Goal: Task Accomplishment & Management: Manage account settings

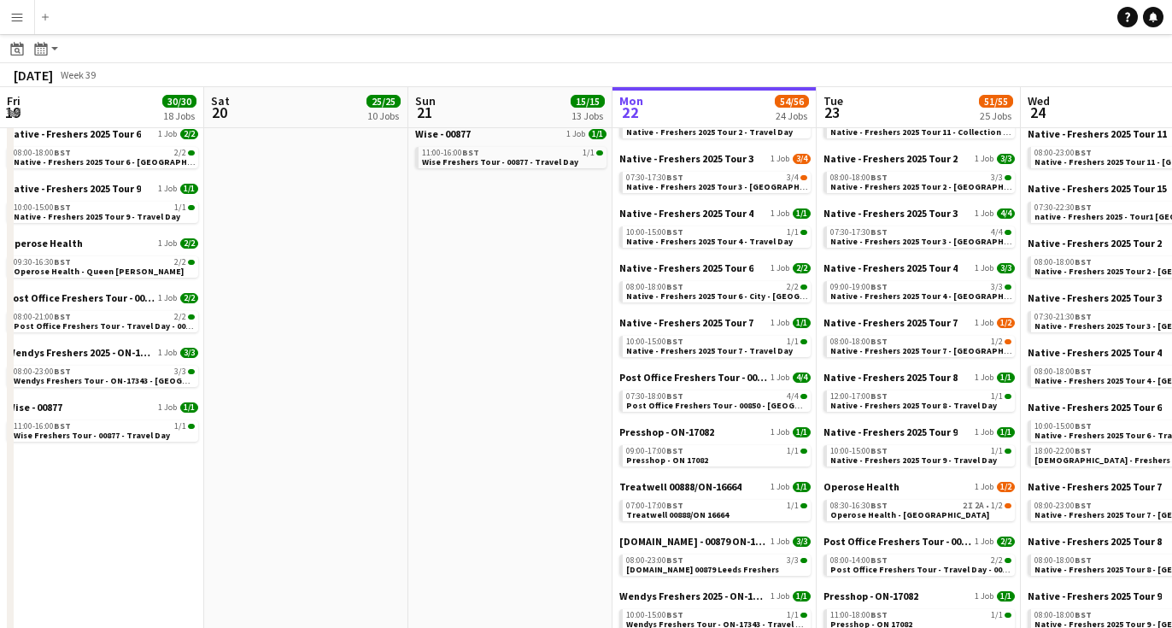
scroll to position [0, 659]
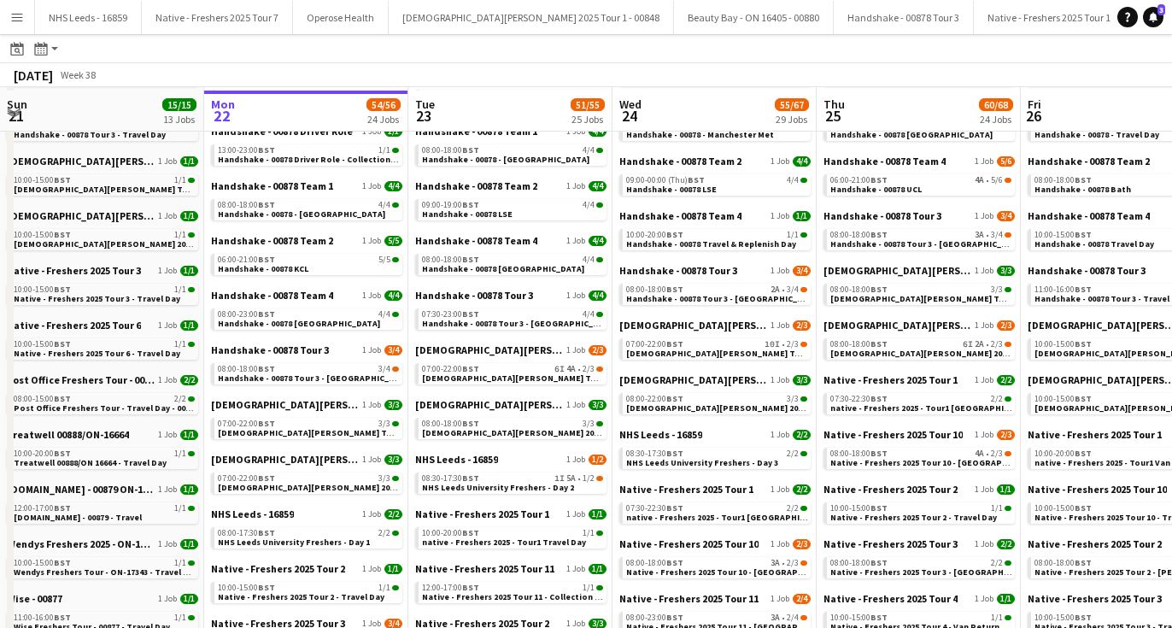
scroll to position [251, 0]
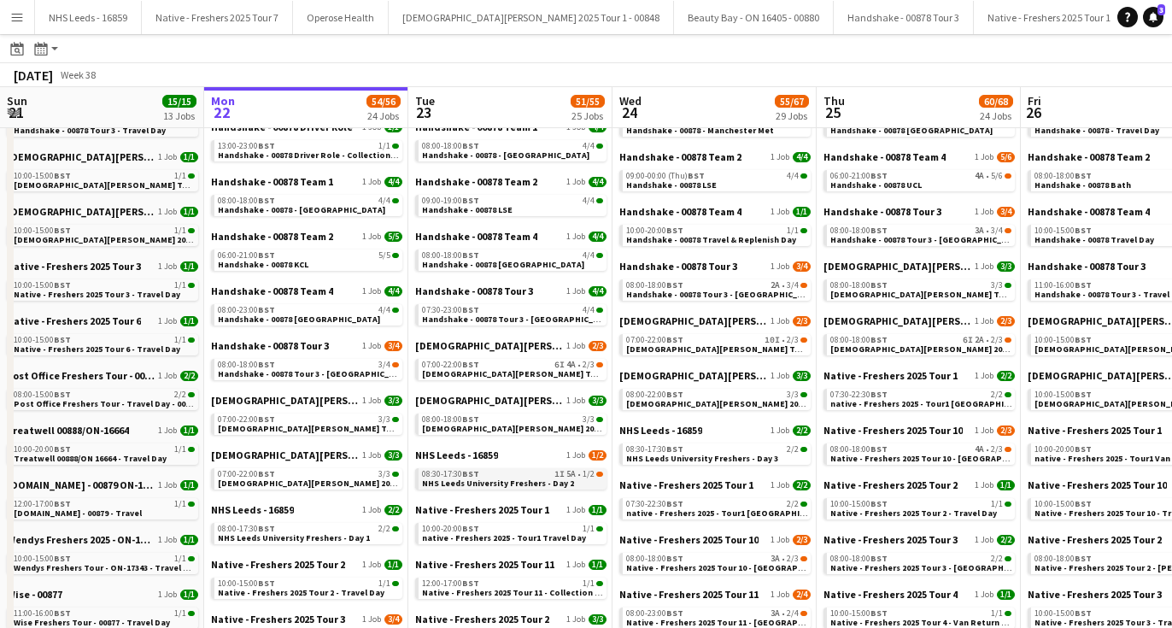
click at [524, 485] on span "NHS Leeds University Freshers - Day 2" at bounding box center [498, 483] width 152 height 11
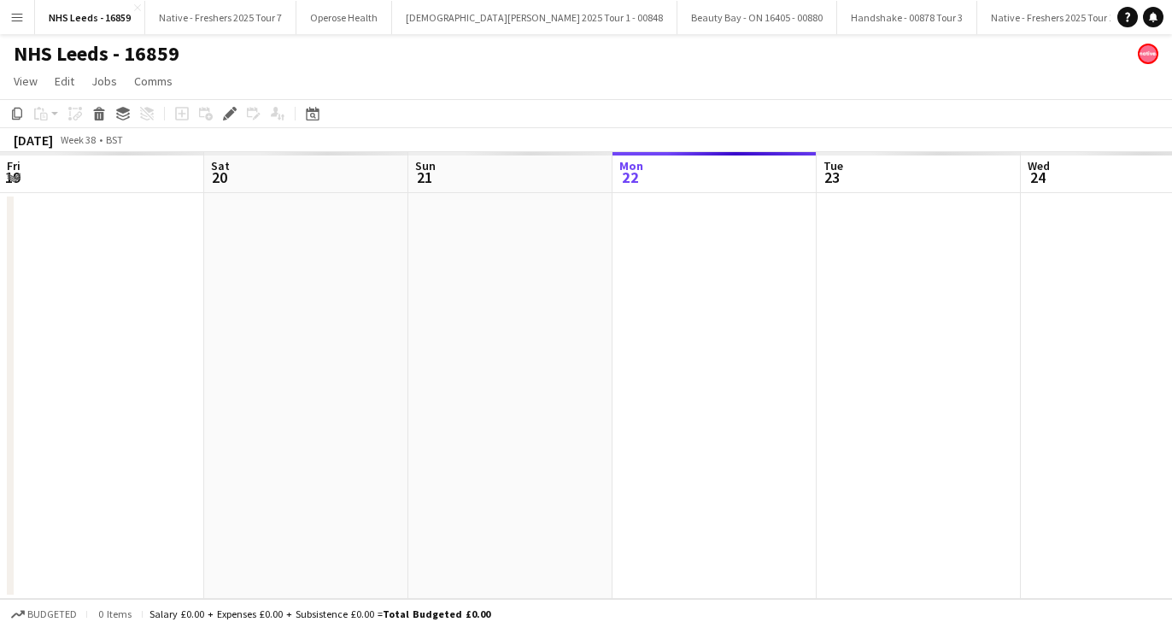
scroll to position [0, 588]
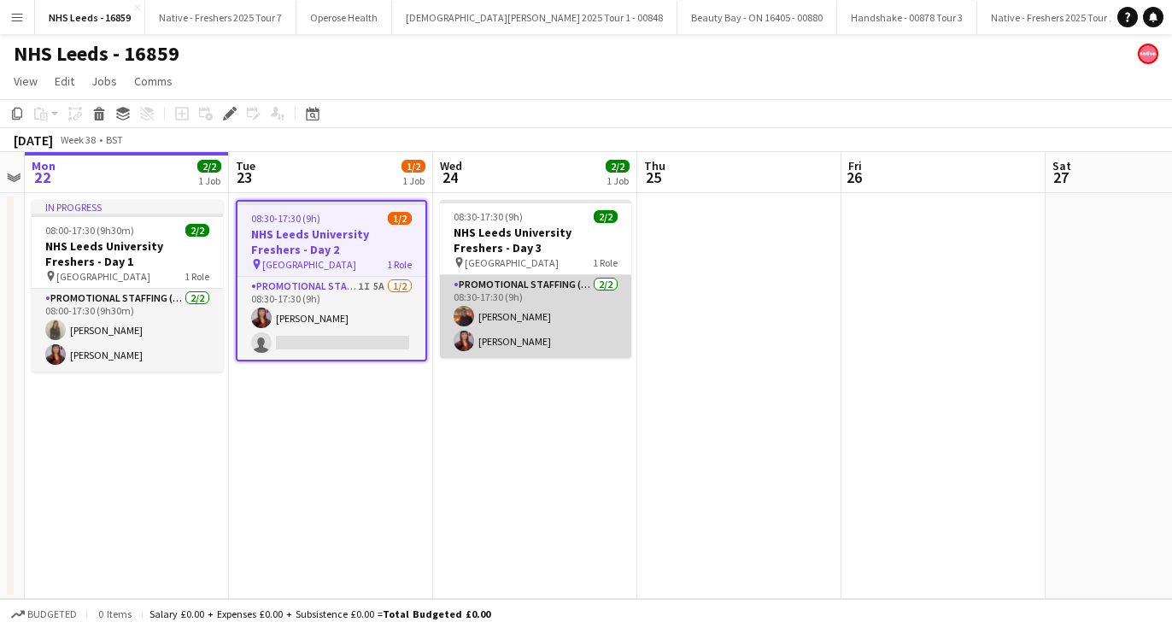
click at [520, 312] on app-card-role "Promotional Staffing (Brand Ambassadors) 2/2 08:30-17:30 (9h) Glenn Brighty Oli…" at bounding box center [535, 316] width 191 height 83
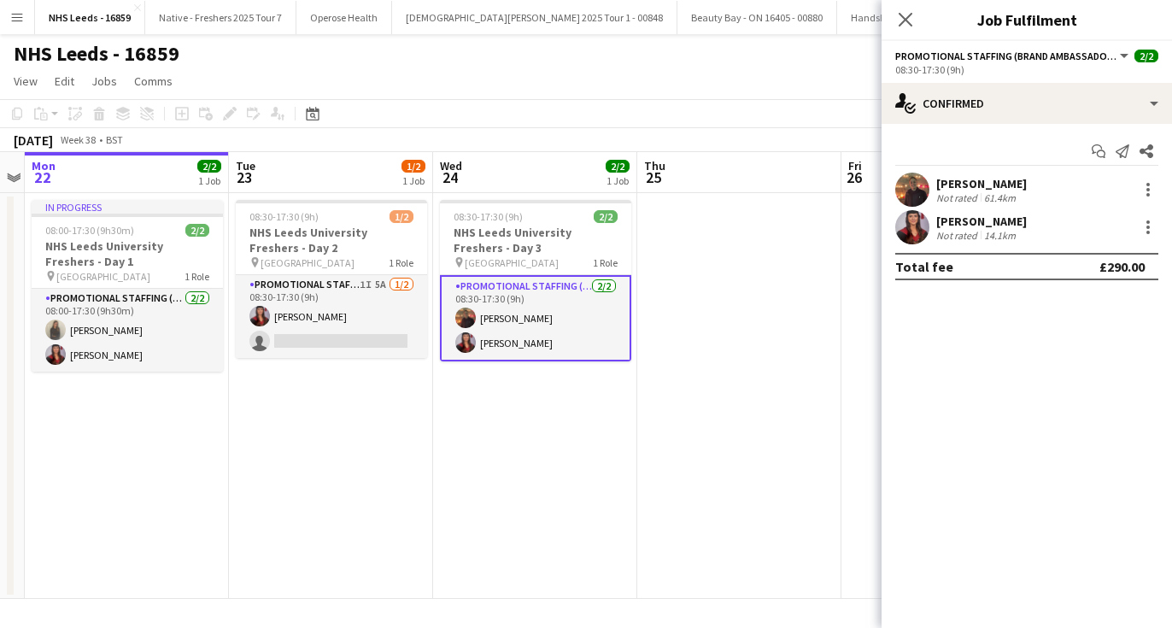
click at [919, 188] on app-user-avatar at bounding box center [912, 190] width 34 height 34
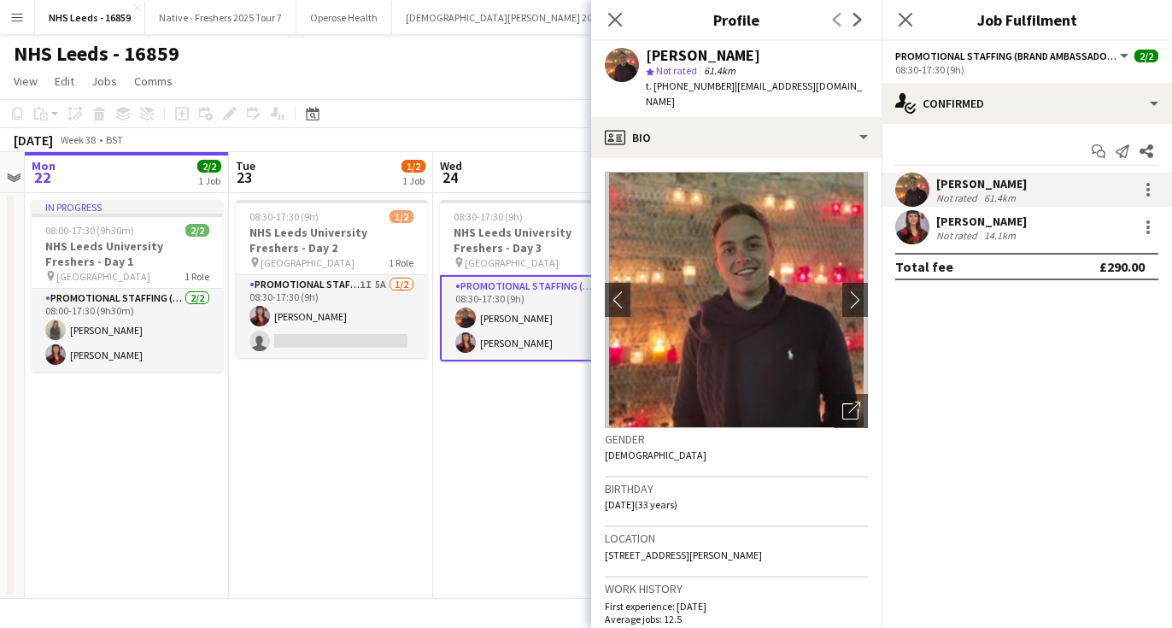
drag, startPoint x: 766, startPoint y: 44, endPoint x: 752, endPoint y: 59, distance: 19.9
click at [752, 59] on div "Glenn Brighty star Not rated 61.4km t. +447426282104 | gtbrighty@gmail.com" at bounding box center [736, 79] width 290 height 76
copy div "[PERSON_NAME]"
drag, startPoint x: 719, startPoint y: 84, endPoint x: 654, endPoint y: 89, distance: 65.1
click at [654, 89] on span "t. +447426282104" at bounding box center [690, 85] width 89 height 13
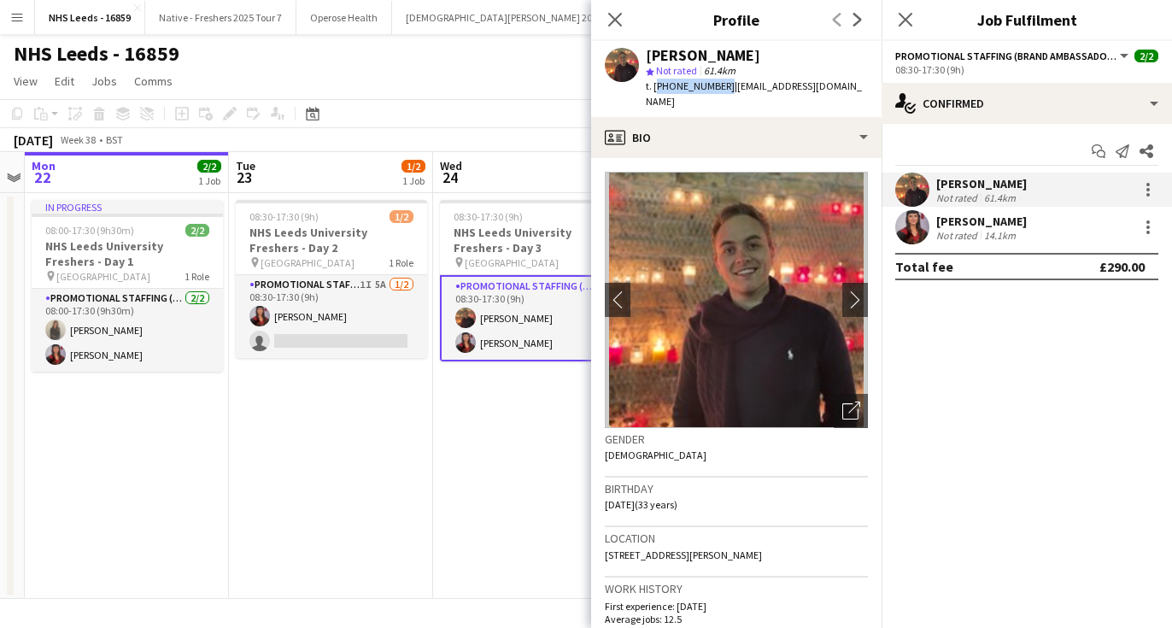
copy span "+447426282104"
drag, startPoint x: 806, startPoint y: 85, endPoint x: 728, endPoint y: 86, distance: 77.8
click at [728, 86] on div "Glenn Brighty star Not rated 61.4km t. +447426282104 | gtbrighty@gmail.com" at bounding box center [736, 79] width 290 height 76
copy span "gtbrighty@gmail.com"
click at [509, 397] on app-date-cell "08:30-17:30 (9h) 2/2 NHS Leeds University Freshers - Day 3 pin Leeds University…" at bounding box center [535, 396] width 204 height 406
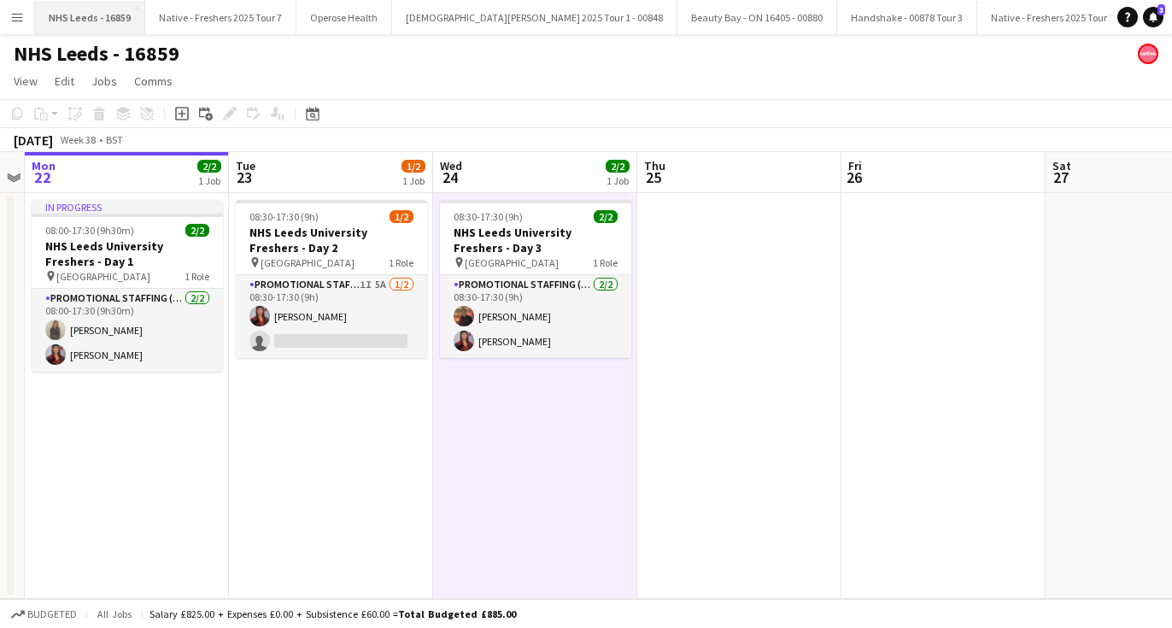
click at [134, 11] on button "NHS Leeds - 16859 Close" at bounding box center [90, 17] width 110 height 33
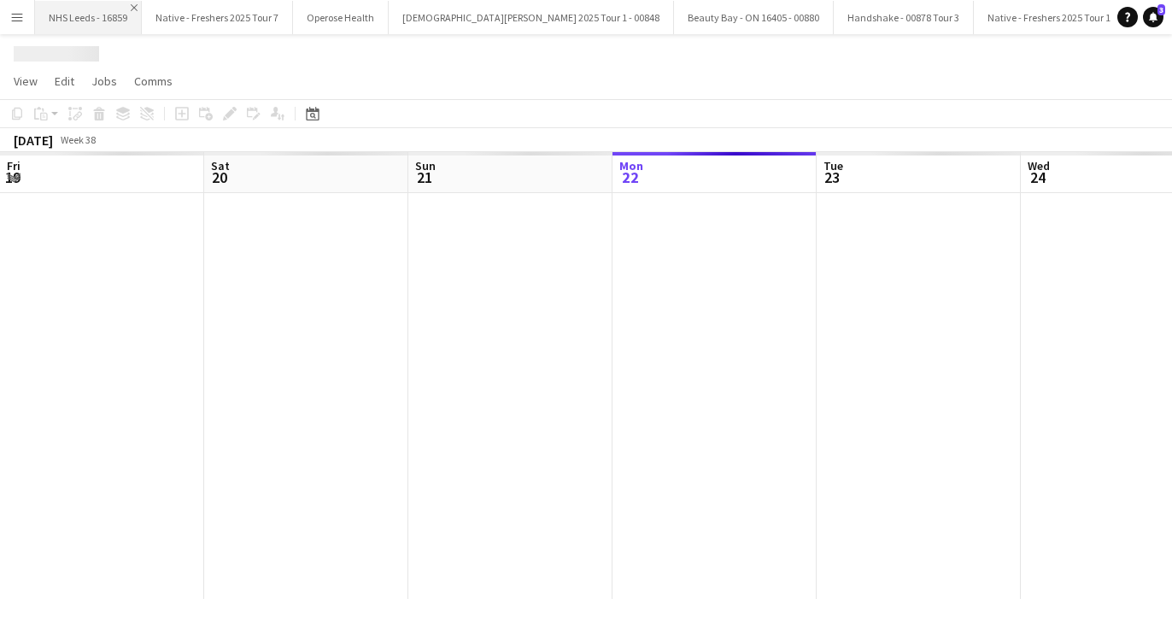
scroll to position [0, 408]
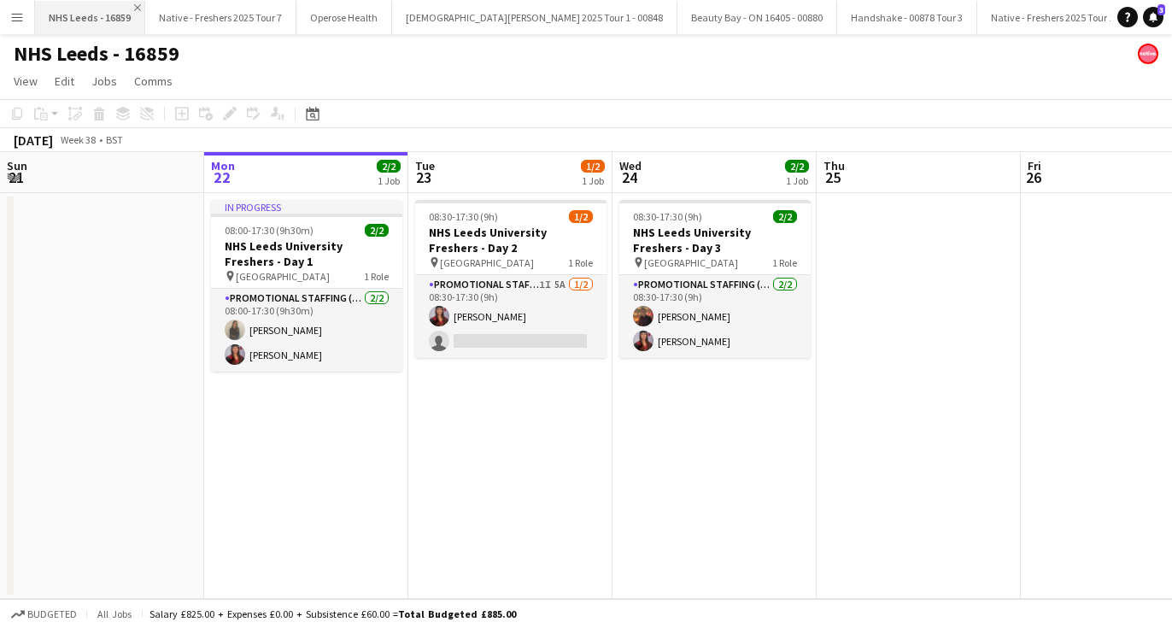
click at [134, 9] on app-icon "Close" at bounding box center [137, 7] width 7 height 7
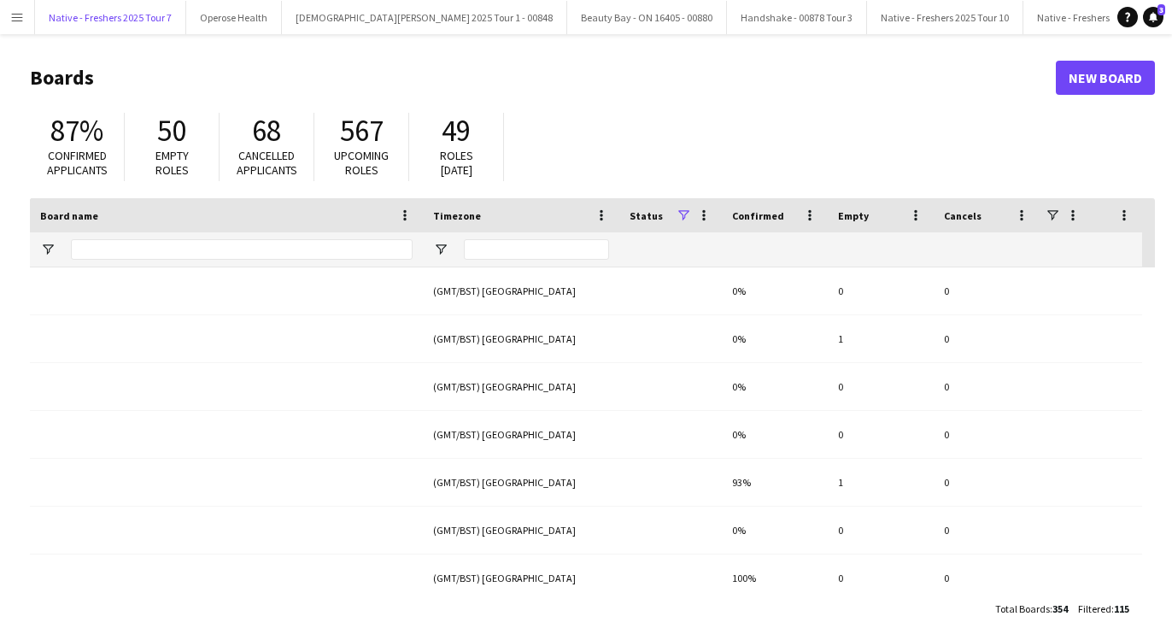
click at [134, 9] on button "Native - Freshers 2025 Tour 7 Close" at bounding box center [110, 17] width 151 height 33
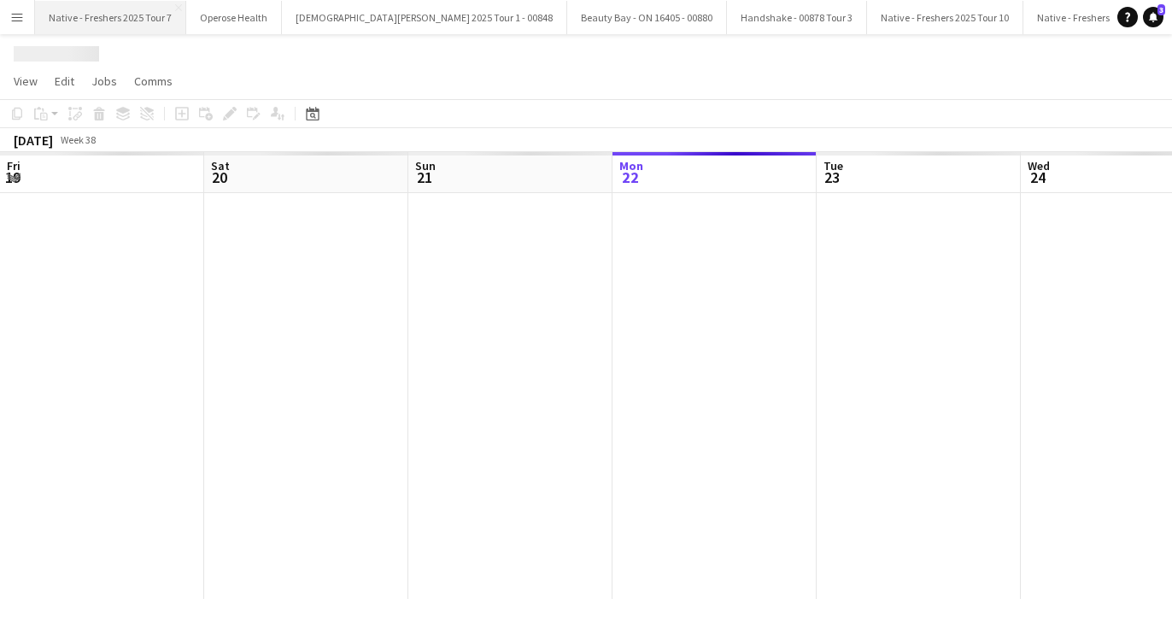
scroll to position [0, 408]
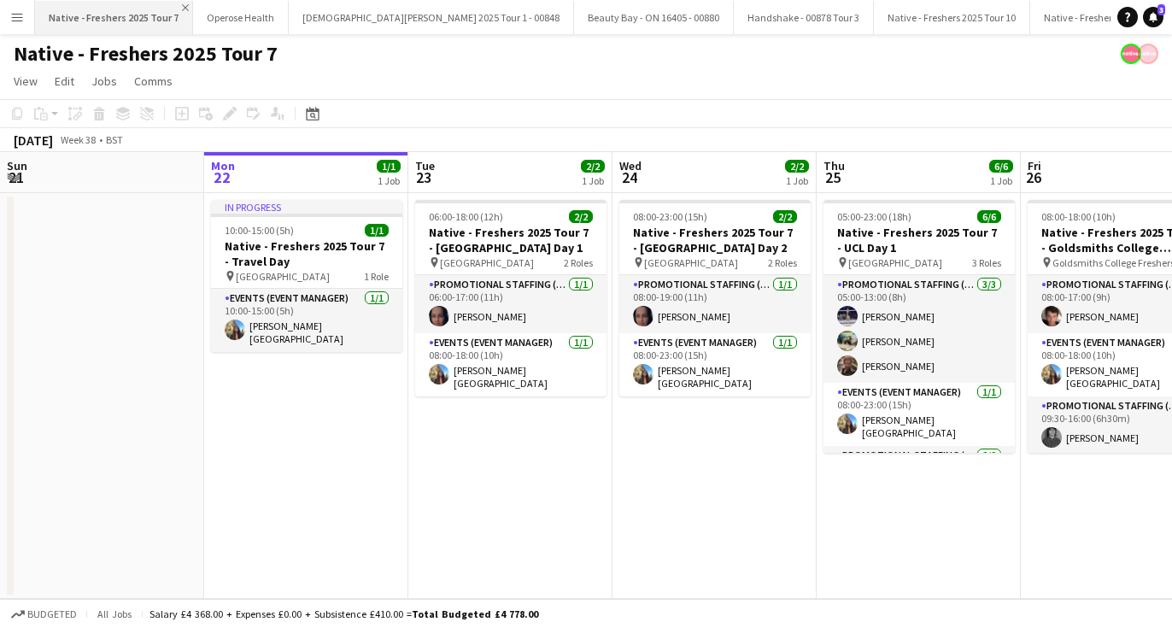
click at [183, 10] on app-icon "Close" at bounding box center [185, 7] width 7 height 7
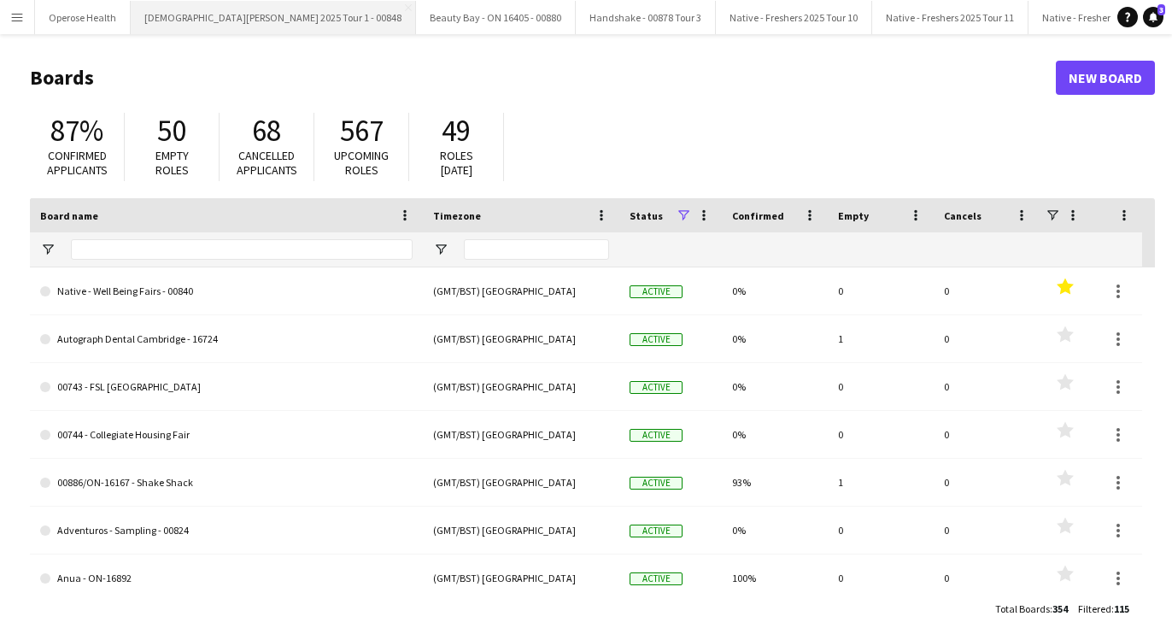
click at [131, 9] on button "Lady Garden 2025 Tour 1 - 00848 Close" at bounding box center [273, 17] width 285 height 33
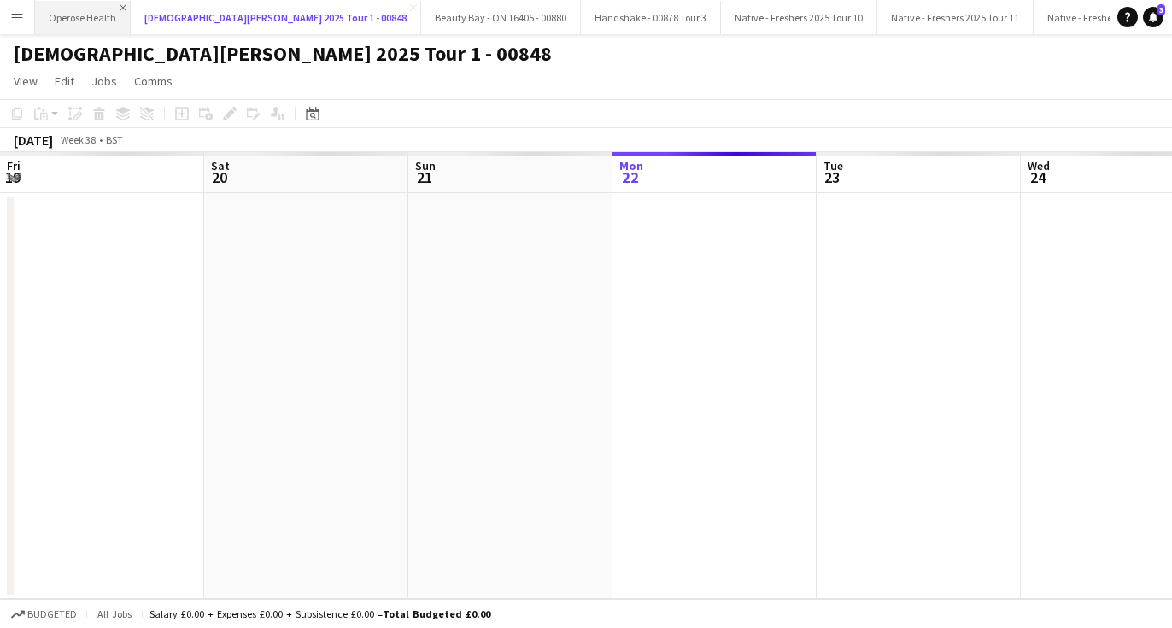
scroll to position [0, 408]
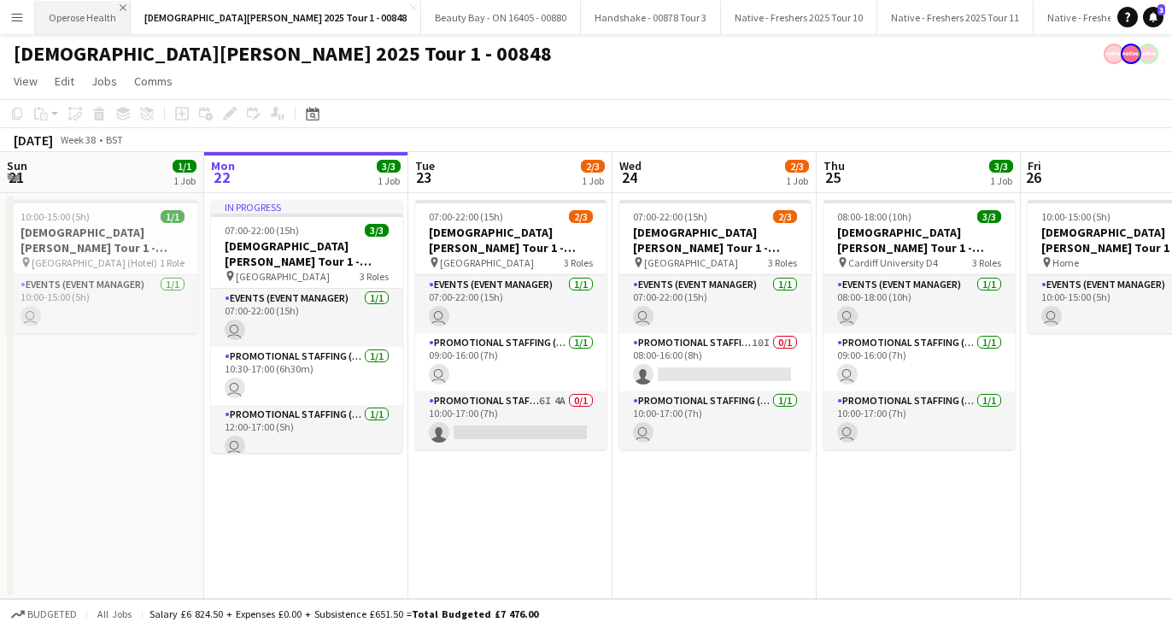
click at [122, 8] on app-icon "Close" at bounding box center [123, 7] width 7 height 7
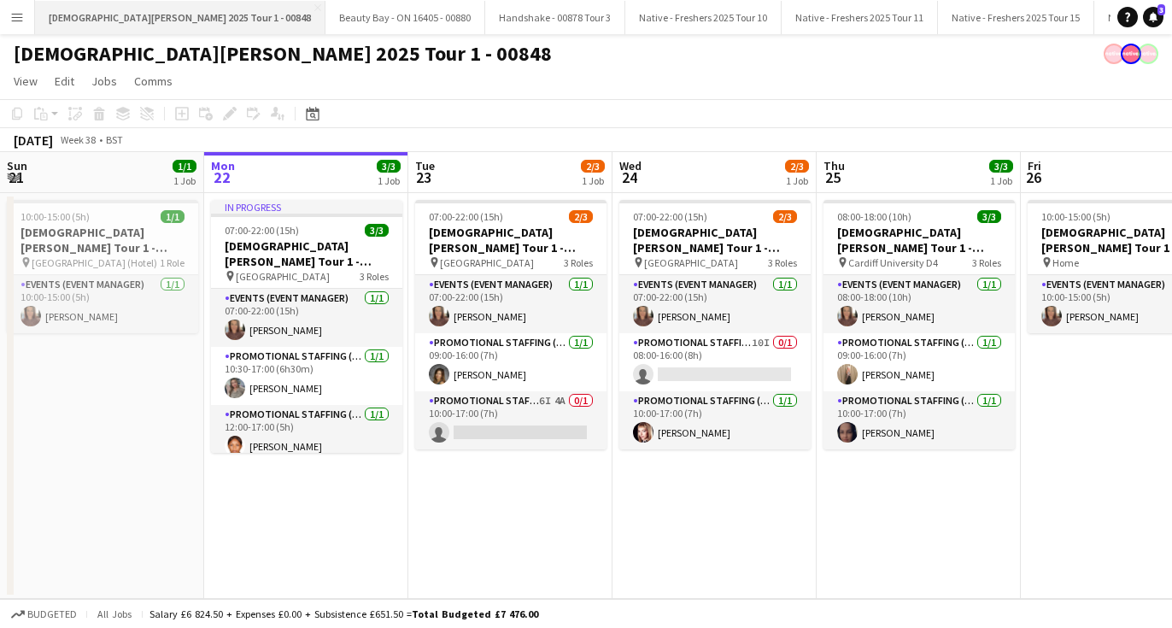
click at [192, 7] on button "Lady Garden 2025 Tour 1 - 00848 Close" at bounding box center [180, 17] width 290 height 33
click at [314, 8] on app-icon "Close" at bounding box center [317, 7] width 7 height 7
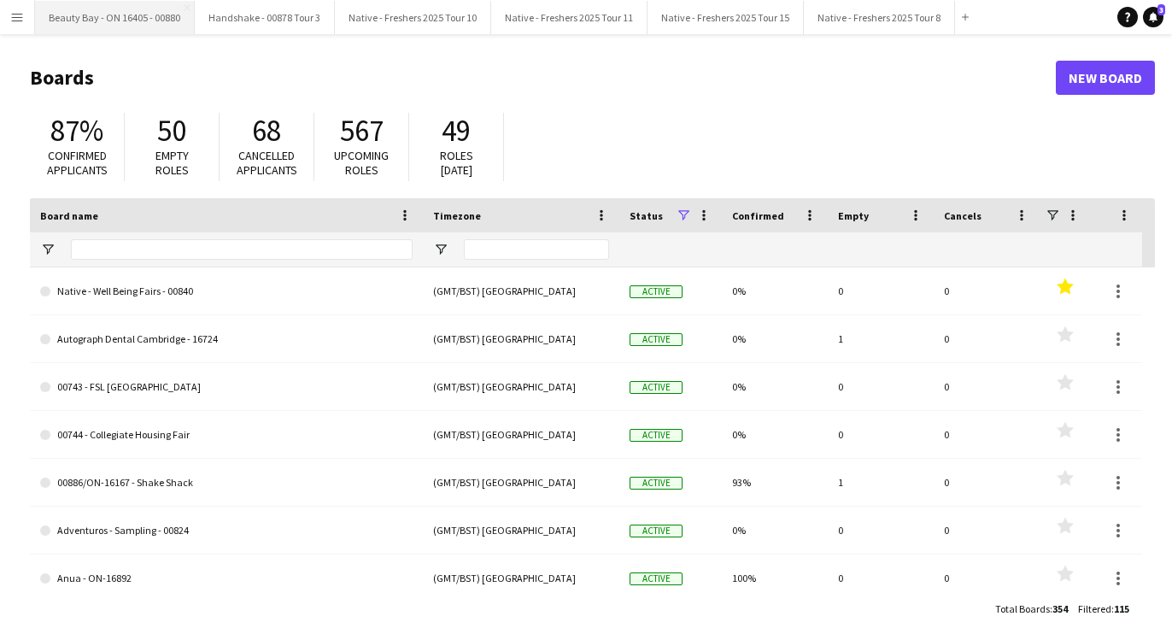
click at [189, 8] on button "Beauty Bay - ON 16405 - 00880 Close" at bounding box center [115, 17] width 160 height 33
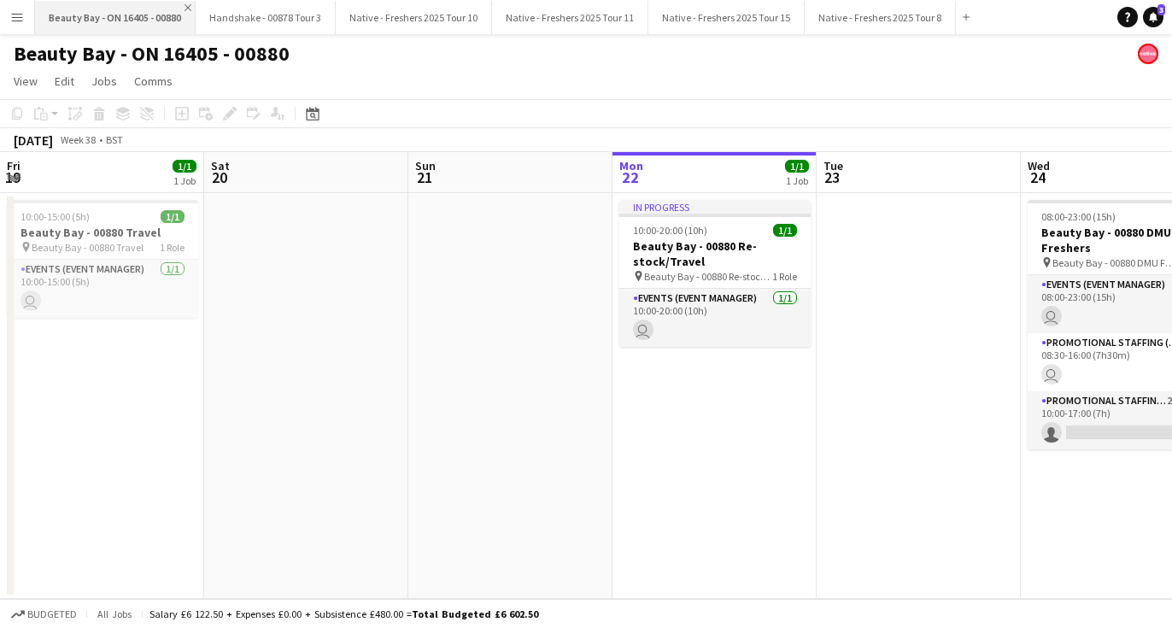
scroll to position [0, 408]
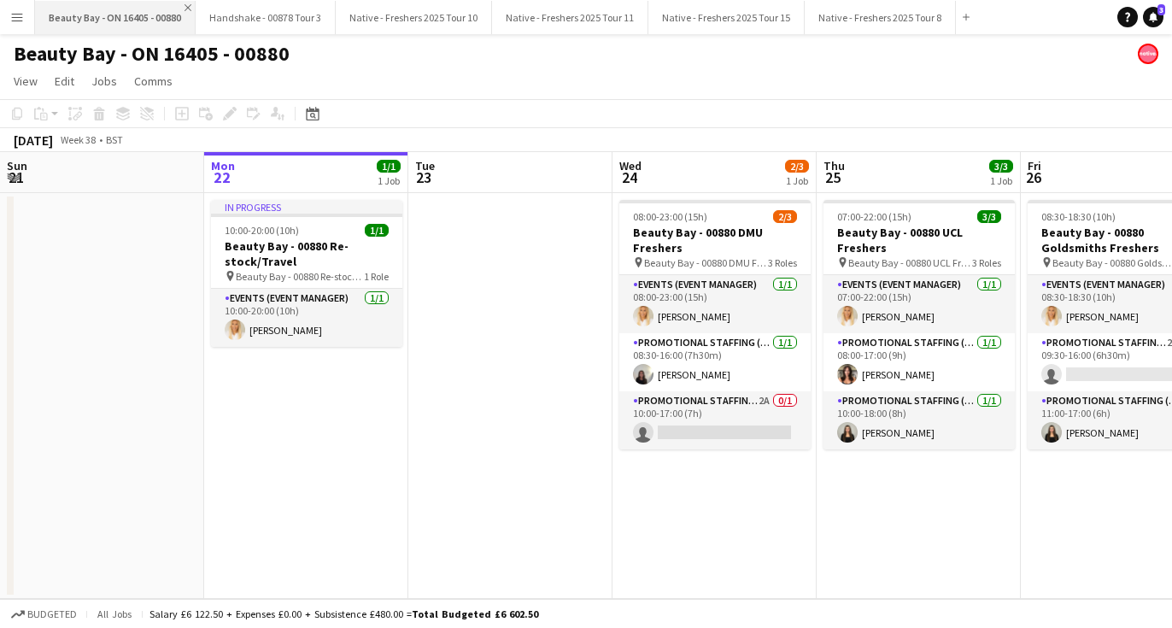
click at [191, 9] on app-icon "Close" at bounding box center [188, 7] width 7 height 7
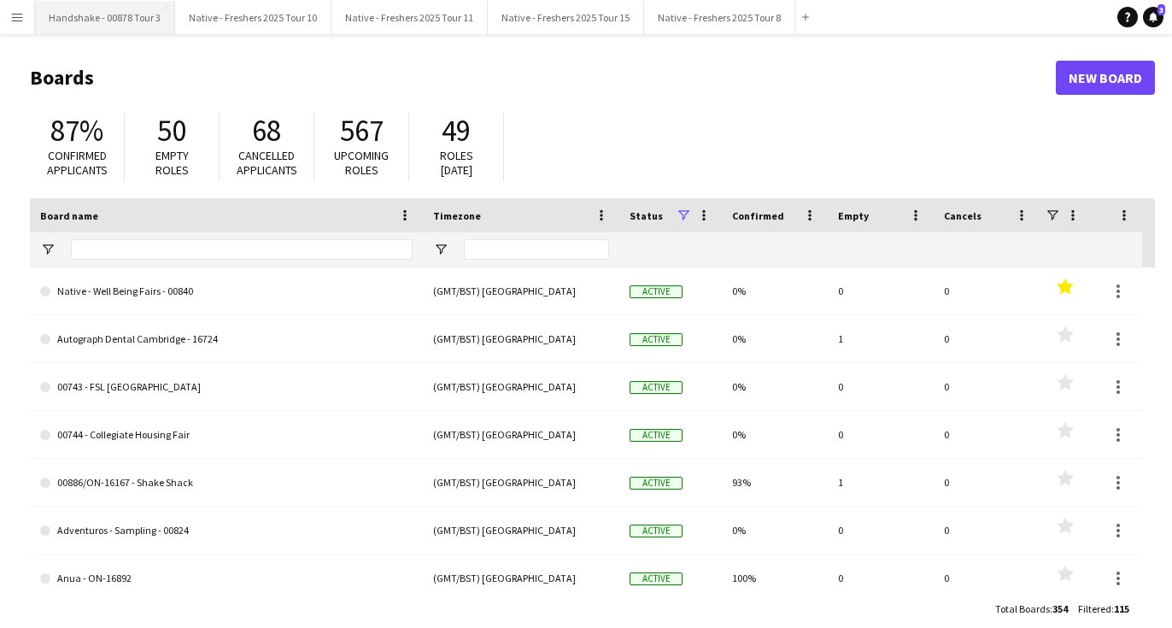
click at [161, 3] on button "Handshake - 00878 Tour 3 Close" at bounding box center [105, 17] width 140 height 33
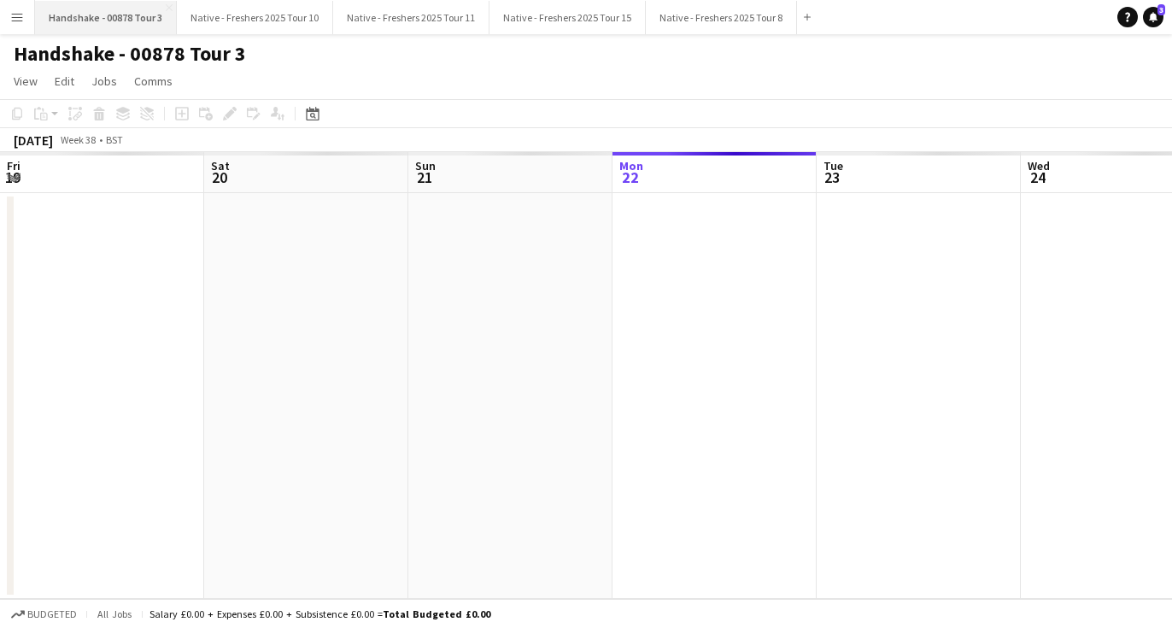
scroll to position [0, 408]
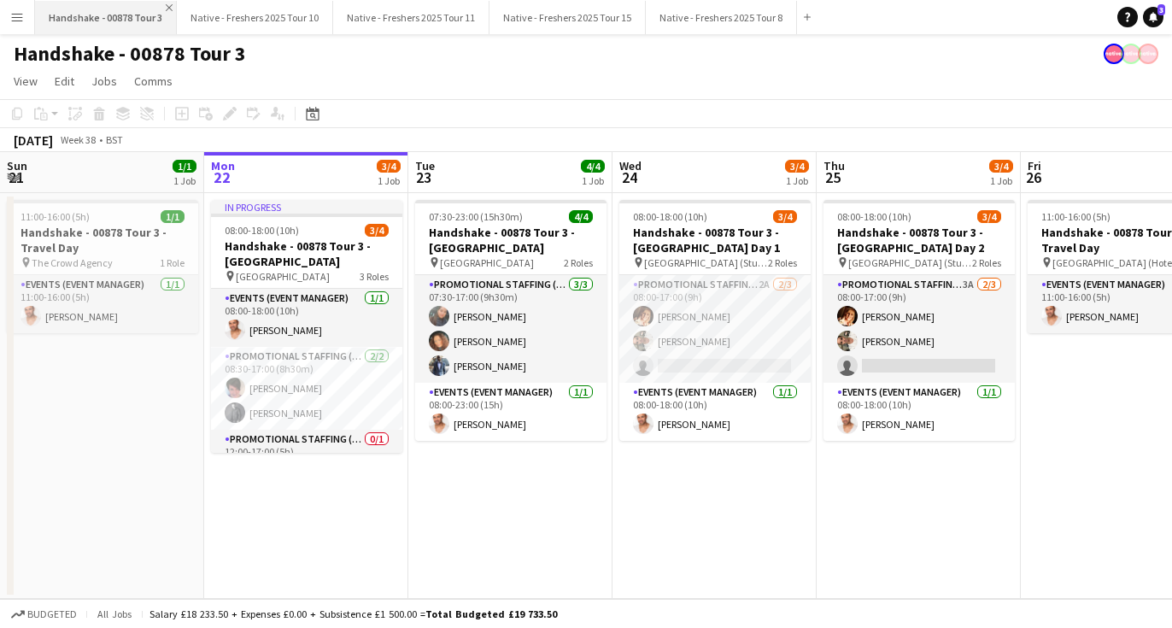
click at [168, 10] on app-icon "Close" at bounding box center [169, 7] width 7 height 7
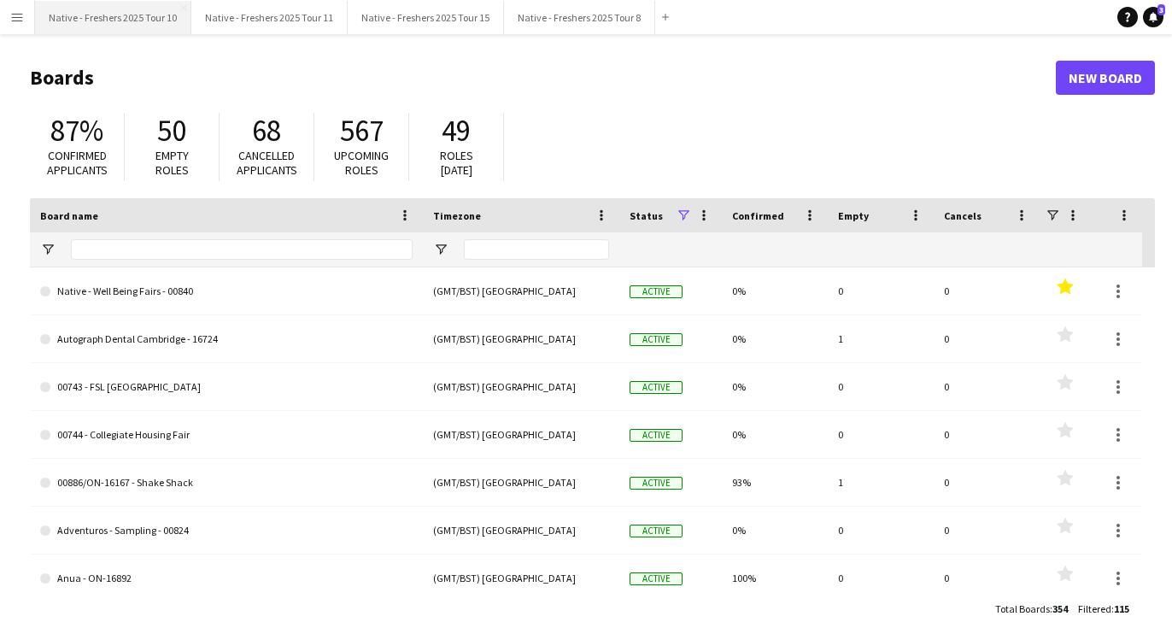
click at [186, 8] on button "Native - Freshers 2025 Tour 10 Close" at bounding box center [113, 17] width 156 height 33
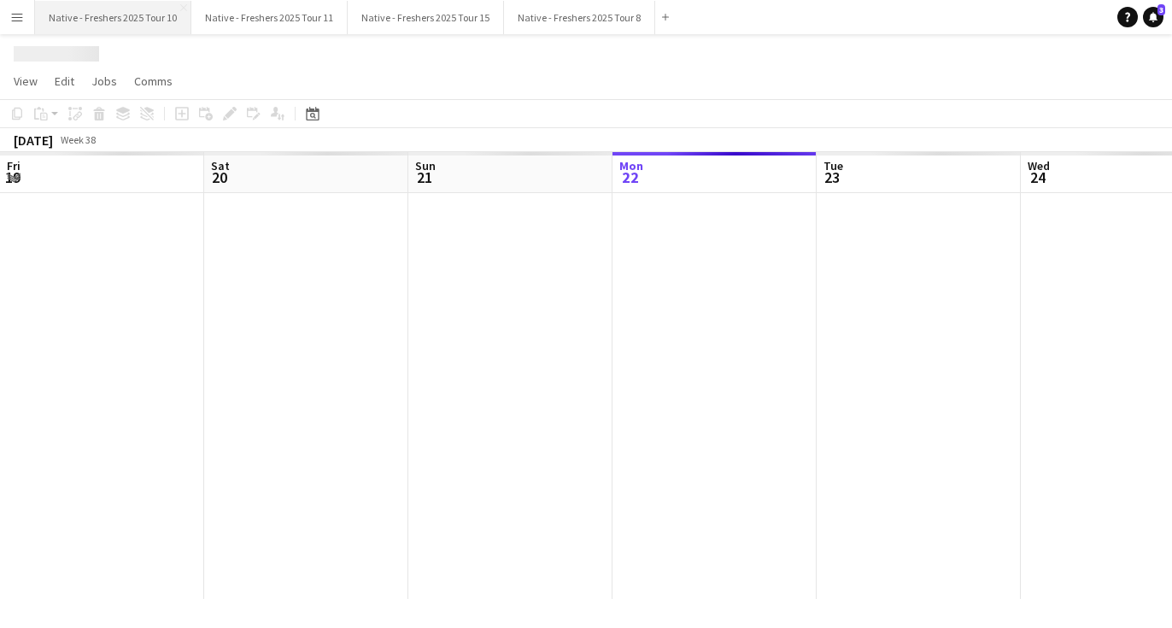
scroll to position [0, 408]
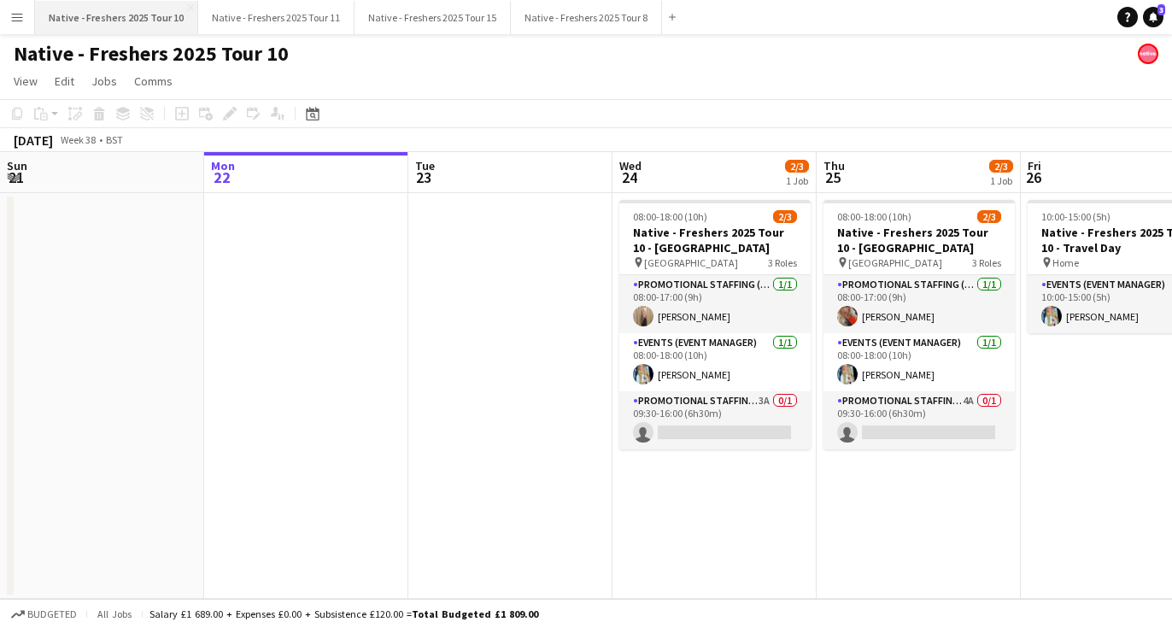
click at [187, 8] on app-icon "Close" at bounding box center [190, 7] width 7 height 7
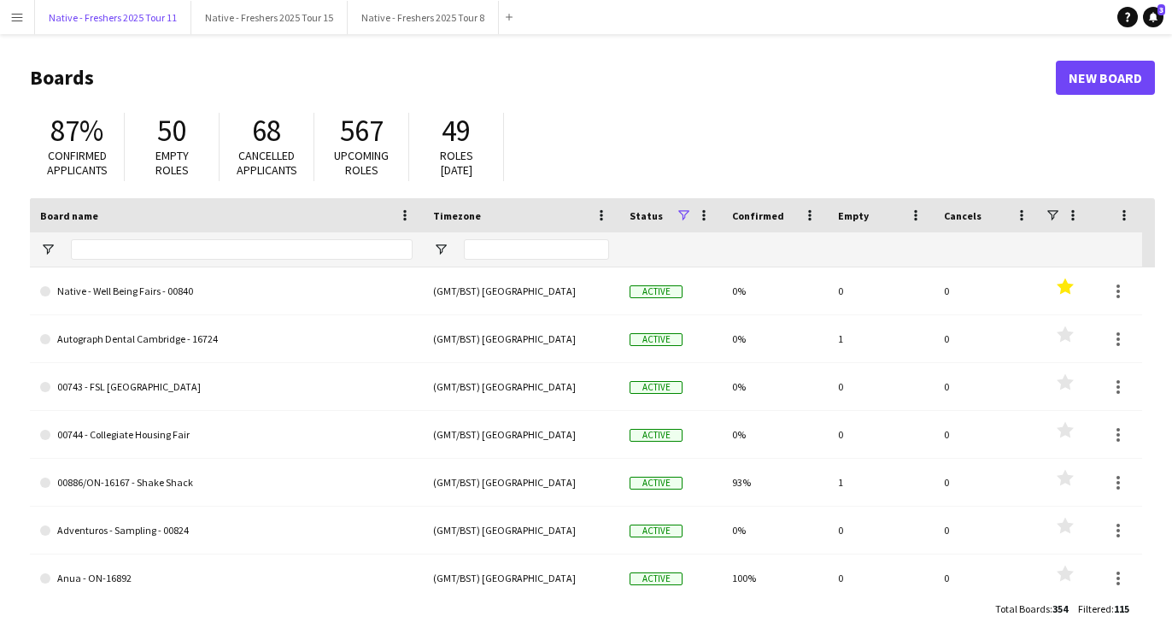
click at [186, 8] on button "Native - Freshers 2025 Tour 11 Close" at bounding box center [113, 17] width 156 height 33
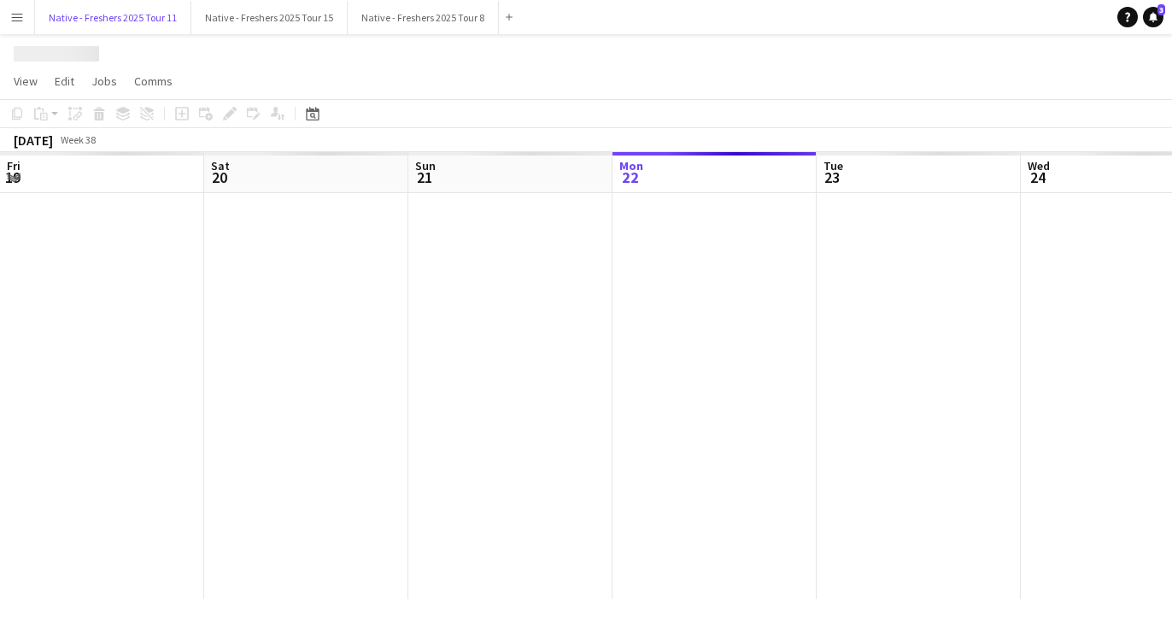
scroll to position [0, 408]
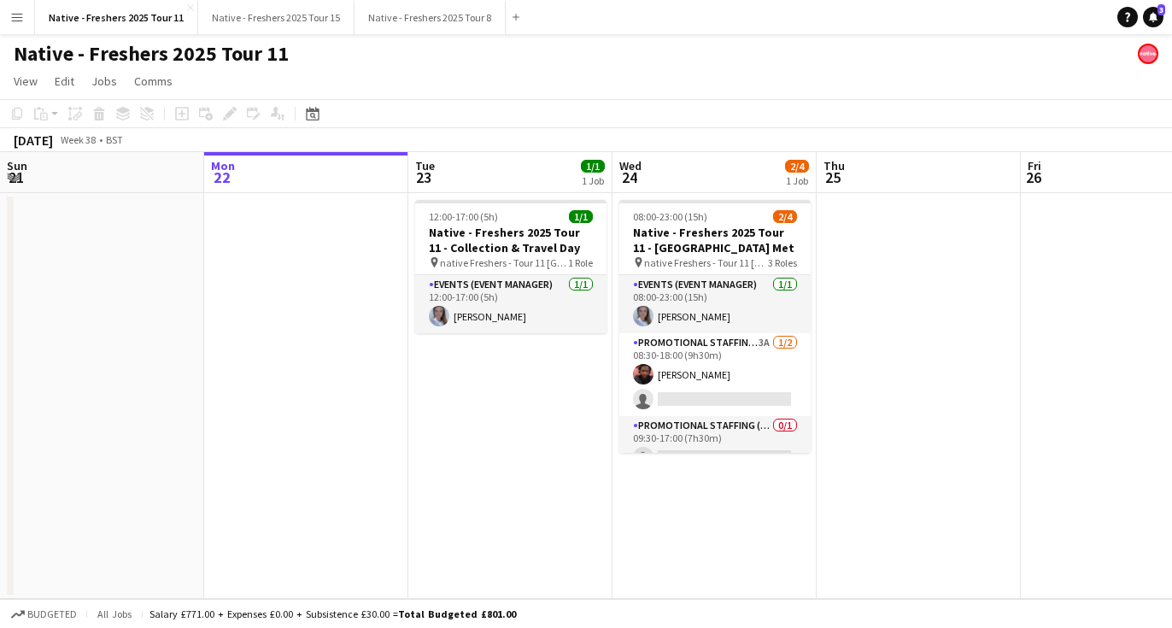
click at [187, 8] on app-icon "Close" at bounding box center [190, 7] width 7 height 7
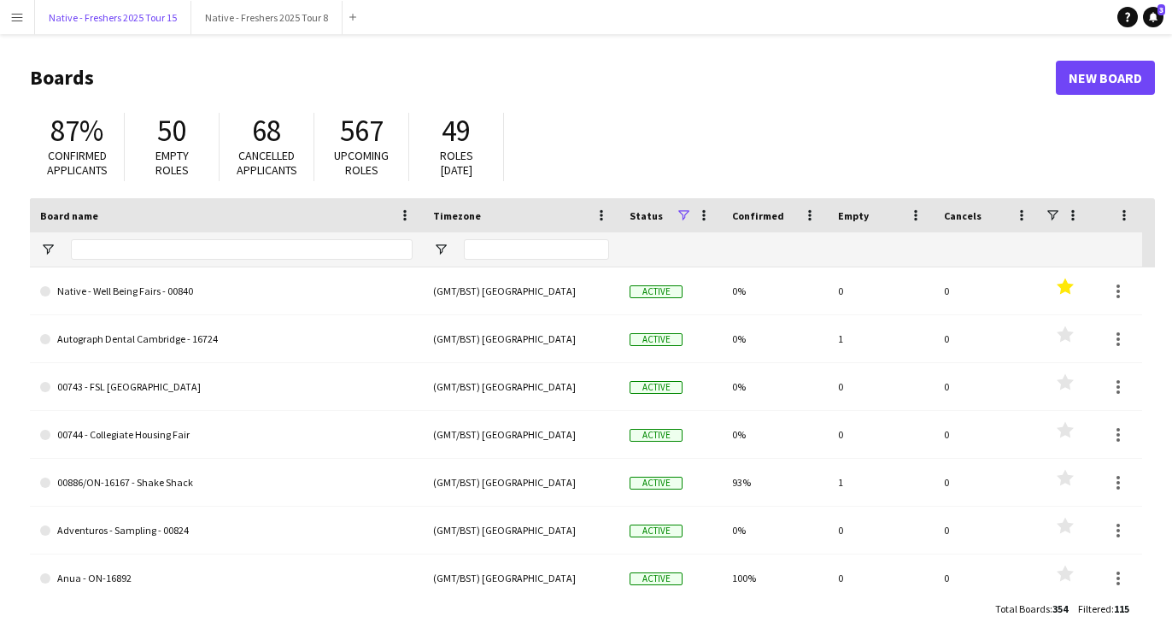
click at [186, 8] on button "Native - Freshers 2025 Tour 15 Close" at bounding box center [113, 17] width 156 height 33
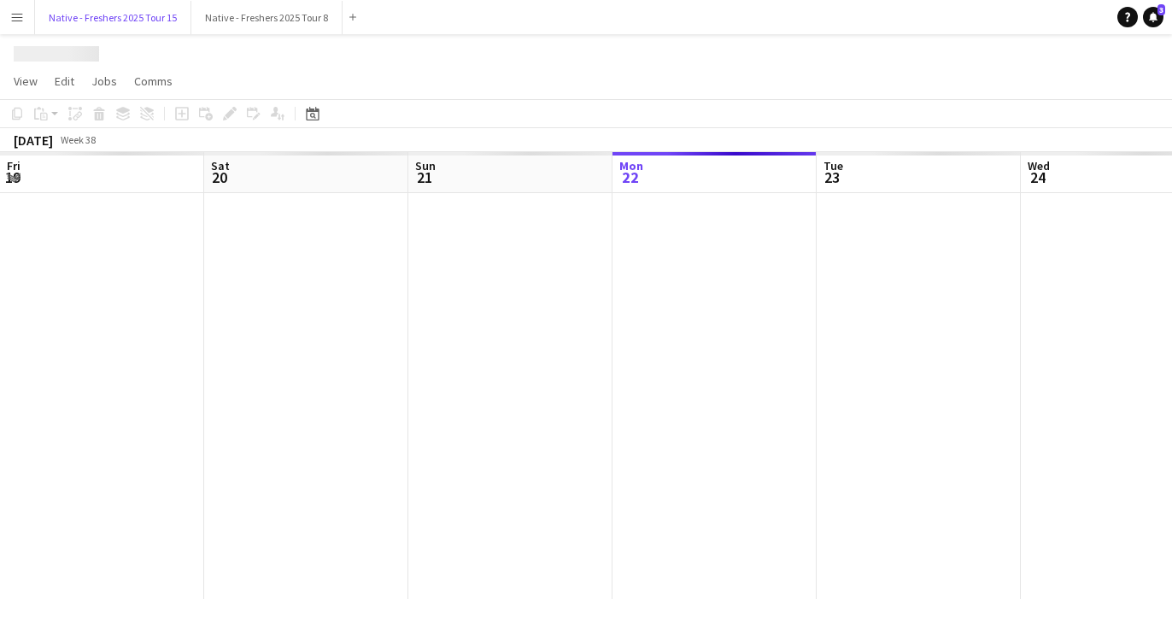
scroll to position [0, 408]
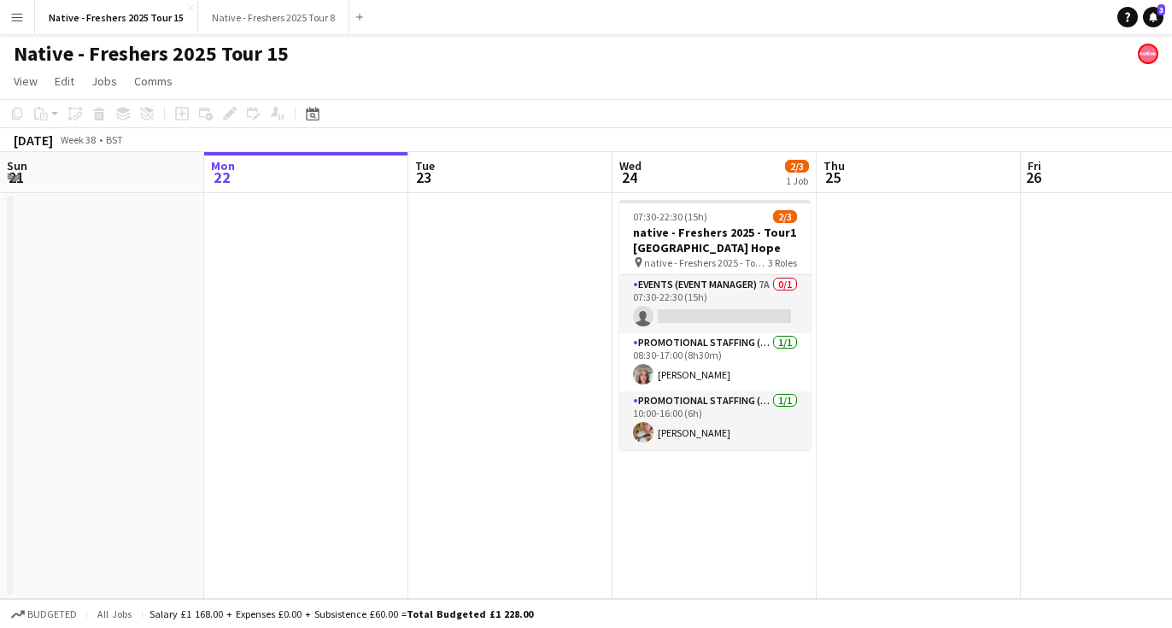
click at [187, 8] on app-icon "Close" at bounding box center [190, 7] width 7 height 7
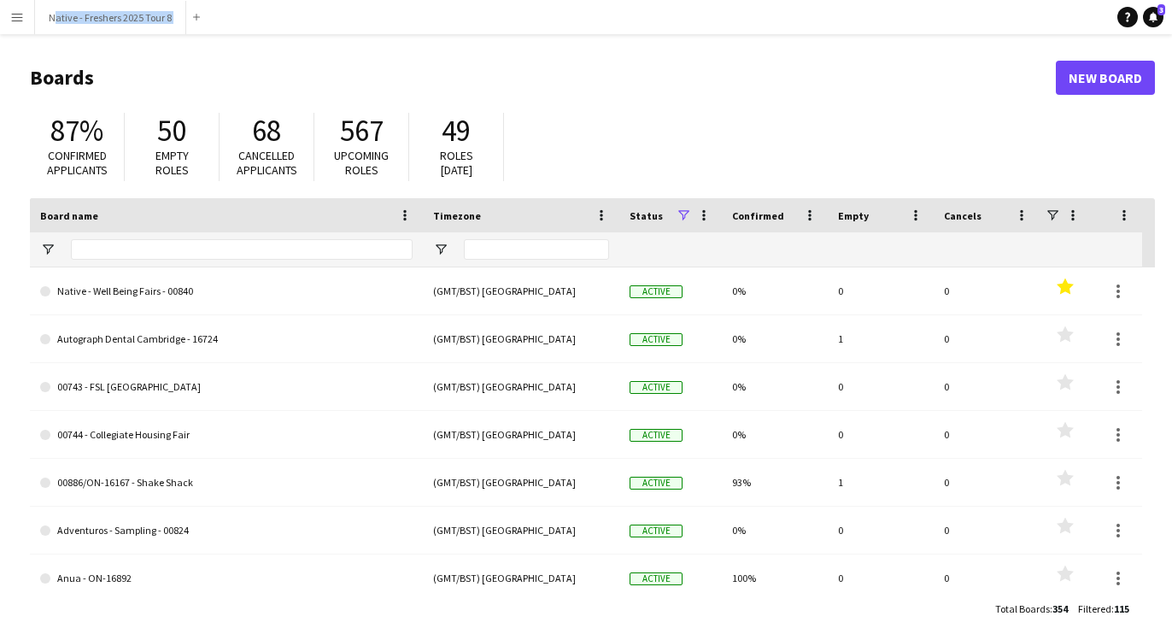
click at [186, 8] on div "Add" at bounding box center [196, 17] width 21 height 34
click at [182, 8] on button "Native - Freshers 2025 Tour 8 Close" at bounding box center [110, 17] width 151 height 33
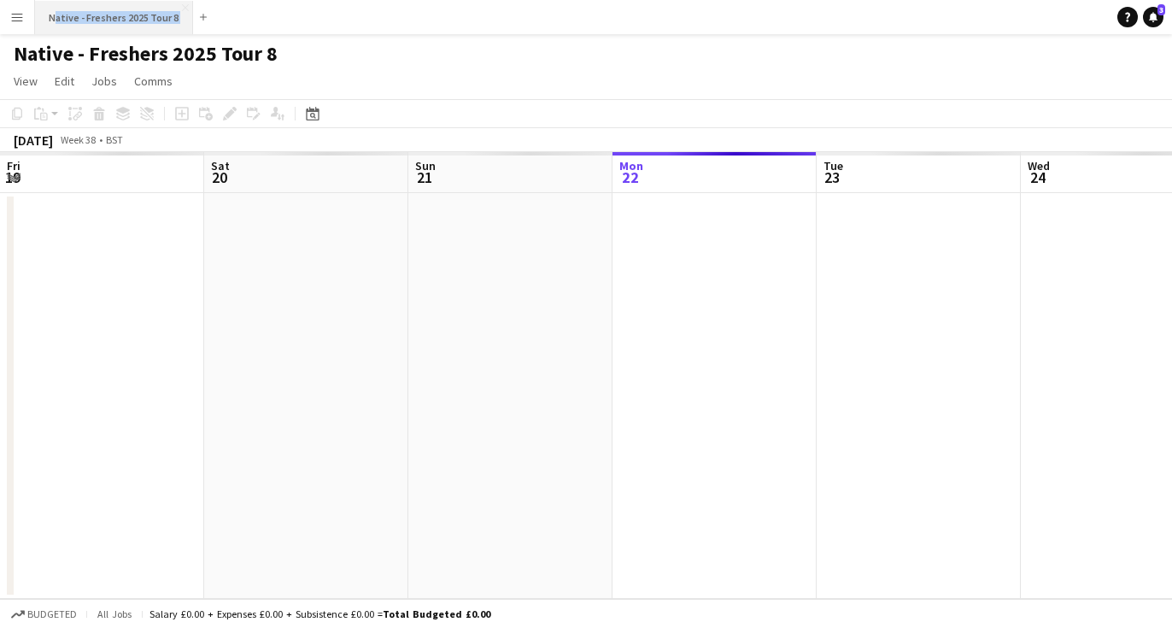
scroll to position [0, 408]
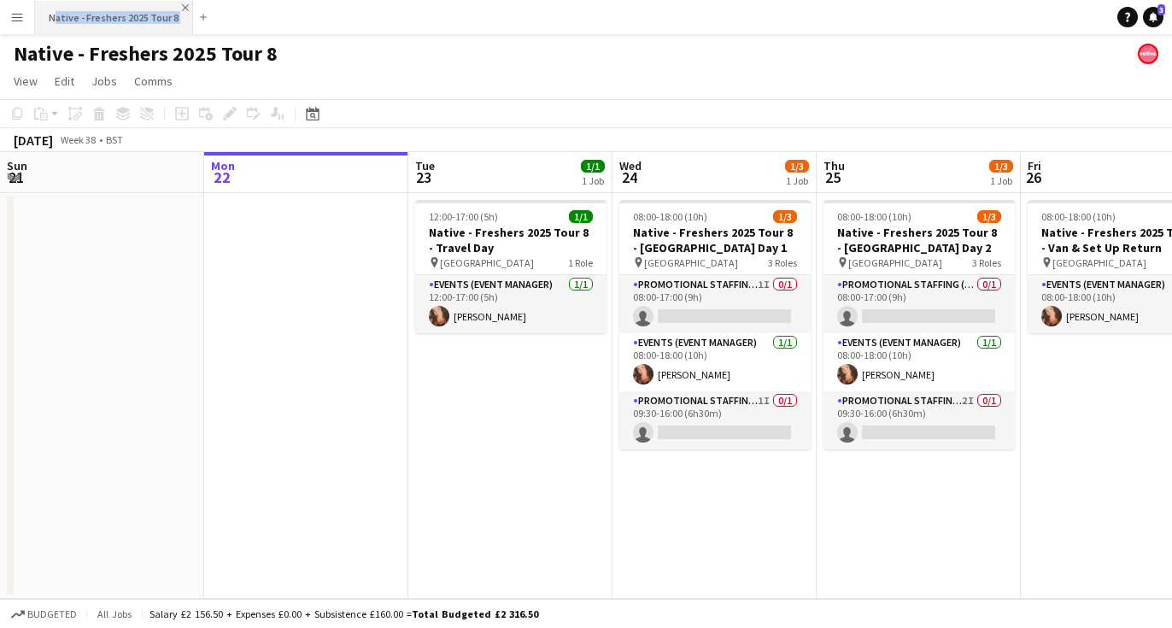
click at [182, 7] on app-icon "Close" at bounding box center [185, 7] width 7 height 7
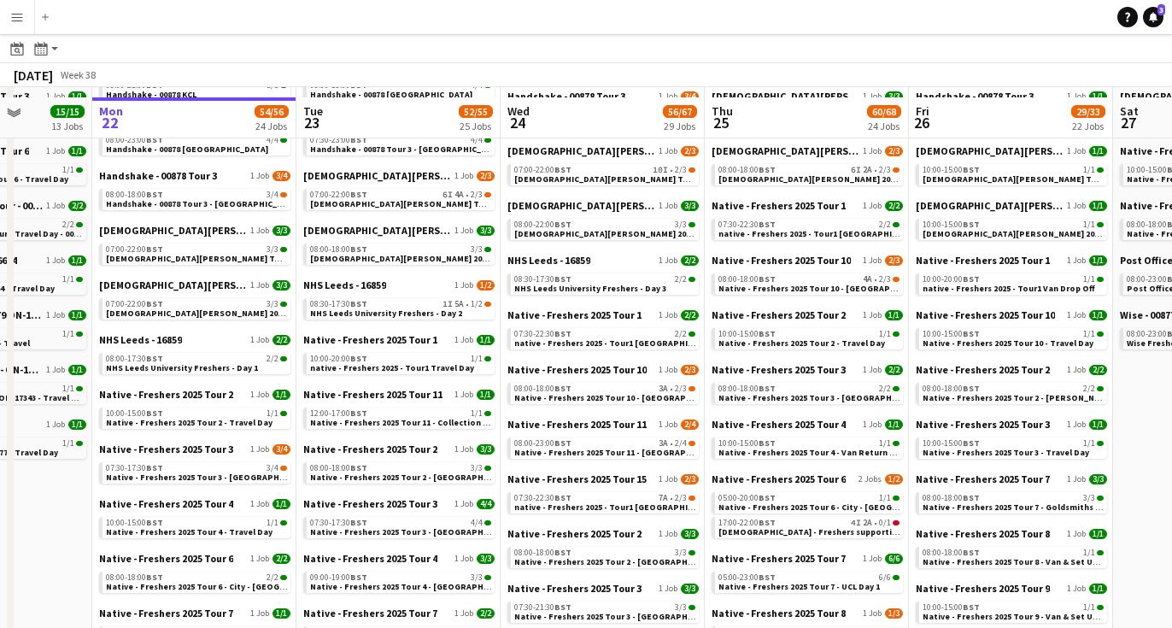
scroll to position [431, 0]
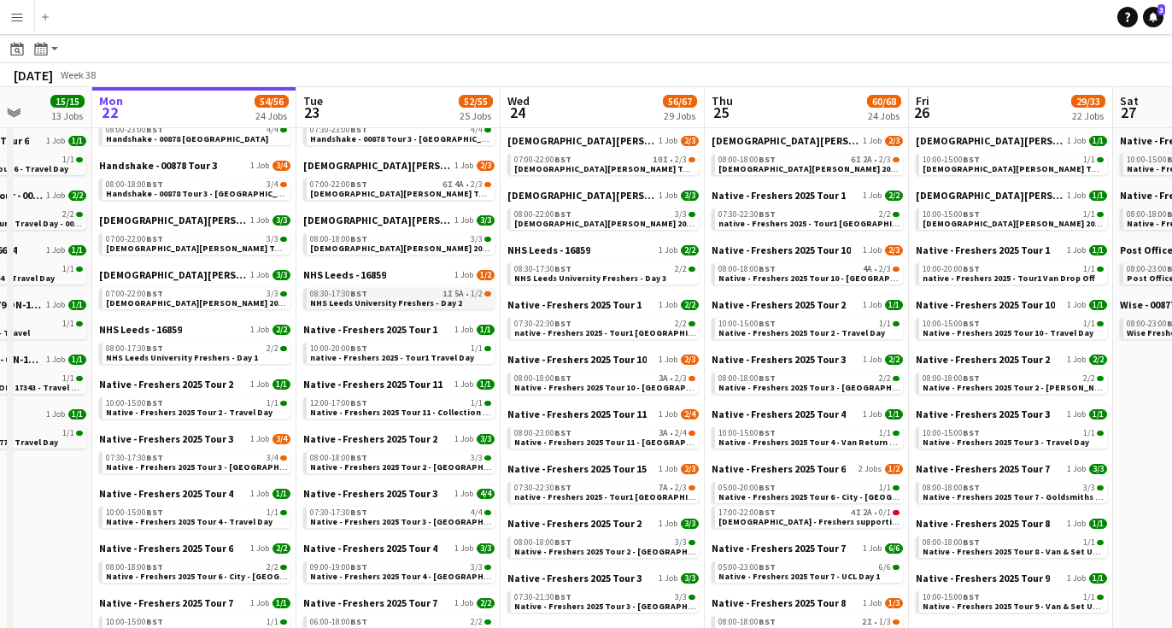
click at [428, 303] on span "NHS Leeds University Freshers - Day 2" at bounding box center [386, 302] width 152 height 11
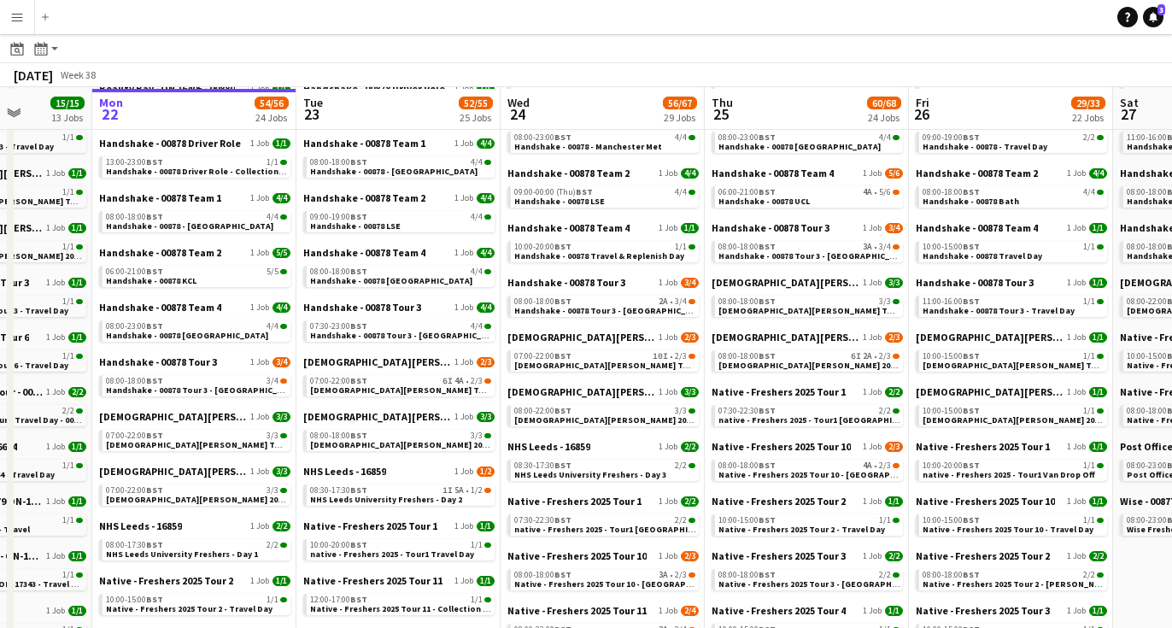
scroll to position [237, 0]
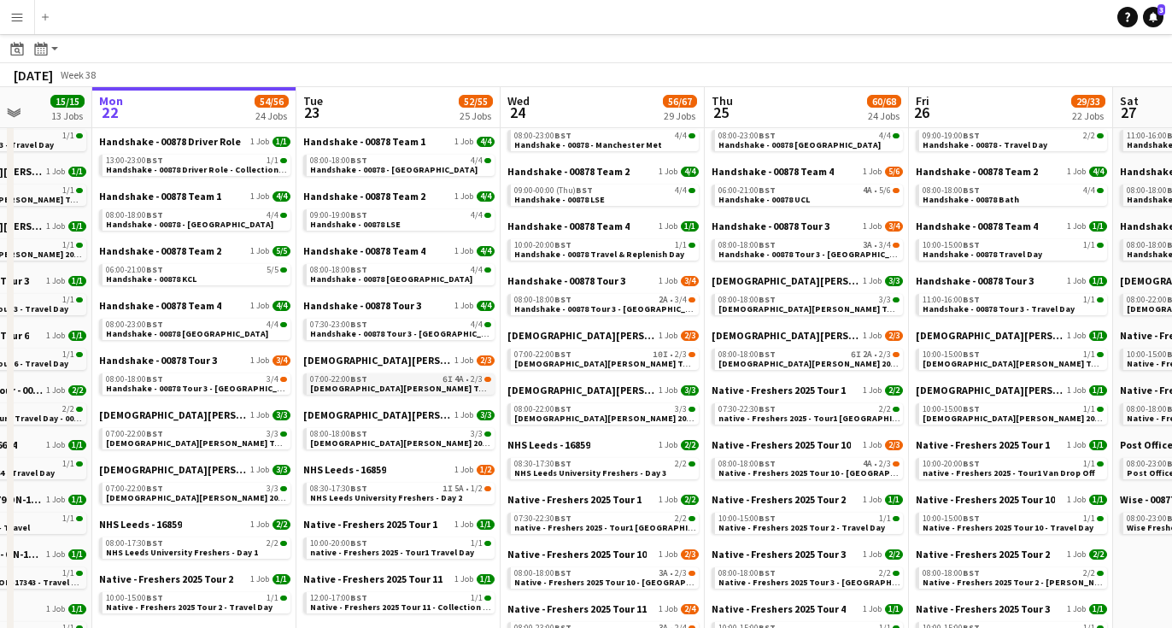
click at [368, 378] on div "07:00-22:00 BST 6I 4A • 2/3" at bounding box center [400, 379] width 181 height 9
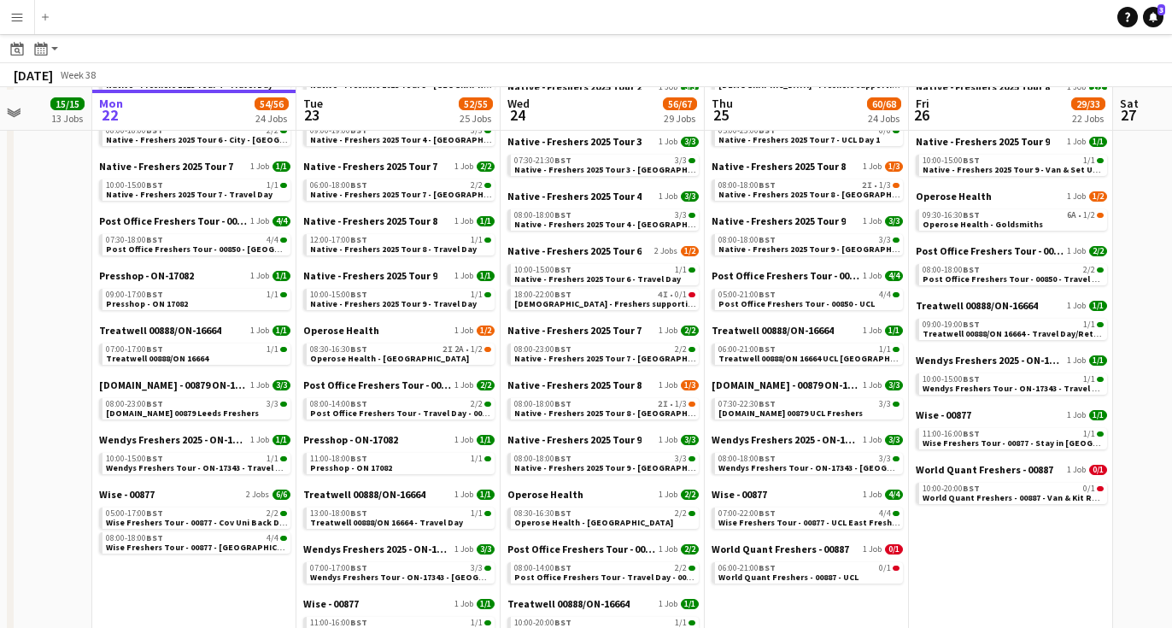
scroll to position [884, 0]
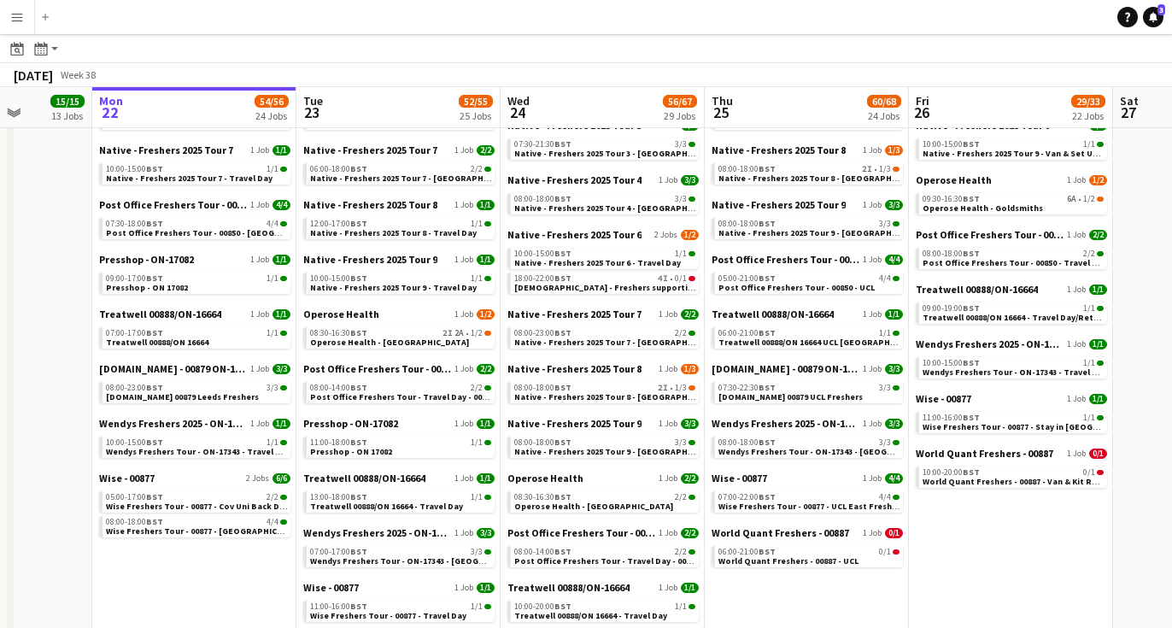
click at [372, 335] on div "08:30-16:30 BST 2I 2A • 1/2" at bounding box center [400, 333] width 181 height 9
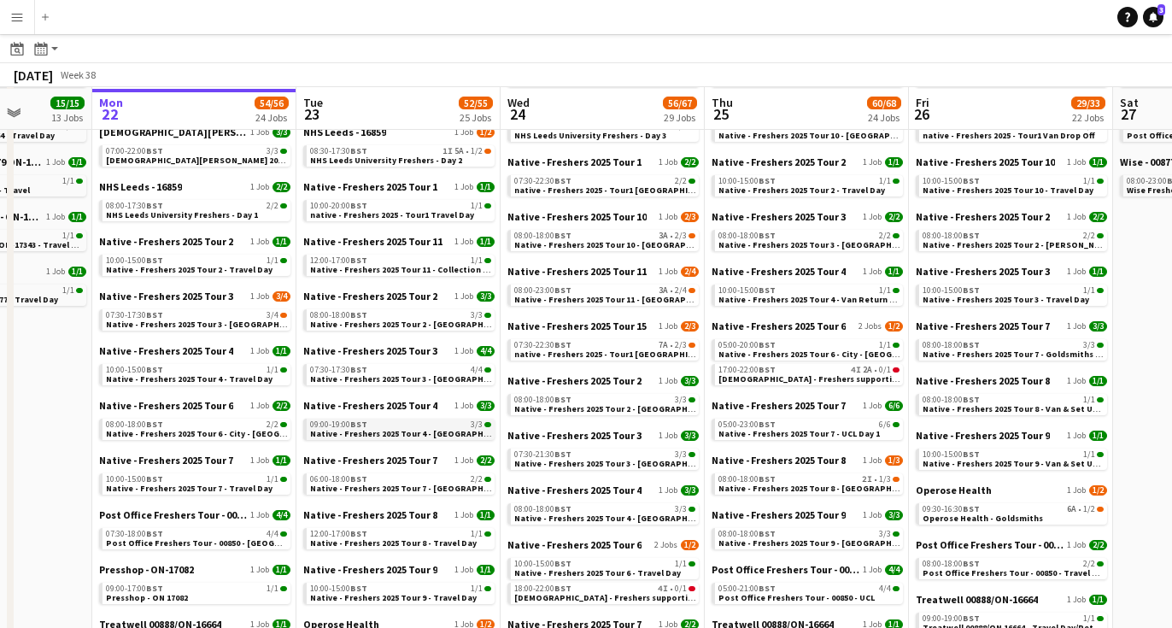
scroll to position [572, 0]
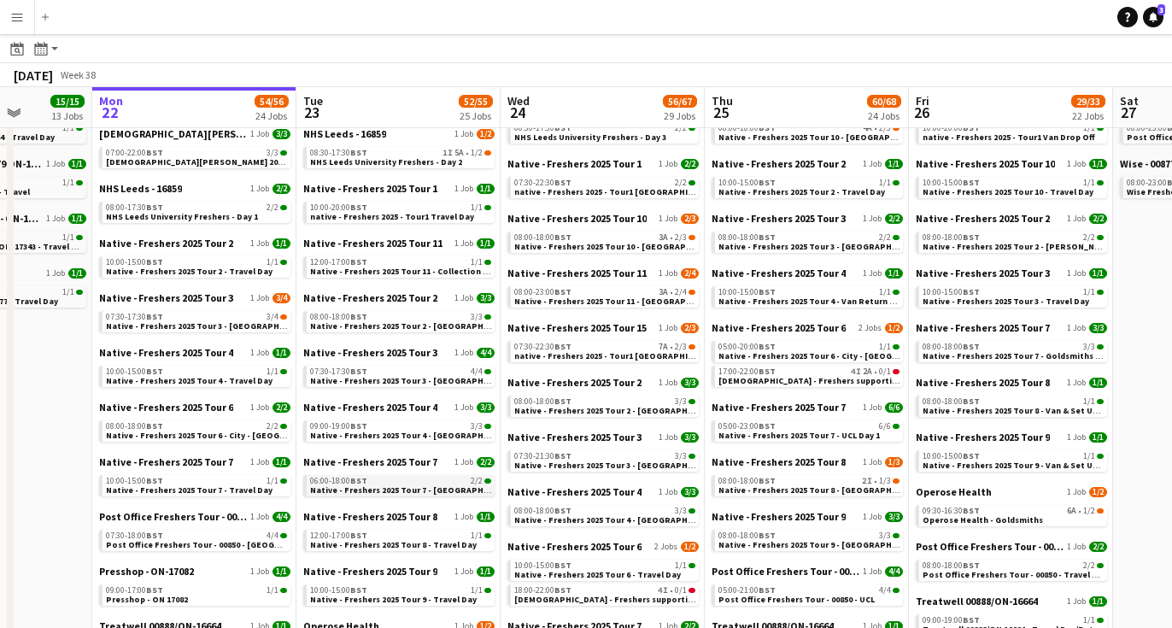
click at [410, 484] on span "Native - Freshers 2025 Tour 7 - [GEOGRAPHIC_DATA] Day 1" at bounding box center [426, 489] width 232 height 11
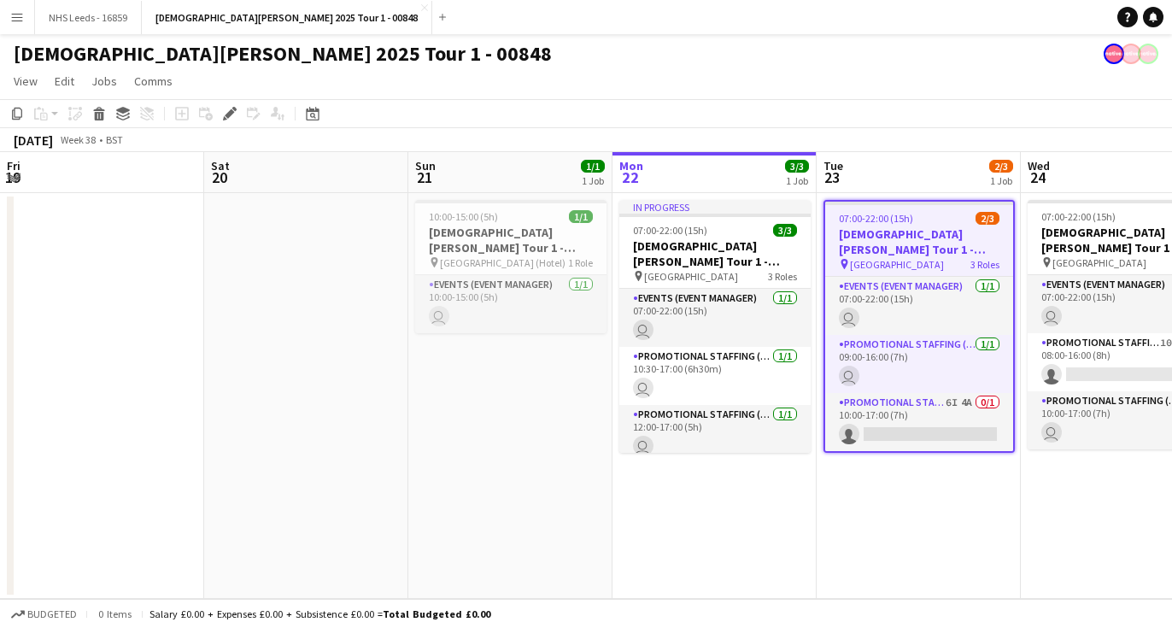
scroll to position [0, 588]
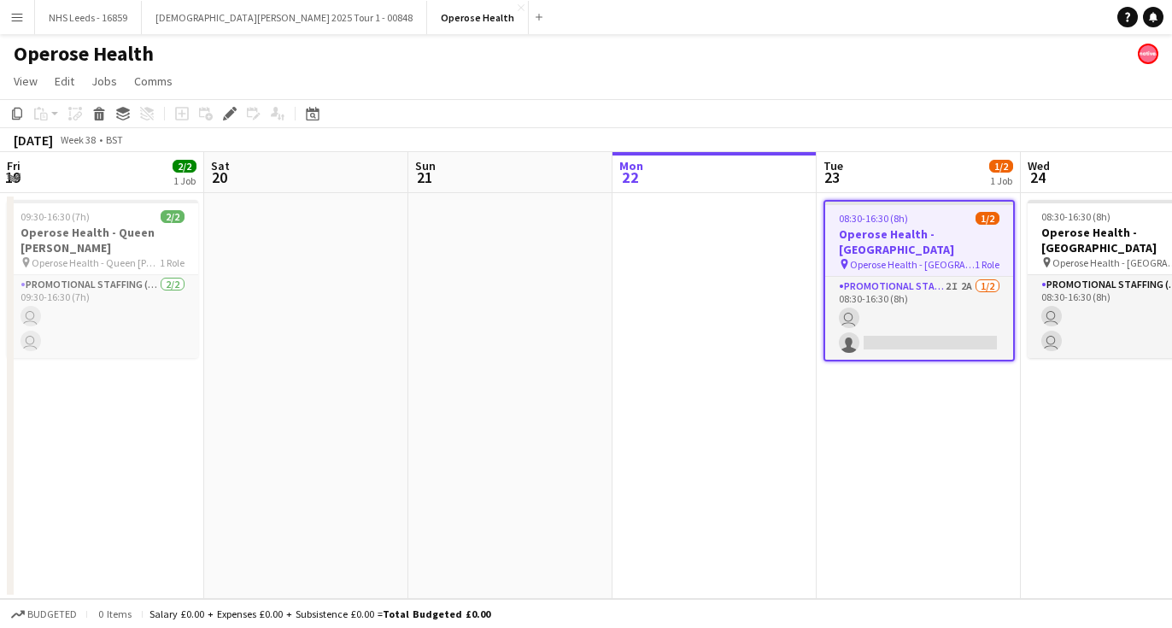
scroll to position [0, 588]
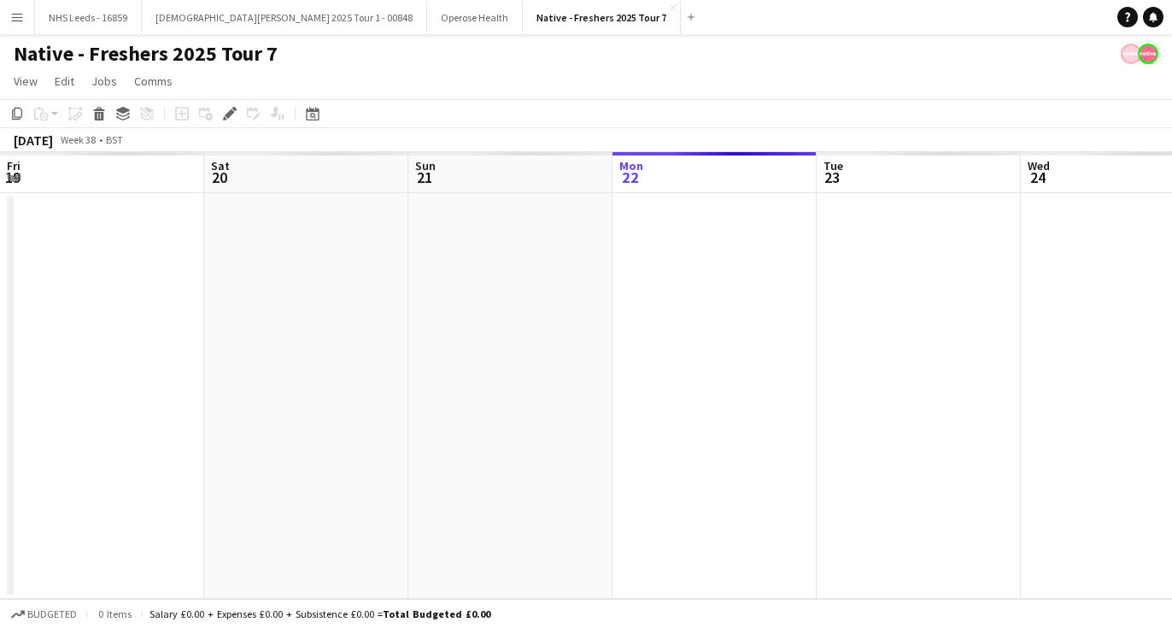
scroll to position [0, 588]
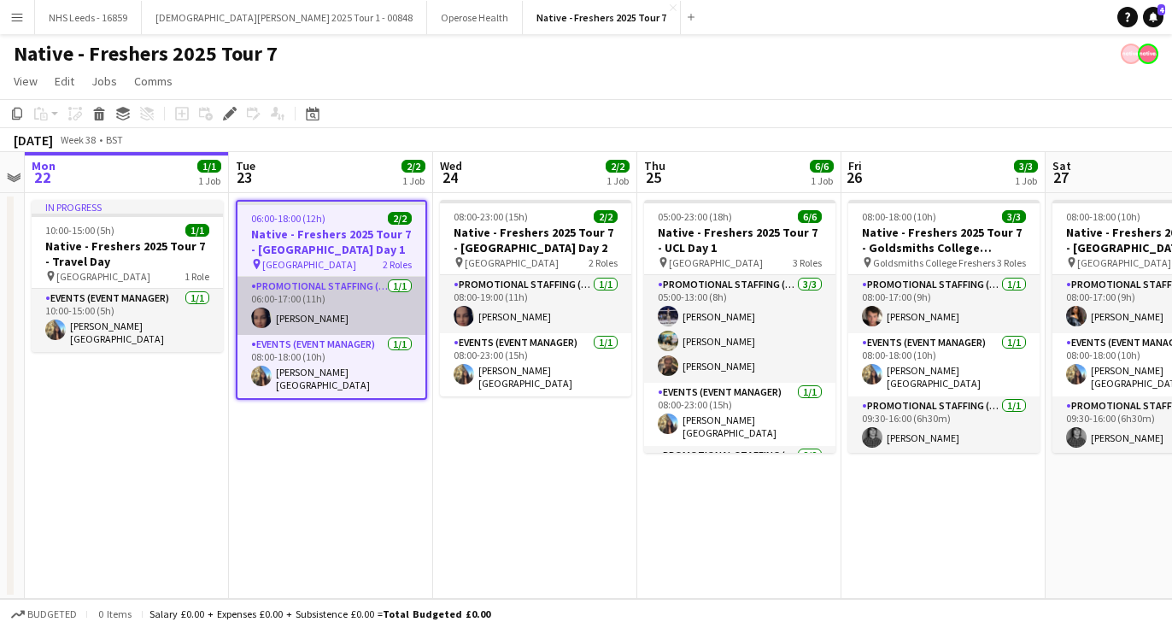
click at [263, 315] on app-user-avatar at bounding box center [261, 318] width 21 height 21
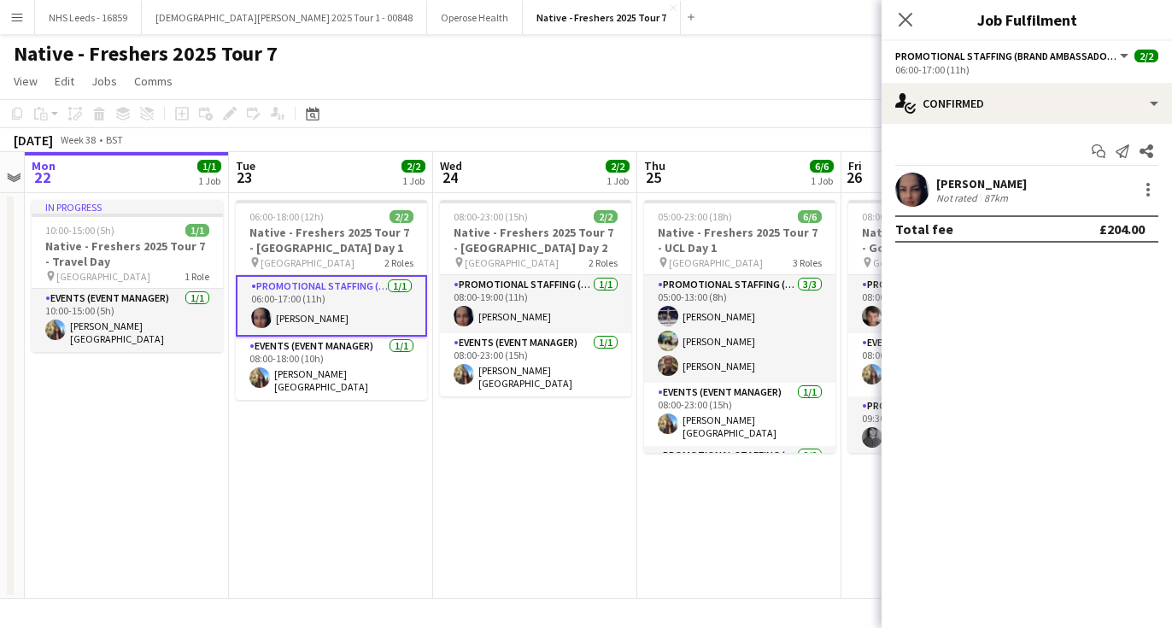
click at [910, 189] on app-user-avatar at bounding box center [912, 190] width 34 height 34
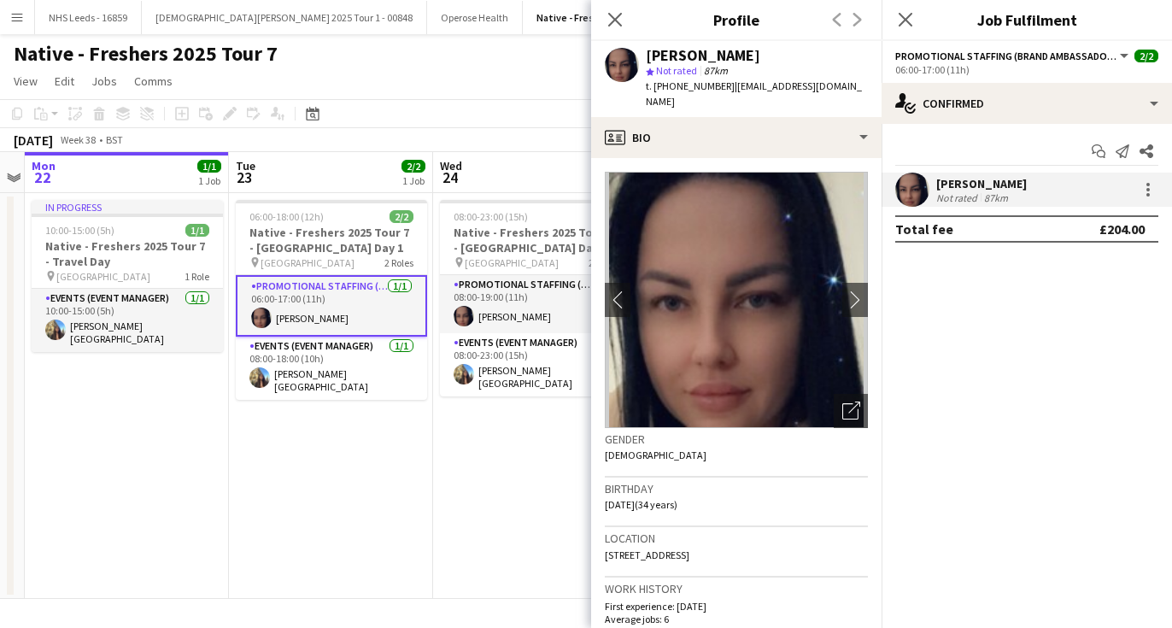
drag, startPoint x: 782, startPoint y: 49, endPoint x: 810, endPoint y: 63, distance: 31.7
click at [810, 63] on div "[PERSON_NAME] star Not rated 87km t. [PHONE_NUMBER] | [EMAIL_ADDRESS][DOMAIN_NA…" at bounding box center [736, 79] width 290 height 76
click at [798, 42] on div "[PERSON_NAME] star Not rated 87km t. [PHONE_NUMBER] | [EMAIL_ADDRESS][DOMAIN_NA…" at bounding box center [736, 79] width 290 height 76
drag, startPoint x: 783, startPoint y: 55, endPoint x: 671, endPoint y: 55, distance: 112.8
click at [671, 55] on div "[PERSON_NAME]" at bounding box center [757, 55] width 222 height 15
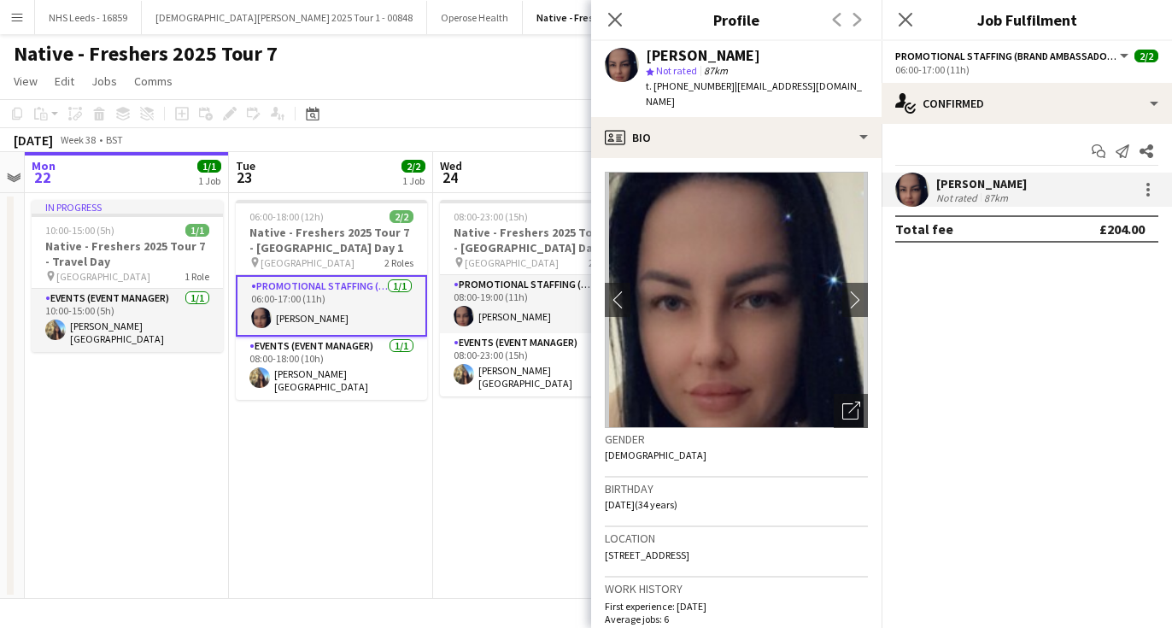
click at [501, 463] on app-date-cell "08:00-23:00 (15h) 2/2 Native - Freshers 2025 Tour 7 - [GEOGRAPHIC_DATA] Day 2 p…" at bounding box center [535, 396] width 204 height 406
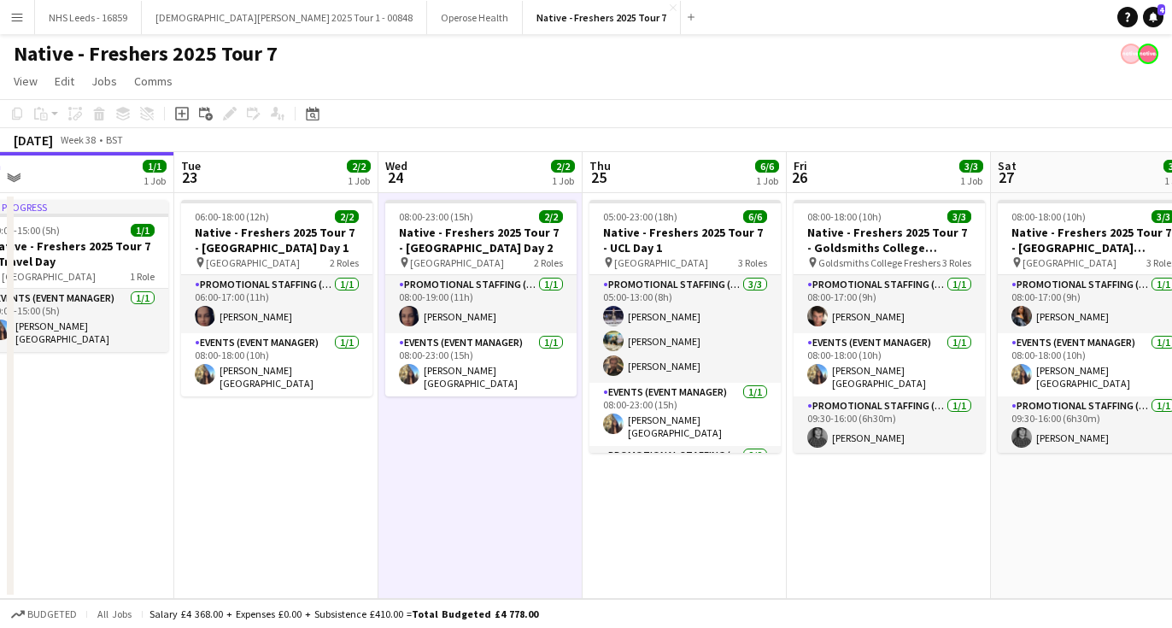
scroll to position [0, 615]
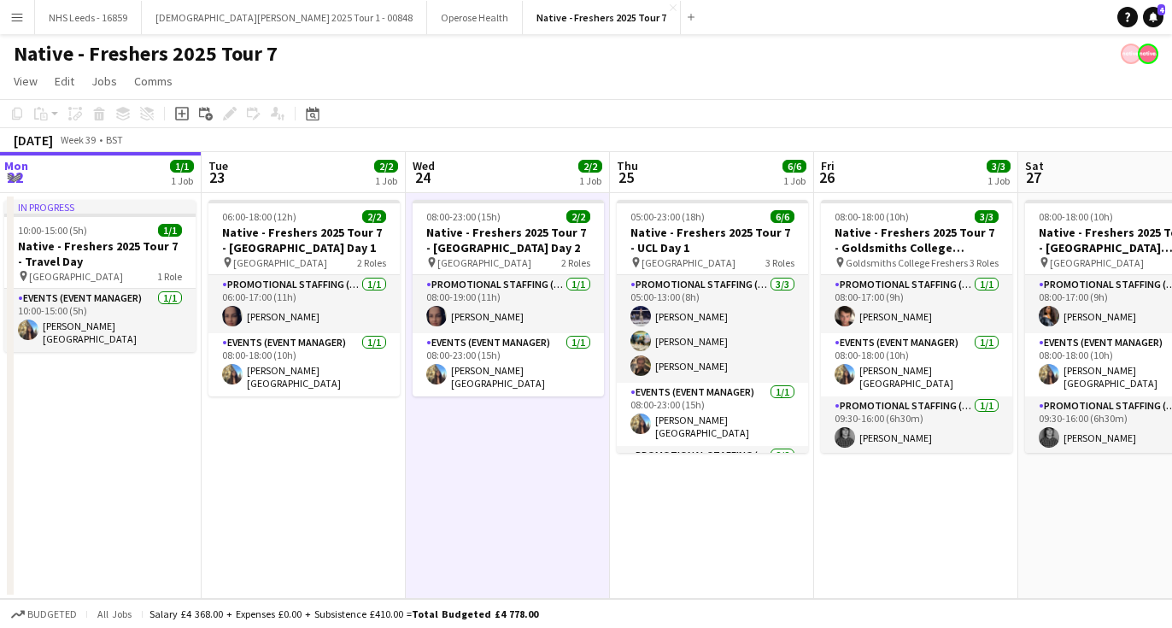
drag, startPoint x: 520, startPoint y: 249, endPoint x: 494, endPoint y: 247, distance: 26.5
click at [494, 247] on app-calendar-viewport "Fri 19 Sat 20 Sun 21 Mon 22 1/1 1 Job Tue 23 2/2 1 Job Wed 24 2/2 1 Job Thu 25 …" at bounding box center [586, 375] width 1172 height 447
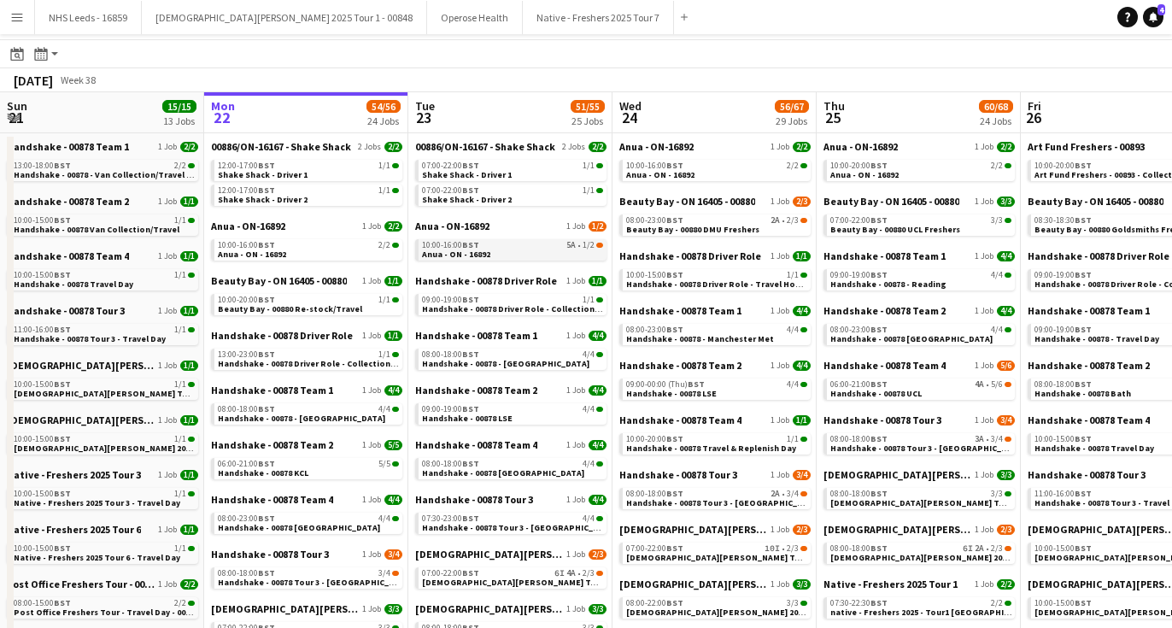
scroll to position [46, 0]
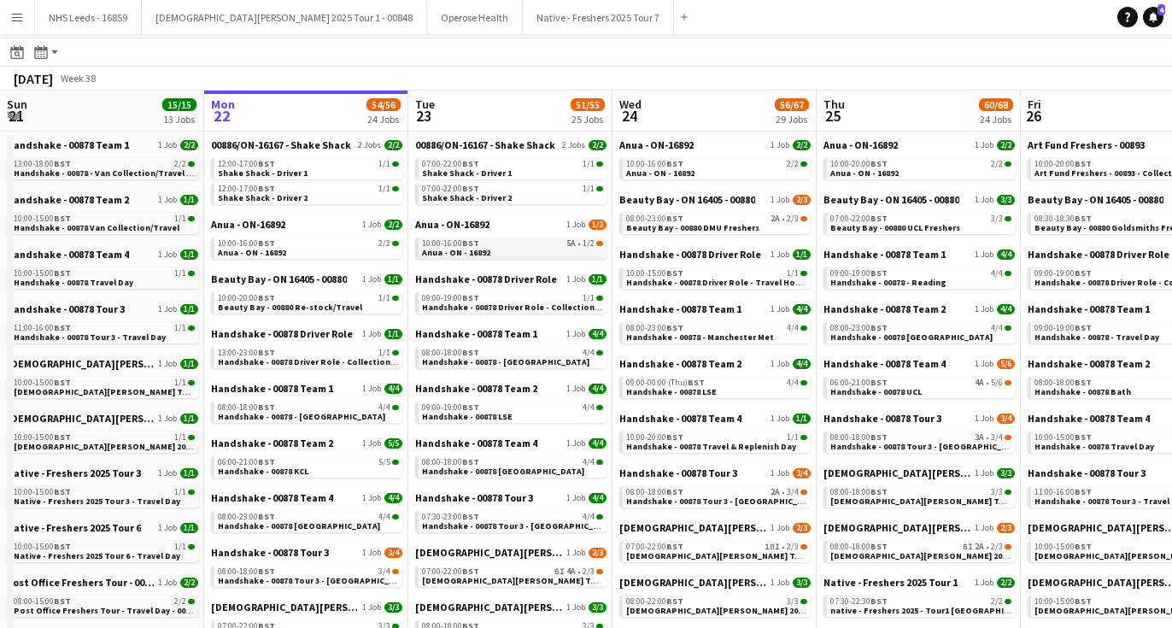
click at [483, 255] on span "Anua - ON - 16892" at bounding box center [456, 252] width 68 height 11
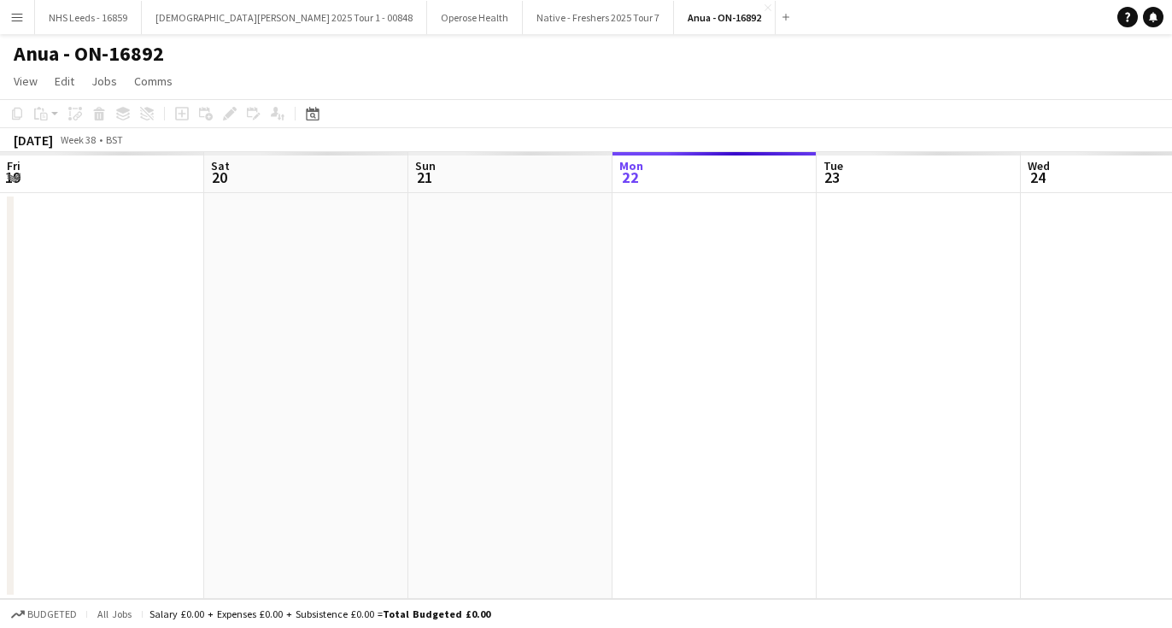
scroll to position [0, 588]
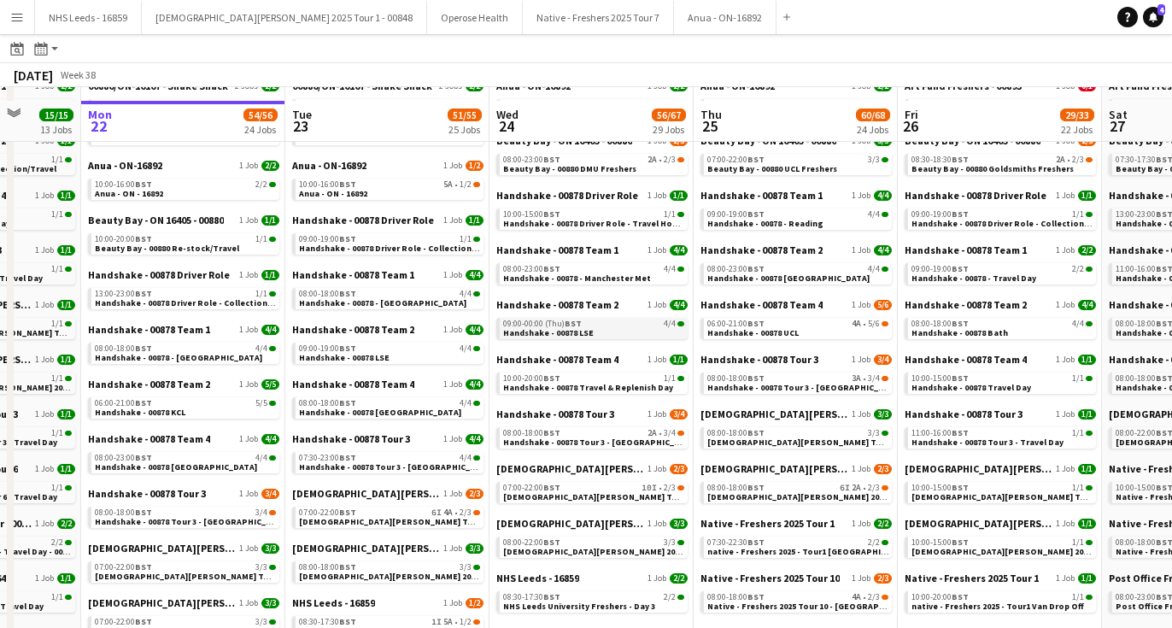
scroll to position [125, 0]
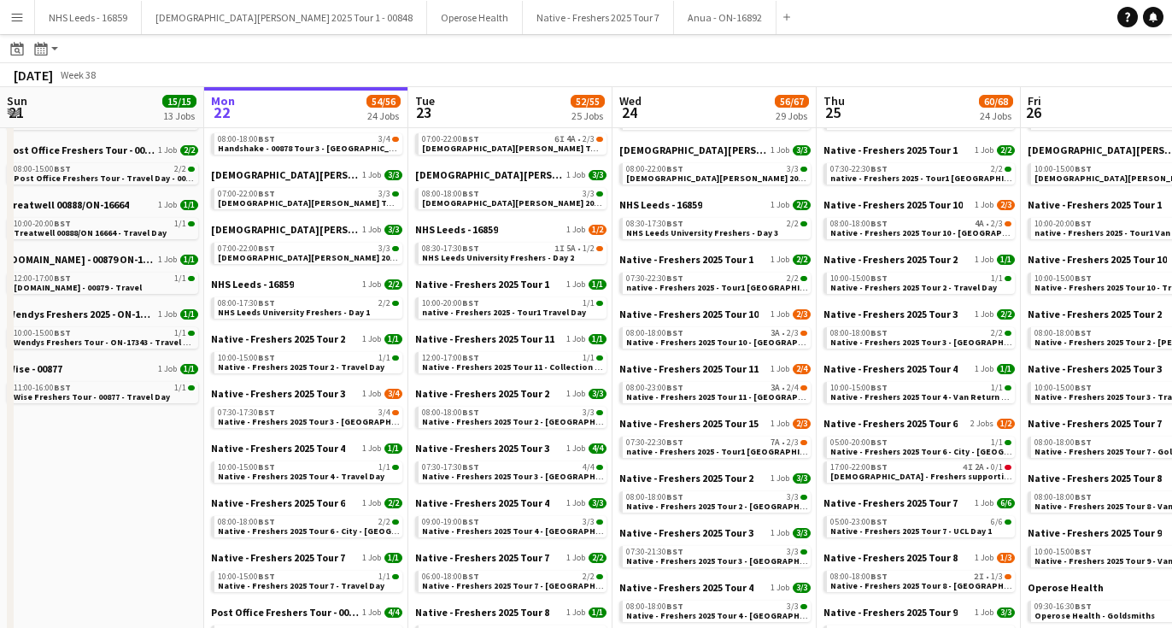
scroll to position [490, 0]
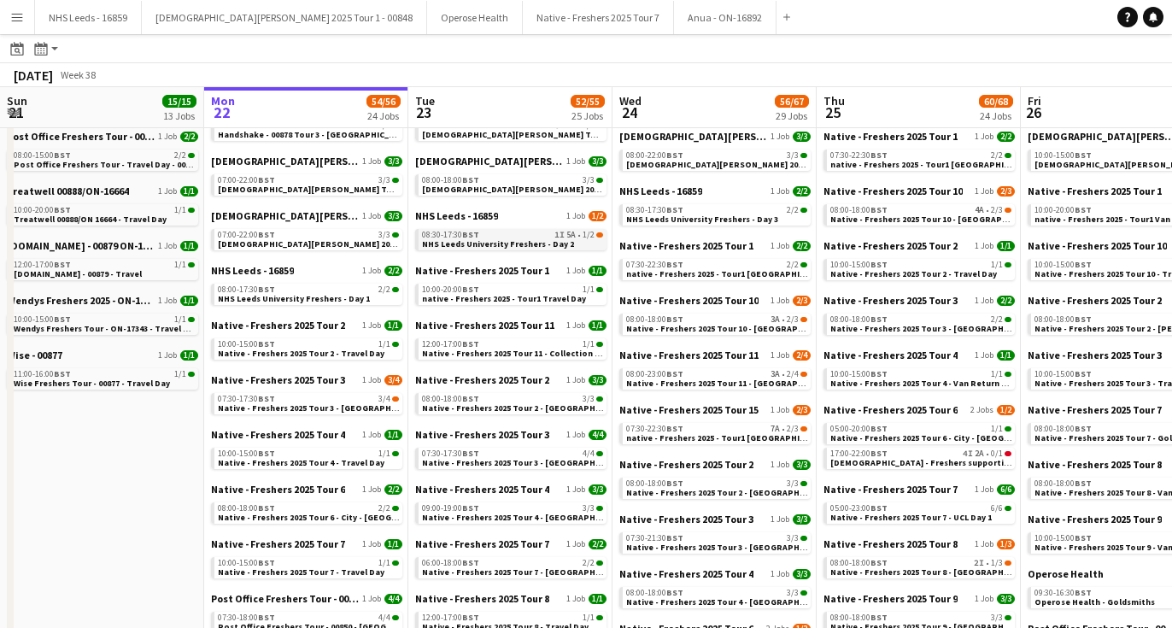
click at [544, 243] on span "NHS Leeds University Freshers - Day 2" at bounding box center [498, 243] width 152 height 11
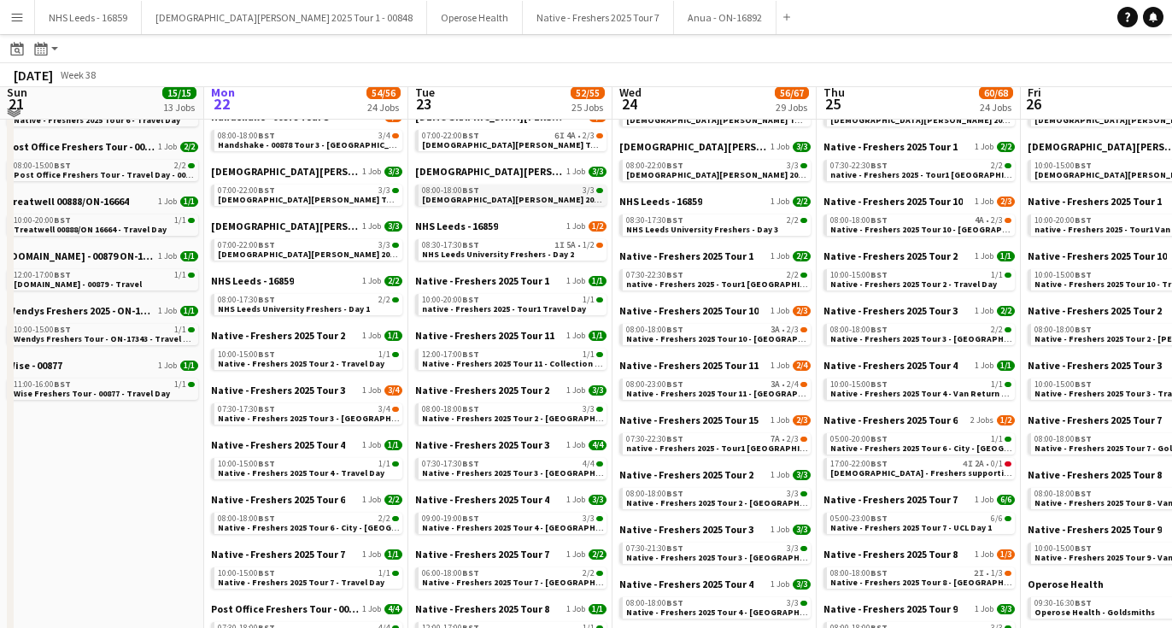
scroll to position [488, 0]
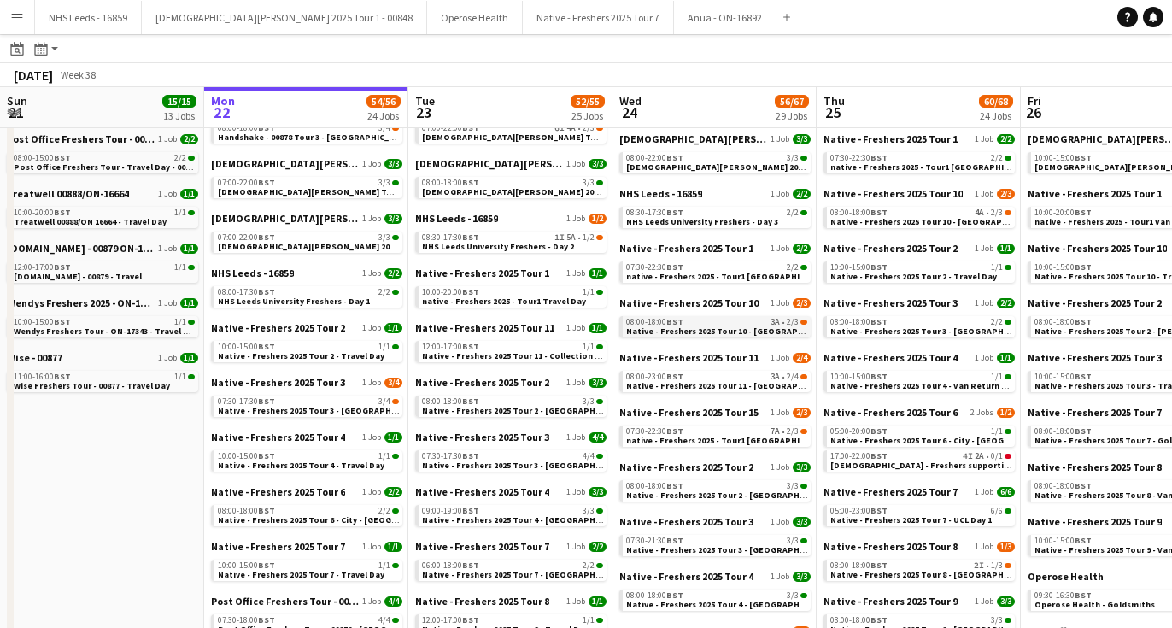
click at [695, 328] on span "Native - Freshers 2025 Tour 10 - Swansea University" at bounding box center [733, 331] width 214 height 11
click at [701, 379] on div "08:00-23:00 BST 3A • 2/4" at bounding box center [716, 377] width 181 height 9
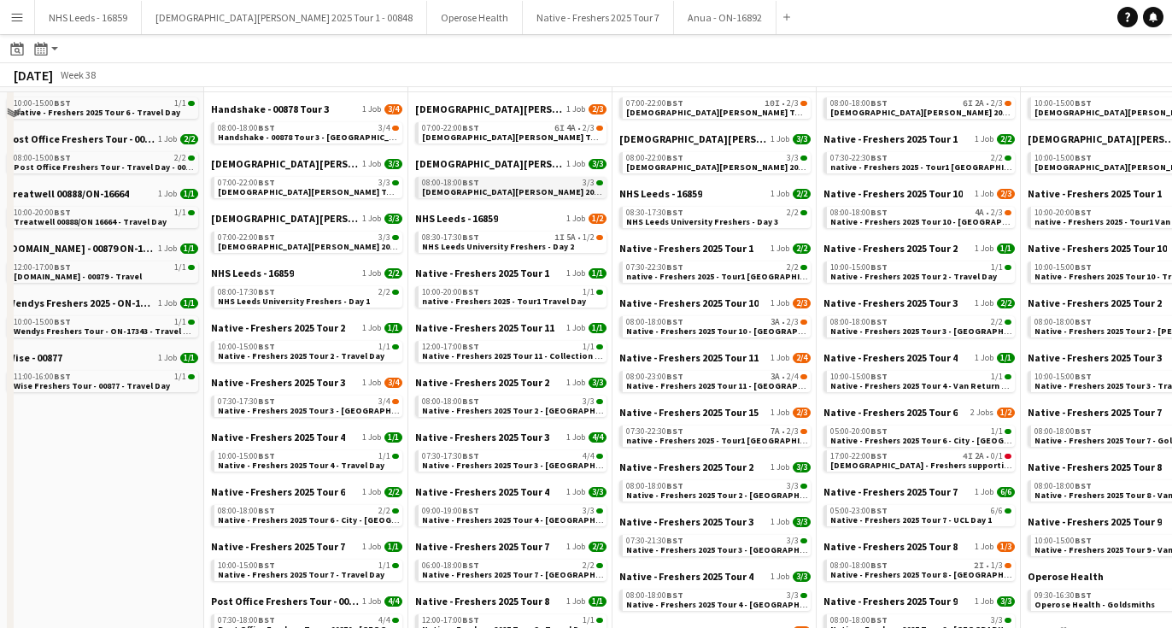
scroll to position [0, 0]
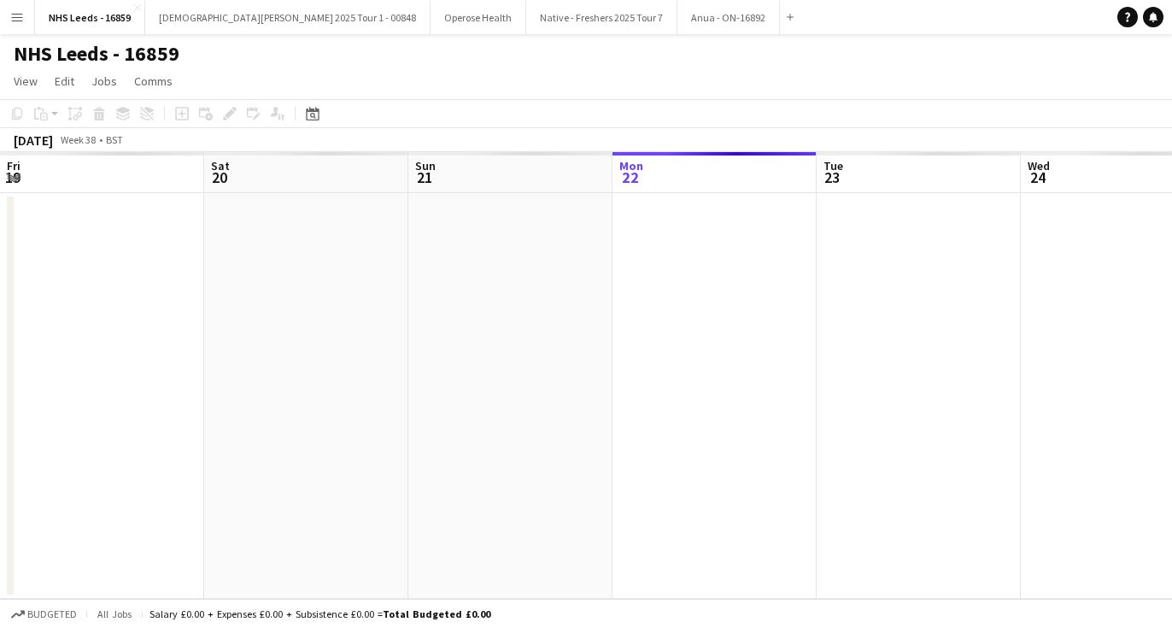
scroll to position [0, 588]
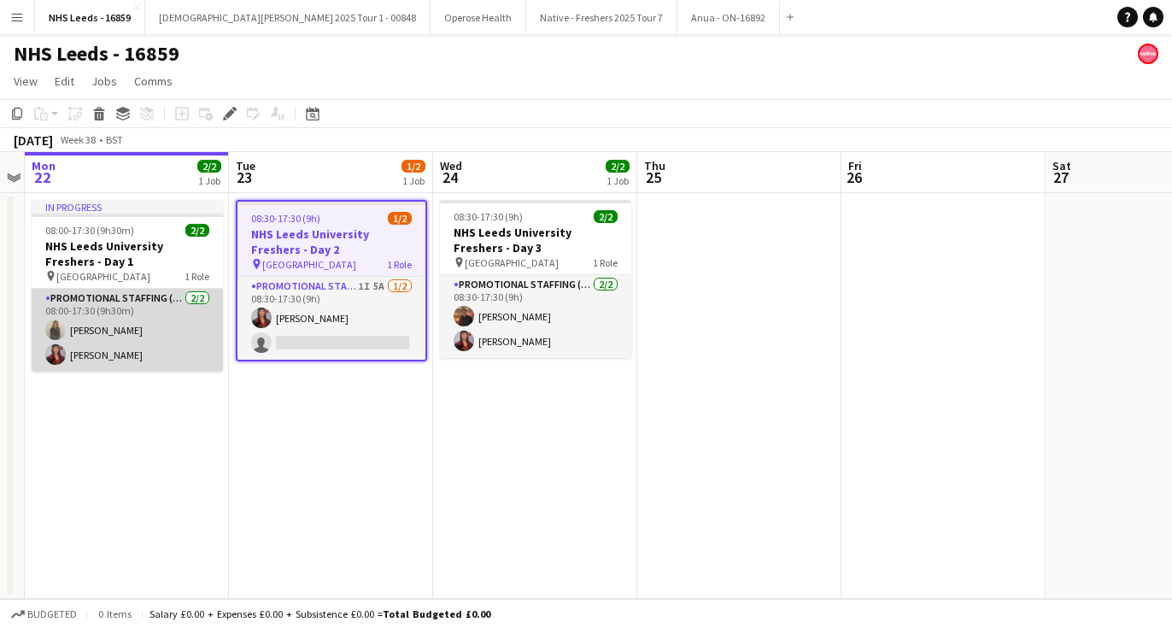
click at [135, 351] on app-card-role "Promotional Staffing (Brand Ambassadors) [DATE] 08:00-17:30 (9h30m) [PERSON_NAM…" at bounding box center [127, 330] width 191 height 83
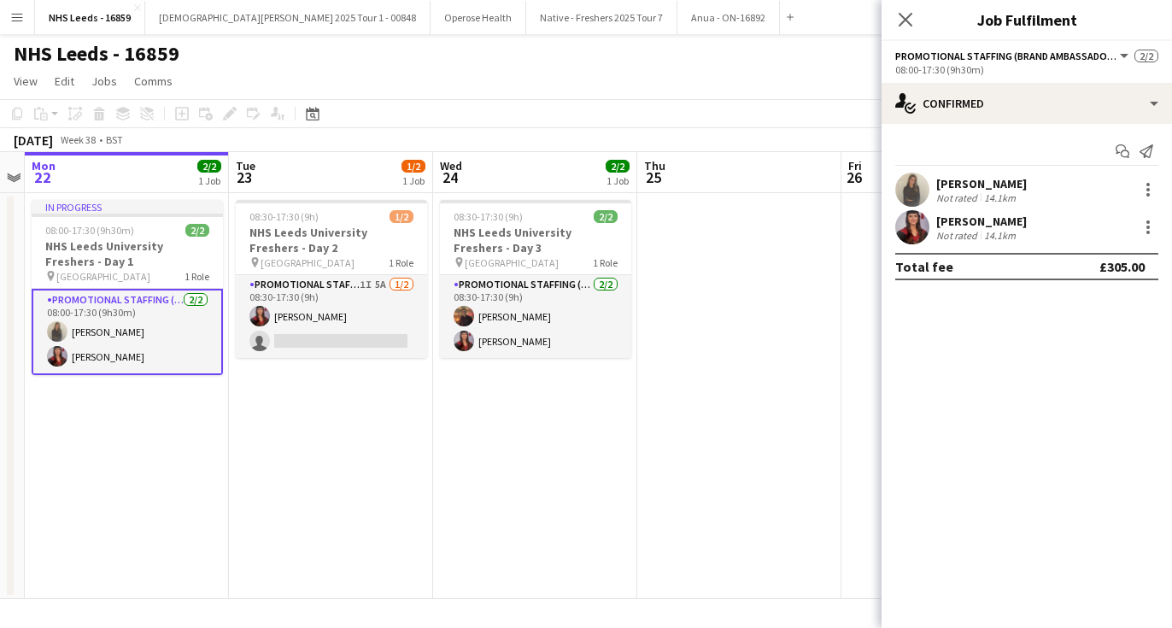
click at [915, 246] on app-confirmed-crew "[PERSON_NAME] Not rated 14.1km [PERSON_NAME] Not rated 14.1km Total fee £305.00" at bounding box center [1027, 227] width 290 height 108
click at [914, 227] on app-user-avatar at bounding box center [912, 227] width 34 height 34
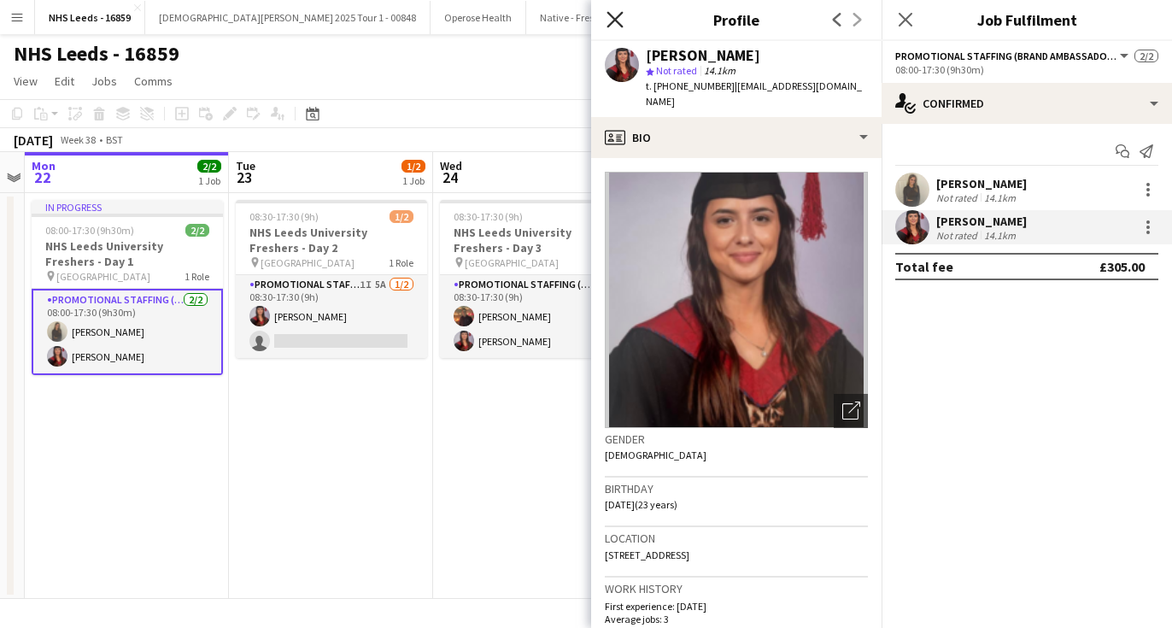
click at [617, 16] on icon at bounding box center [615, 19] width 16 height 16
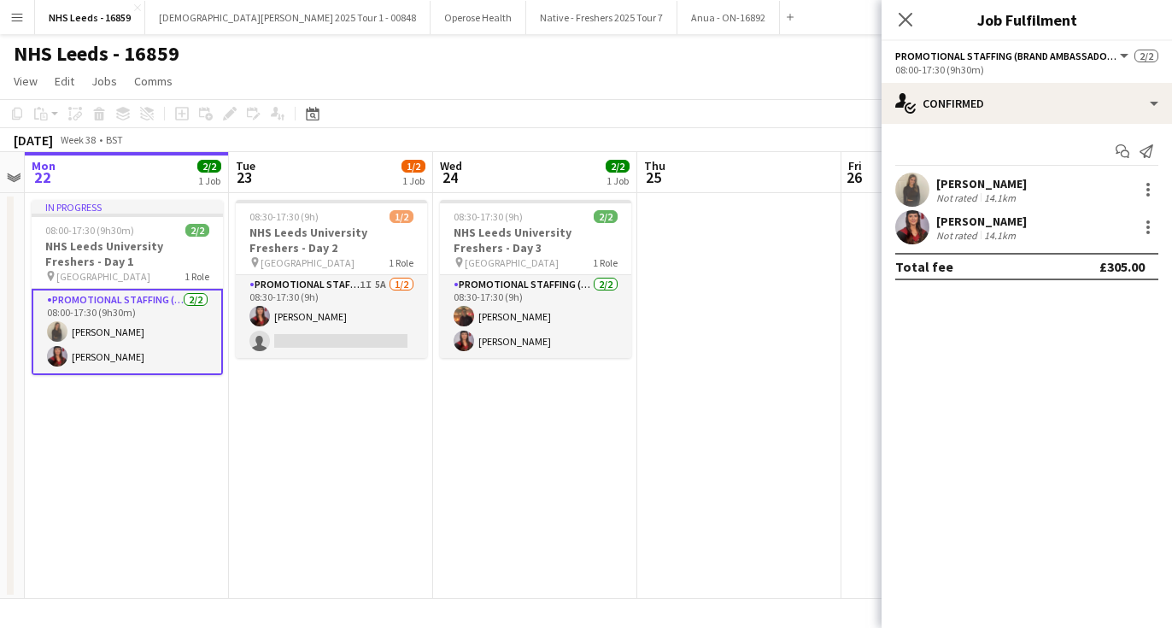
click at [449, 473] on app-date-cell "08:30-17:30 (9h) 2/2 NHS Leeds University Freshers - Day 3 pin Leeds University…" at bounding box center [535, 396] width 204 height 406
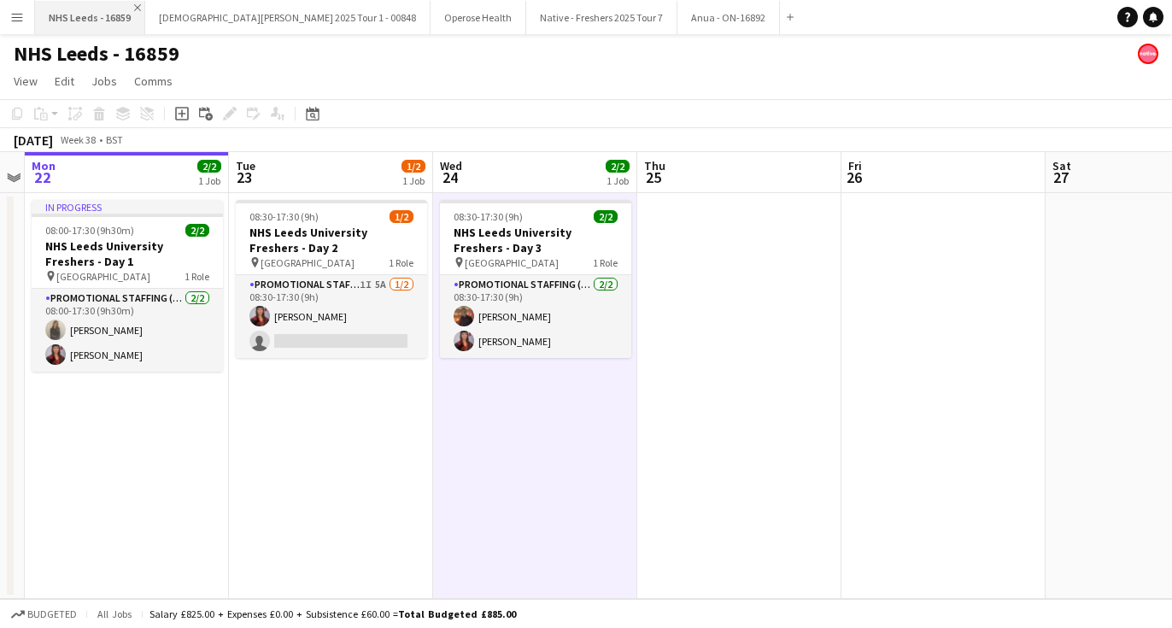
click at [134, 7] on app-icon "Close" at bounding box center [137, 7] width 7 height 7
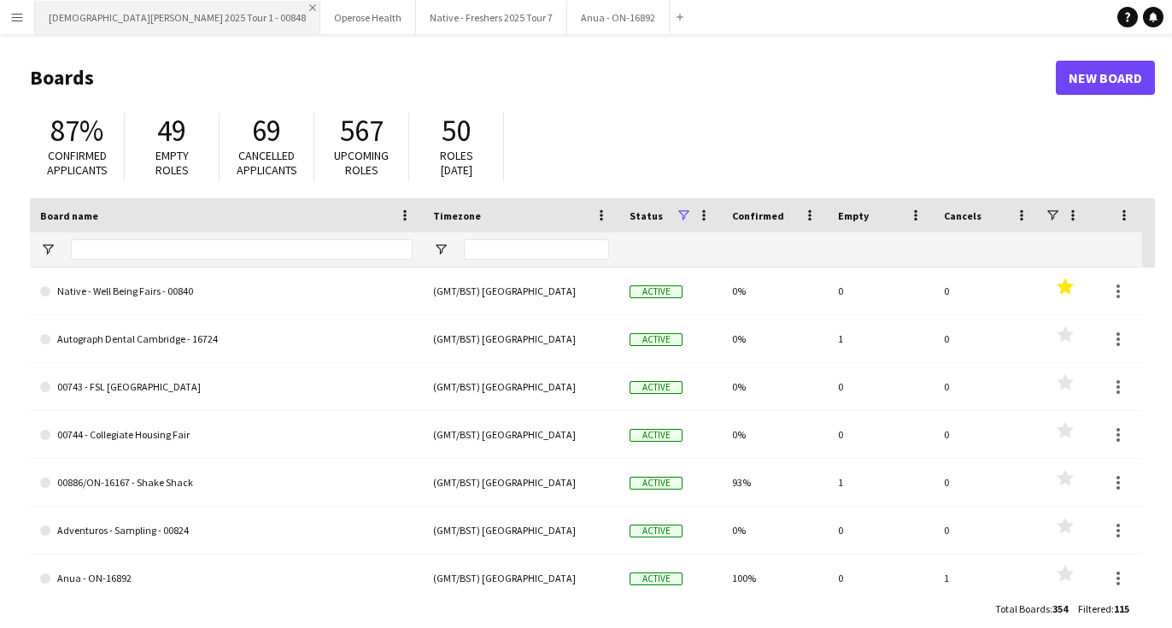
click at [309, 8] on app-icon "Close" at bounding box center [312, 7] width 7 height 7
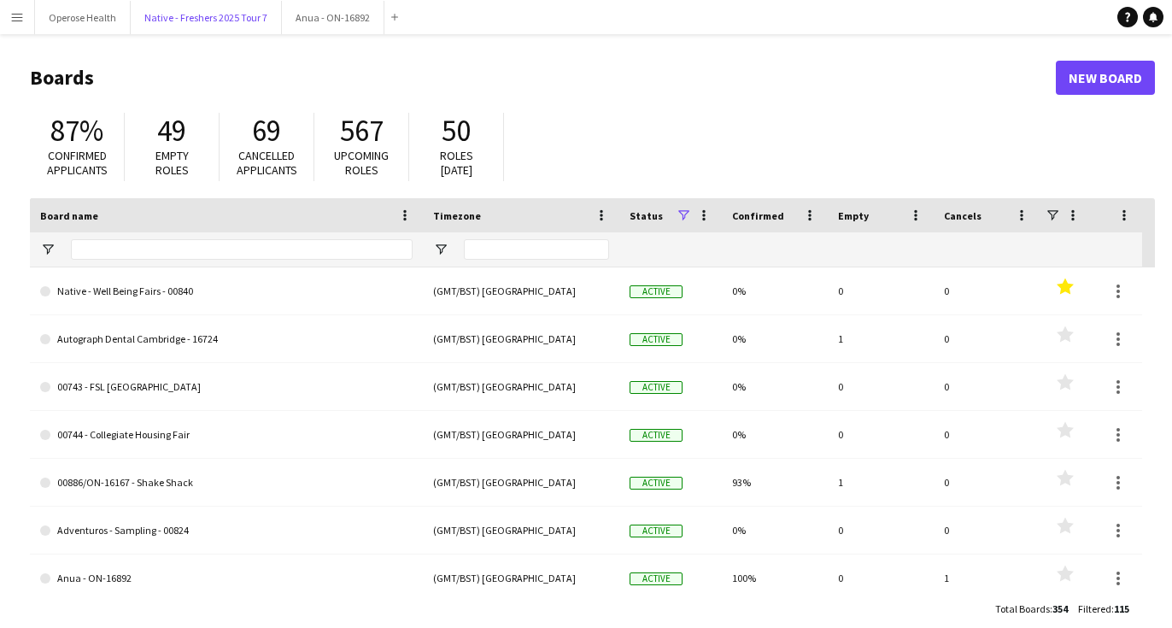
click at [193, 8] on button "Native - Freshers 2025 Tour 7 Close" at bounding box center [206, 17] width 151 height 33
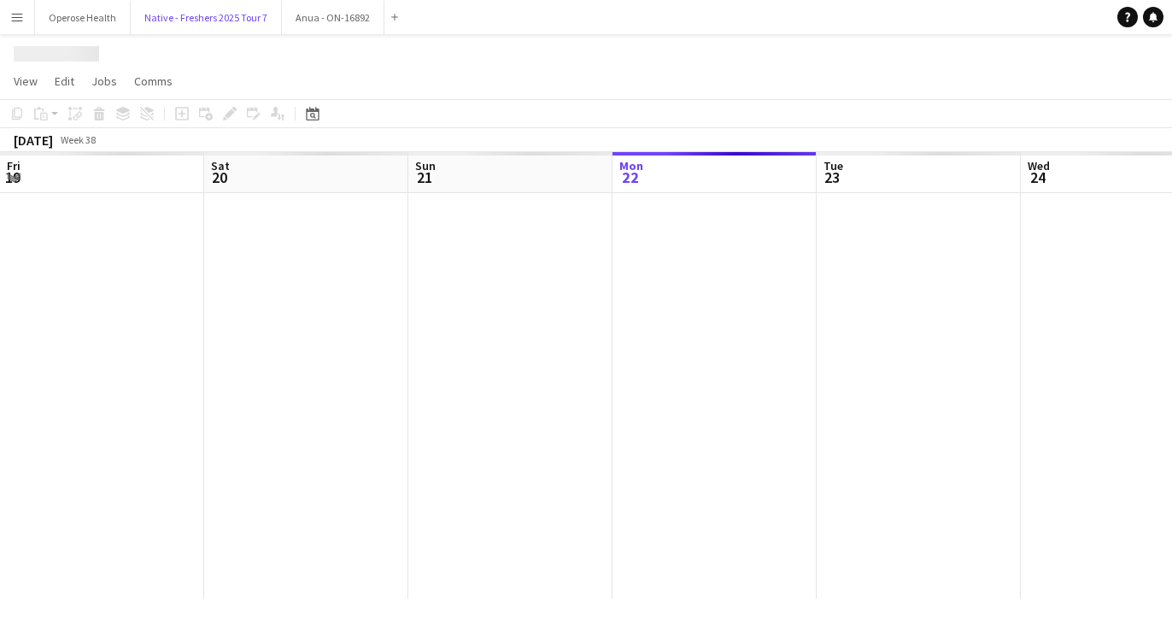
scroll to position [0, 408]
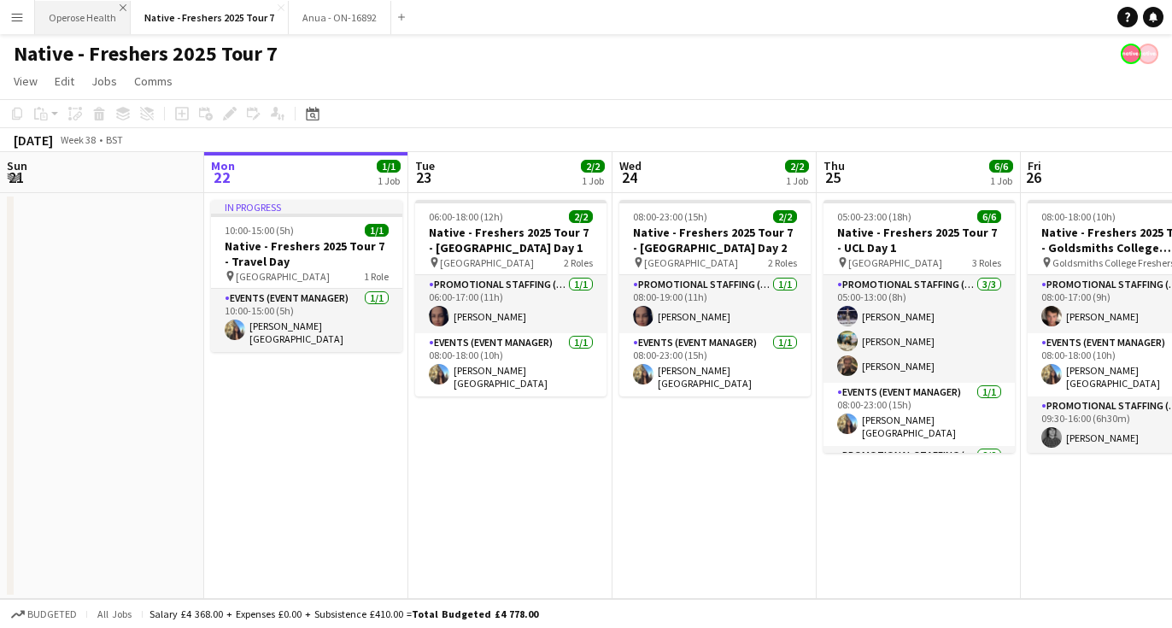
click at [120, 5] on app-icon "Close" at bounding box center [123, 7] width 7 height 7
click at [120, 5] on button "Native - Freshers 2025 Tour 7 Close" at bounding box center [114, 17] width 158 height 33
click at [182, 4] on app-icon "Close" at bounding box center [185, 7] width 7 height 7
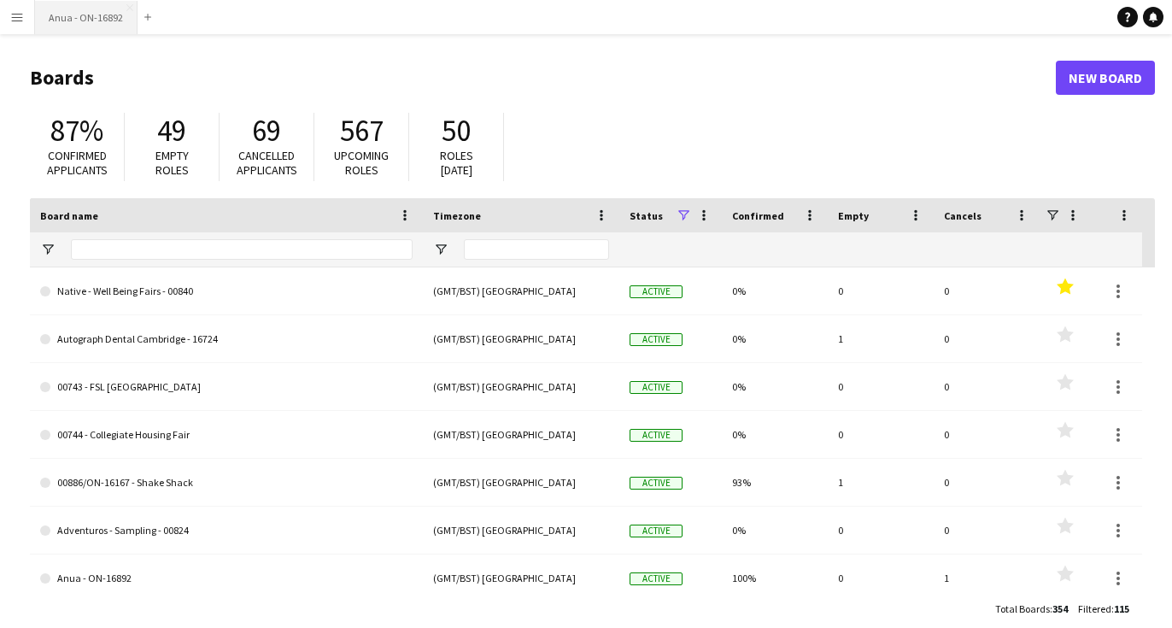
click at [100, 15] on button "Anua - ON-16892 Close" at bounding box center [86, 17] width 103 height 33
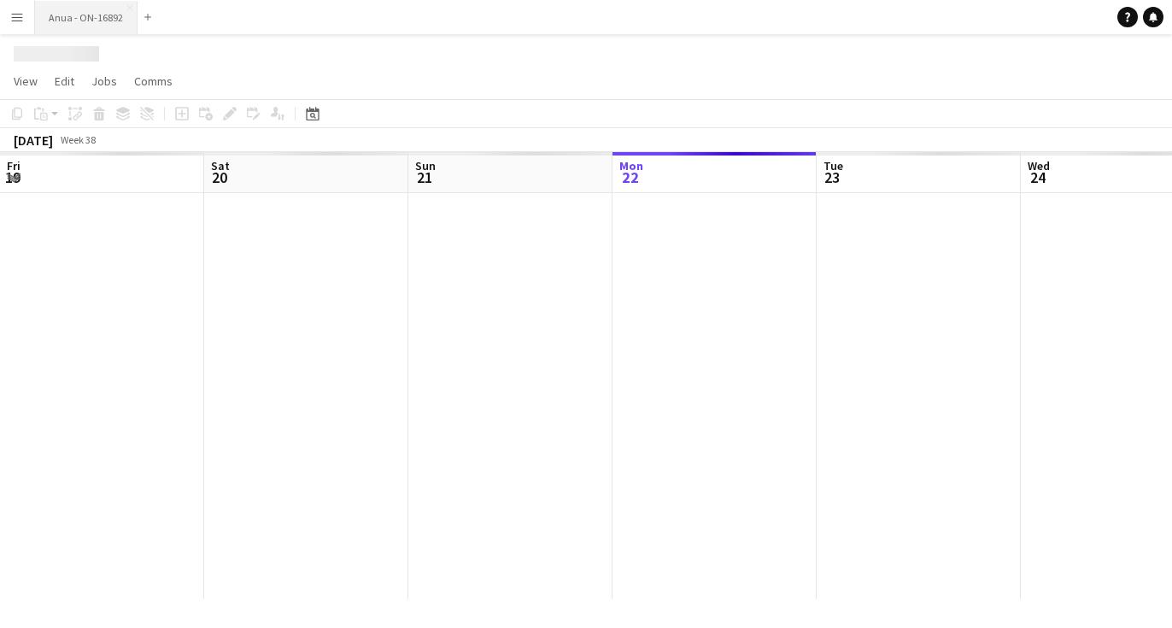
scroll to position [0, 408]
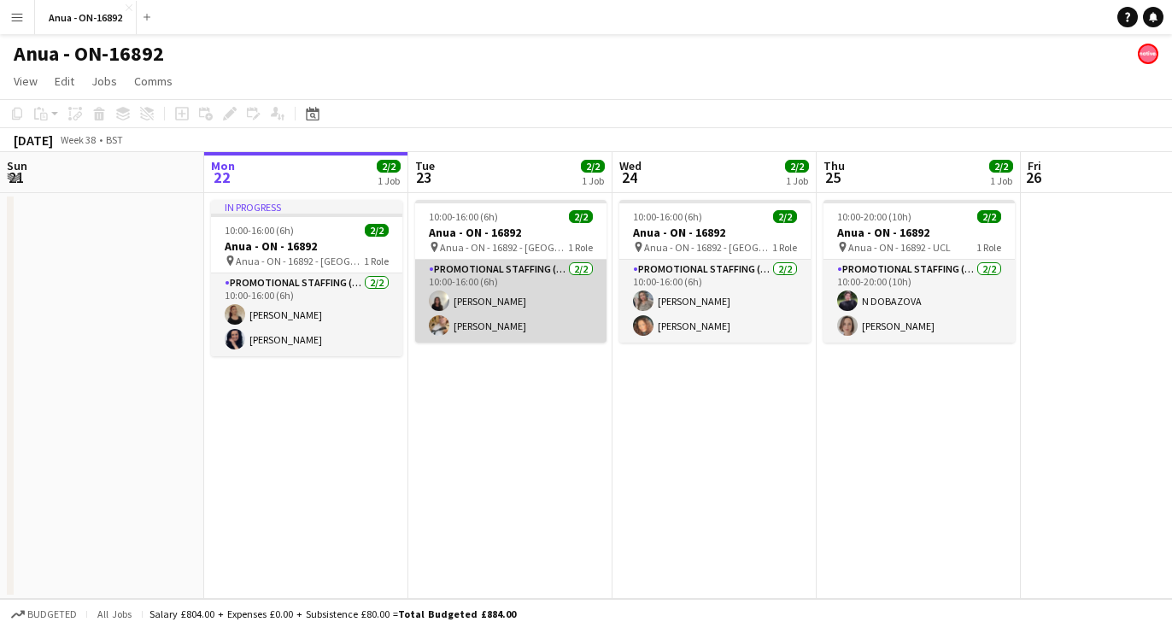
click at [479, 286] on app-card-role "Promotional Staffing (Brand Ambassadors) 2/2 10:00-16:00 (6h) marianna matti Em…" at bounding box center [510, 301] width 191 height 83
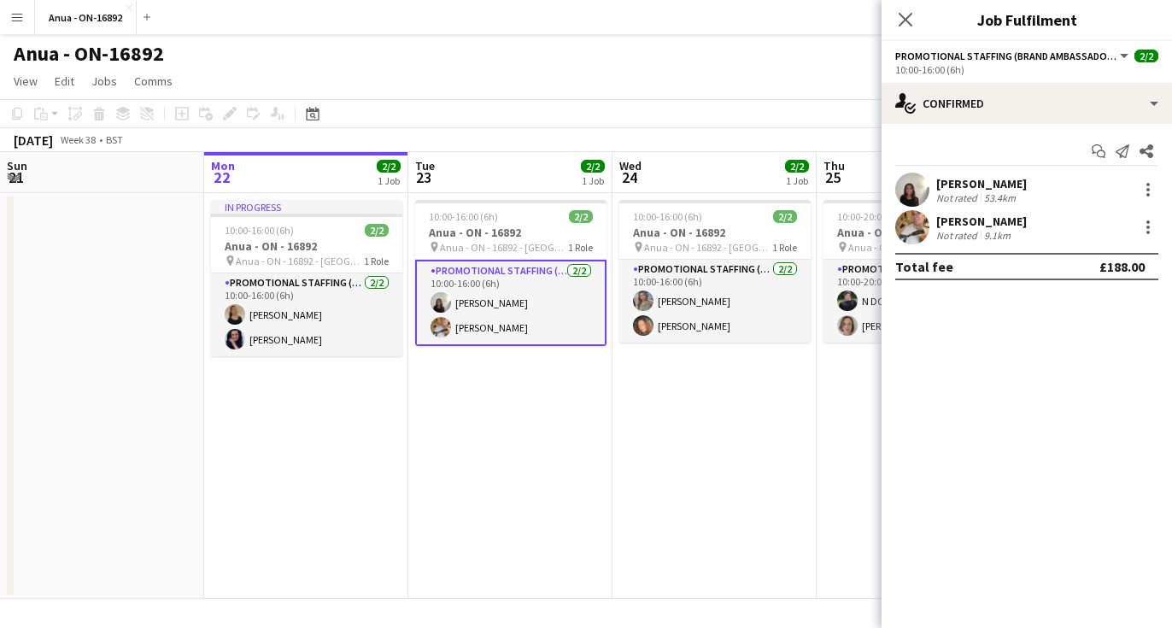
click at [489, 187] on app-board-header-date "Tue 23 2/2 1 Job" at bounding box center [510, 172] width 204 height 41
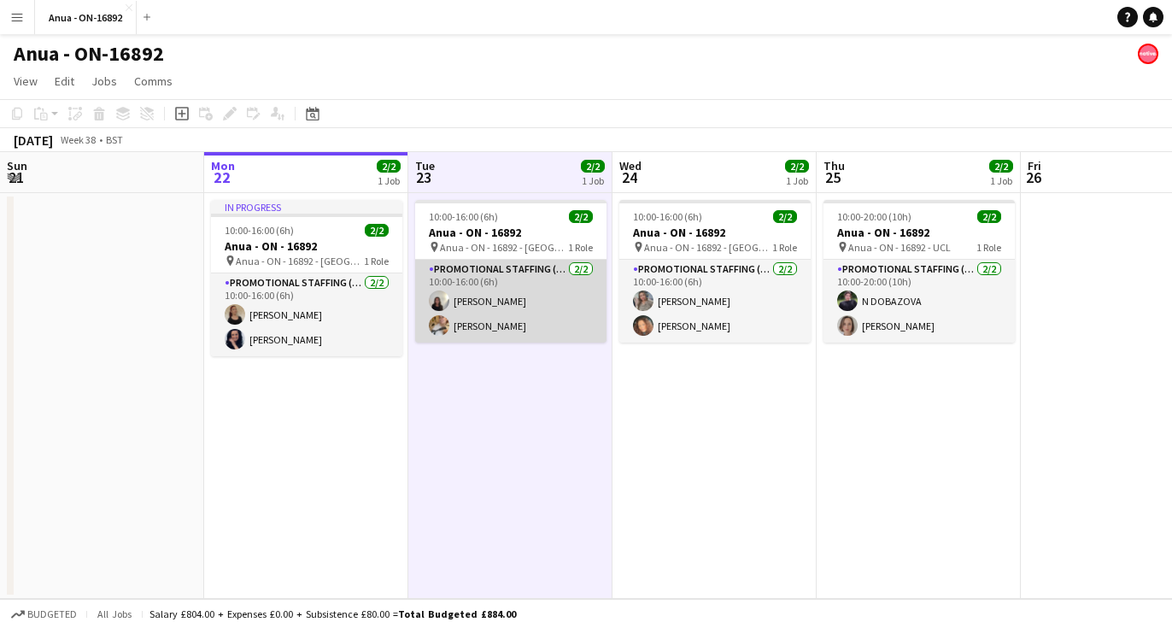
click at [449, 326] on app-card-role "Promotional Staffing (Brand Ambassadors) 2/2 10:00-16:00 (6h) marianna matti Em…" at bounding box center [510, 301] width 191 height 83
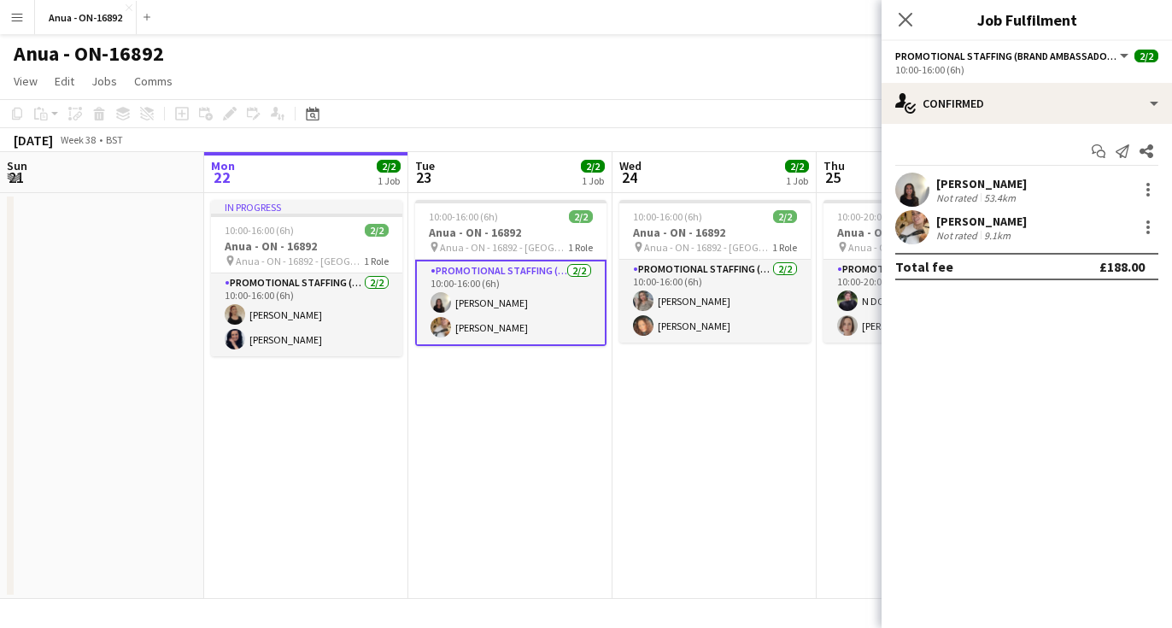
click at [916, 238] on app-user-avatar at bounding box center [912, 227] width 34 height 34
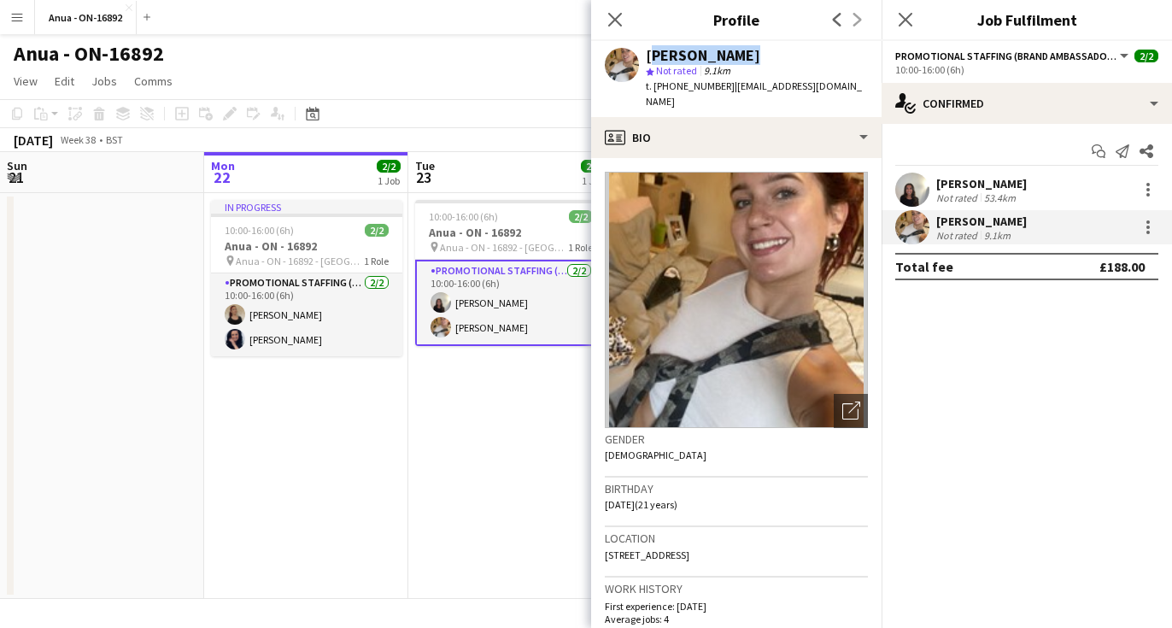
drag, startPoint x: 756, startPoint y: 50, endPoint x: 645, endPoint y: 51, distance: 111.1
click at [645, 51] on div "Emmie Foster star Not rated 9.1km t. +4407398666232 | emmiefoster2004@gmail.com" at bounding box center [736, 79] width 290 height 76
copy div "Emmie Foster"
drag, startPoint x: 713, startPoint y: 88, endPoint x: 654, endPoint y: 91, distance: 58.2
click at [654, 91] on span "t. +4407398666232" at bounding box center [690, 85] width 89 height 13
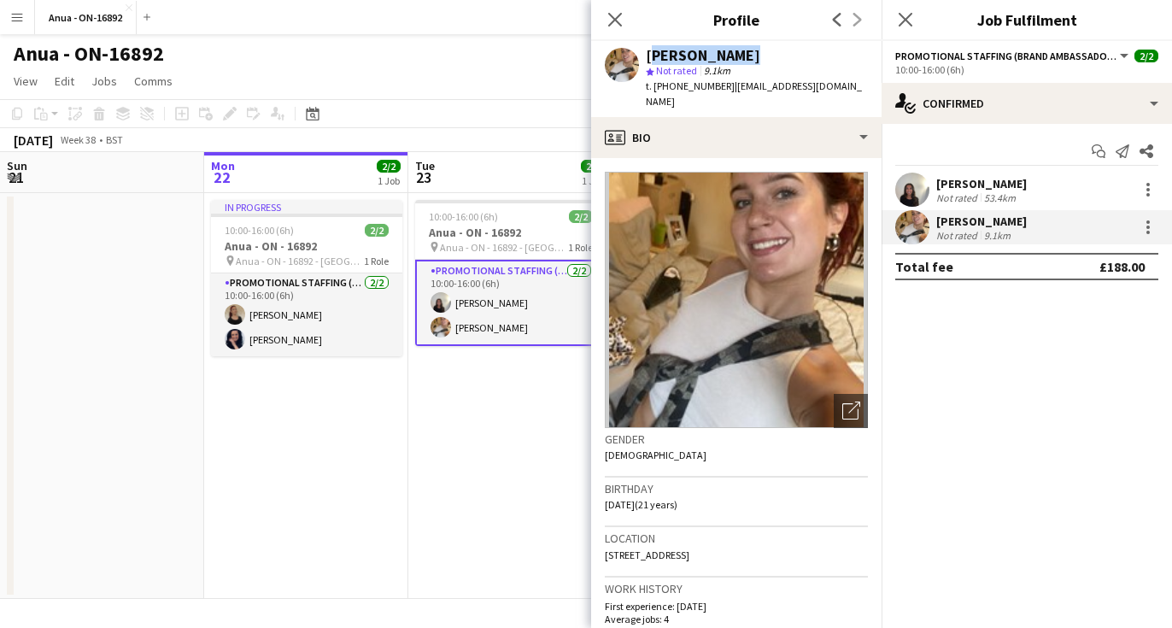
copy span "+4407398666232"
drag, startPoint x: 864, startPoint y: 80, endPoint x: 733, endPoint y: 91, distance: 131.1
click at [733, 91] on div "Emmie Foster star Not rated 9.1km t. +4407398666232 | emmiefoster2004@gmail.com" at bounding box center [736, 79] width 290 height 76
copy span "emmiefoster2004@gmail.com"
click at [619, 18] on icon "Close pop-in" at bounding box center [615, 19] width 16 height 16
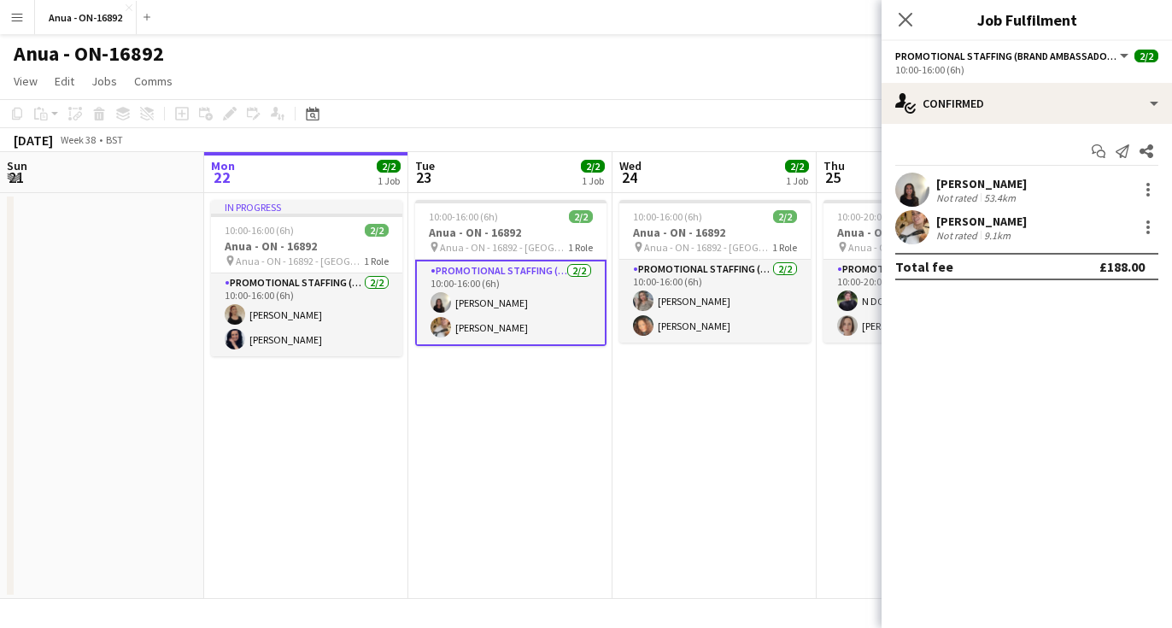
click at [725, 442] on app-date-cell "10:00-16:00 (6h) 2/2 Anua - ON - 16892 pin Anua - ON - 16892 - Leeds 1 Role Pro…" at bounding box center [715, 396] width 204 height 406
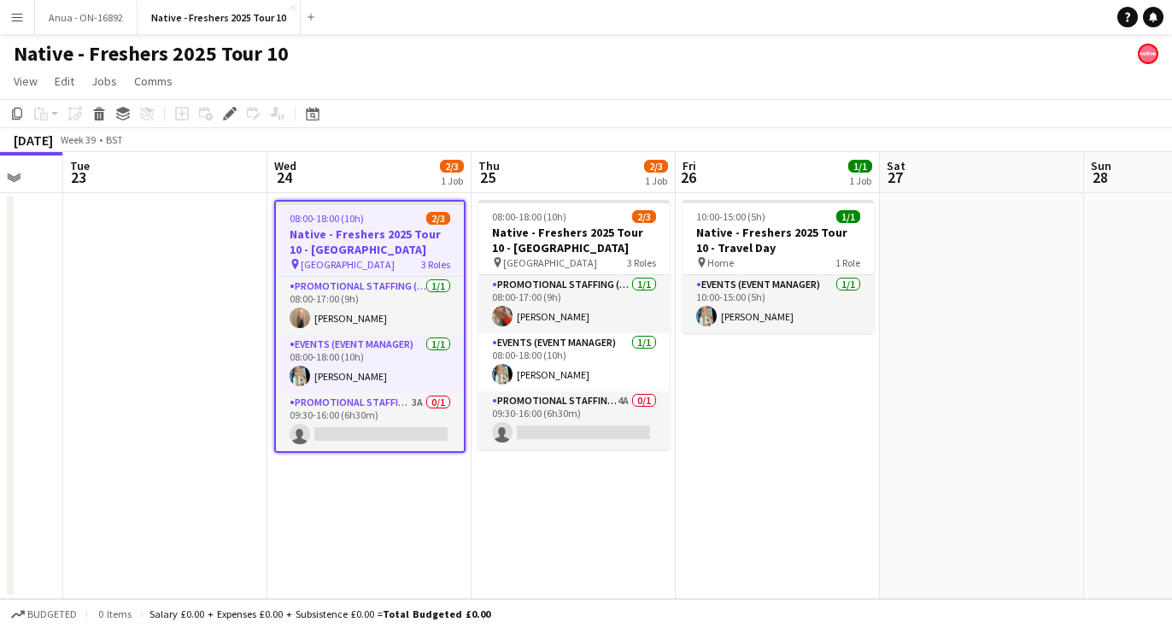
scroll to position [0, 550]
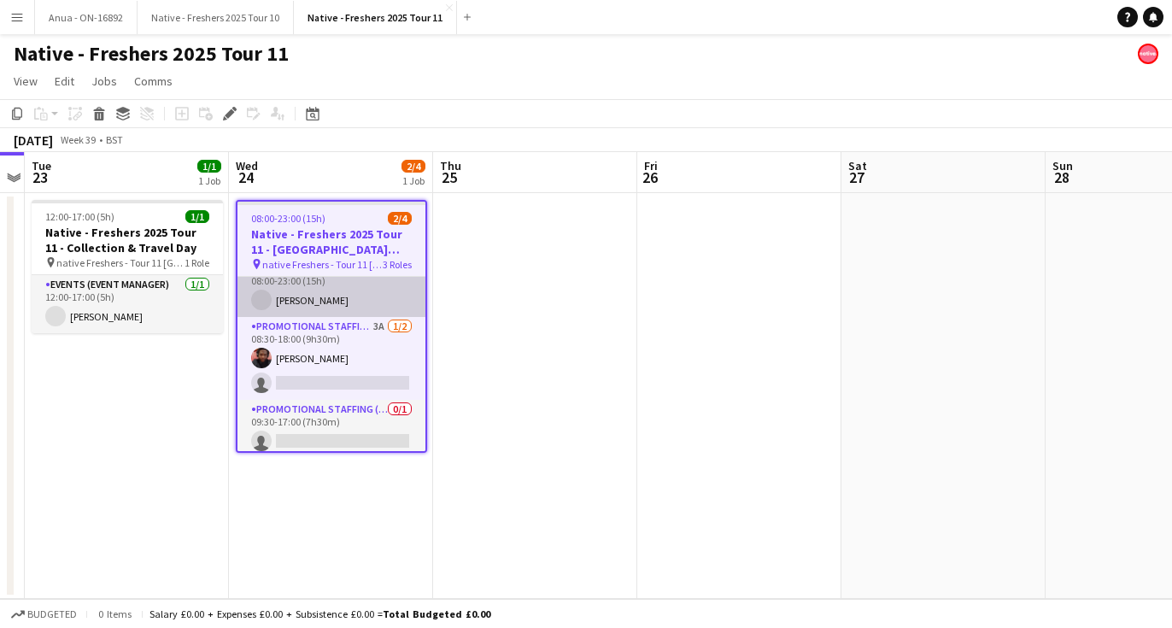
scroll to position [25, 0]
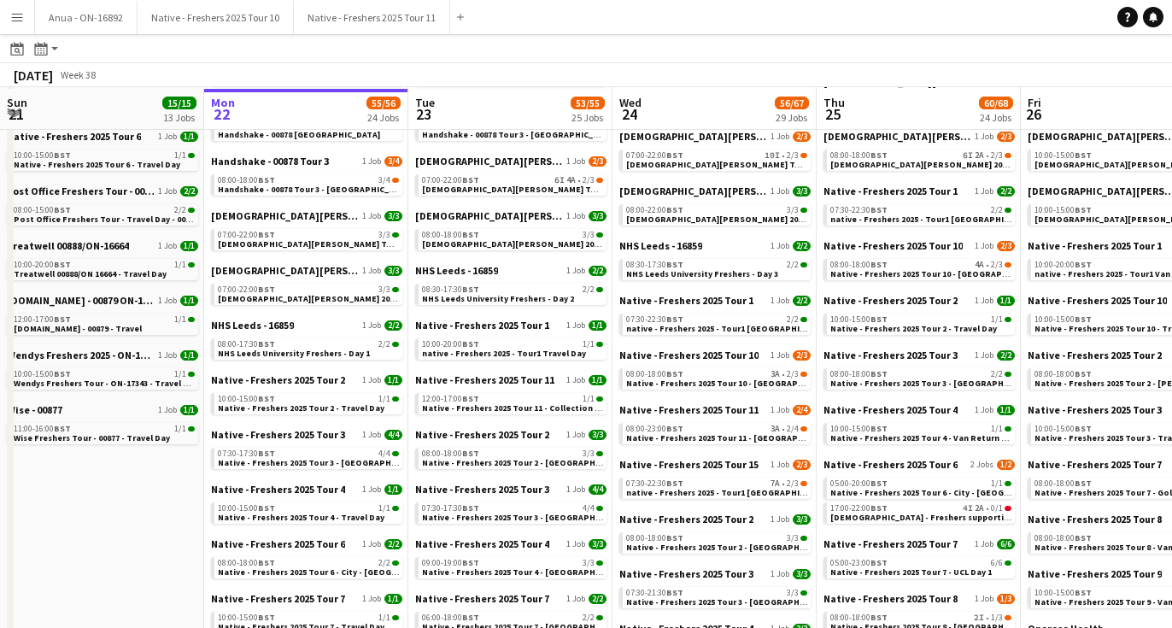
scroll to position [431, 0]
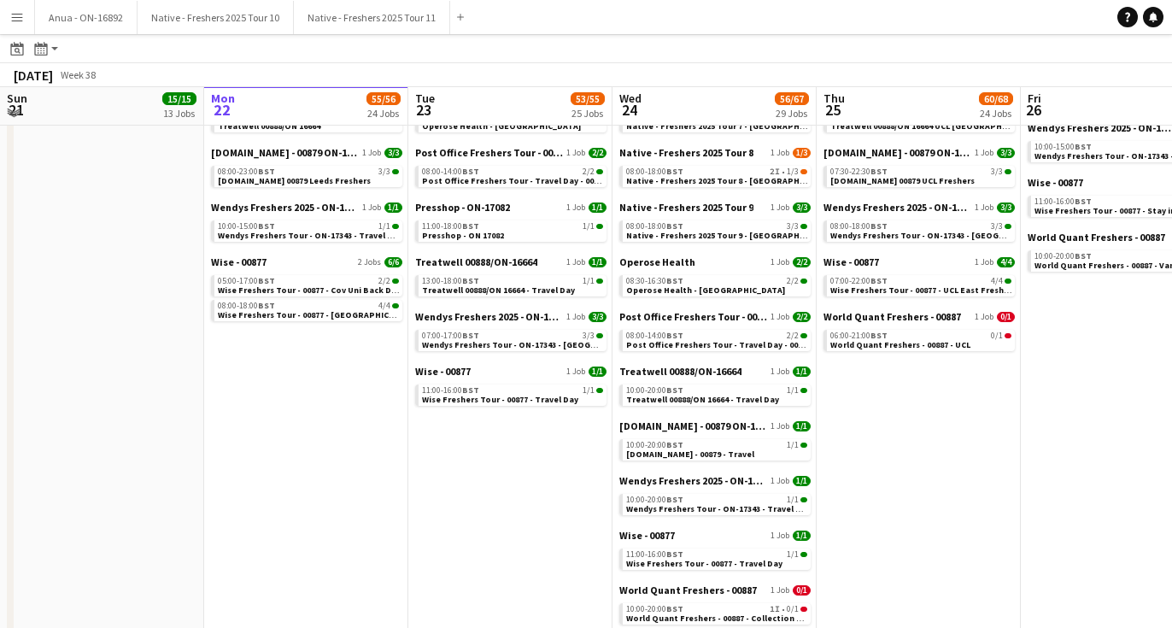
scroll to position [1101, 0]
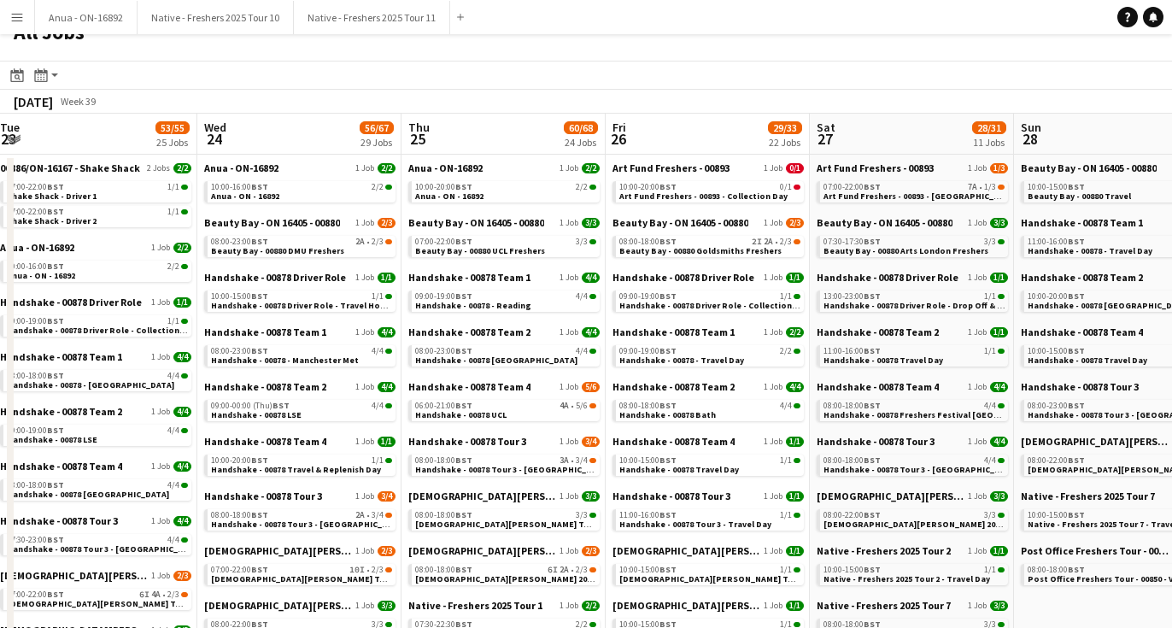
scroll to position [26, 0]
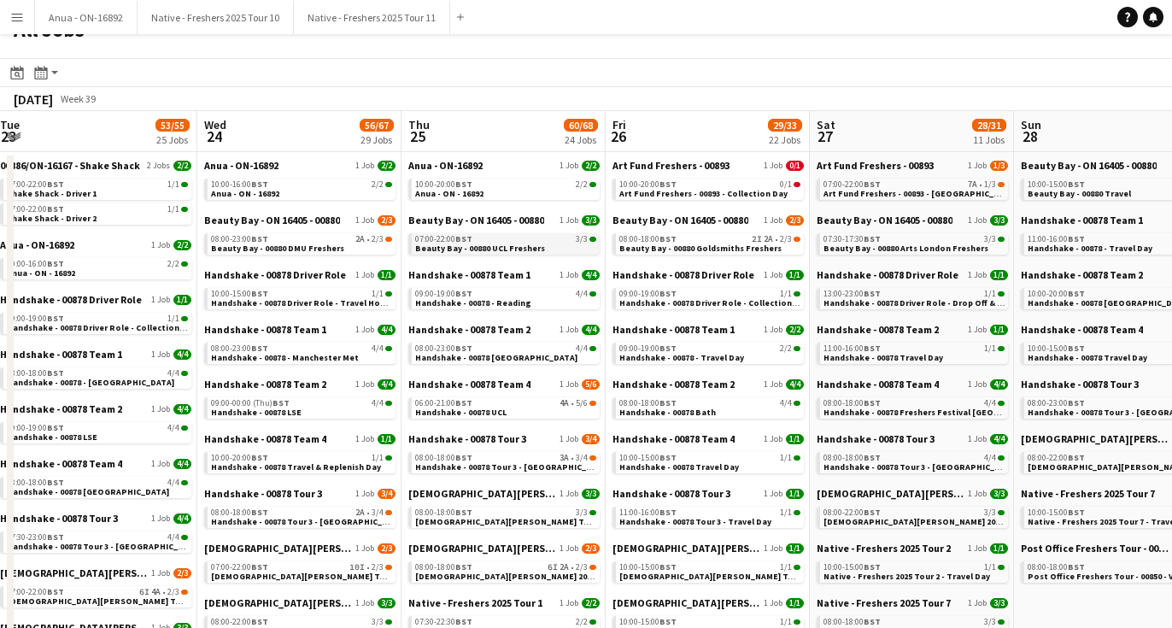
click at [448, 244] on span "Beauty Bay - 00880 UCL Freshers" at bounding box center [480, 248] width 130 height 11
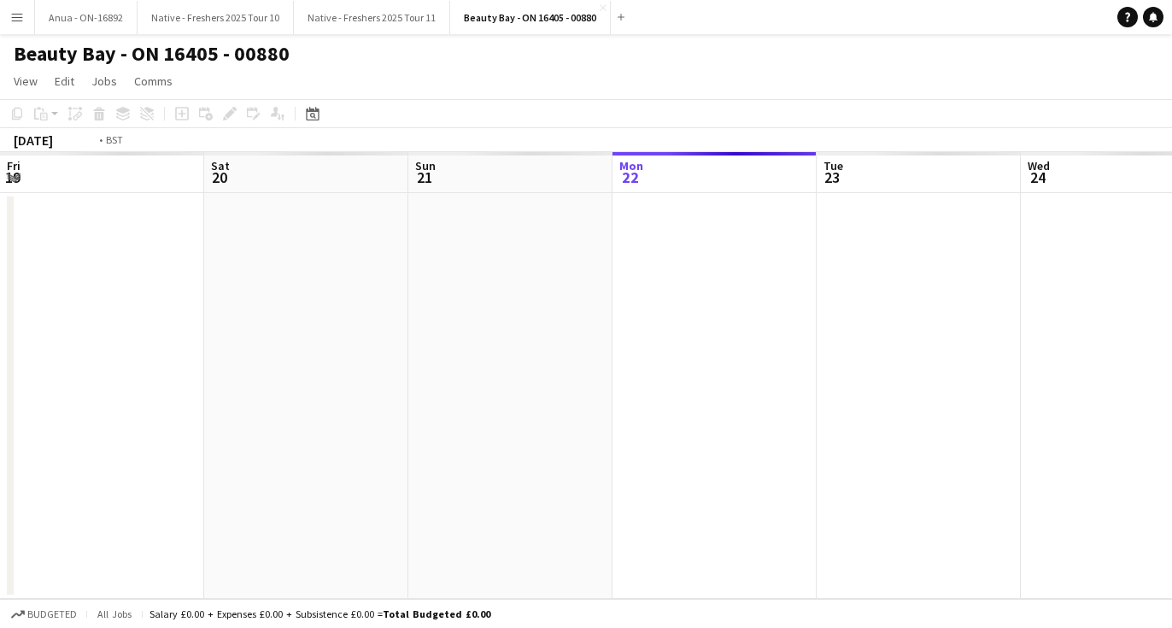
scroll to position [0, 588]
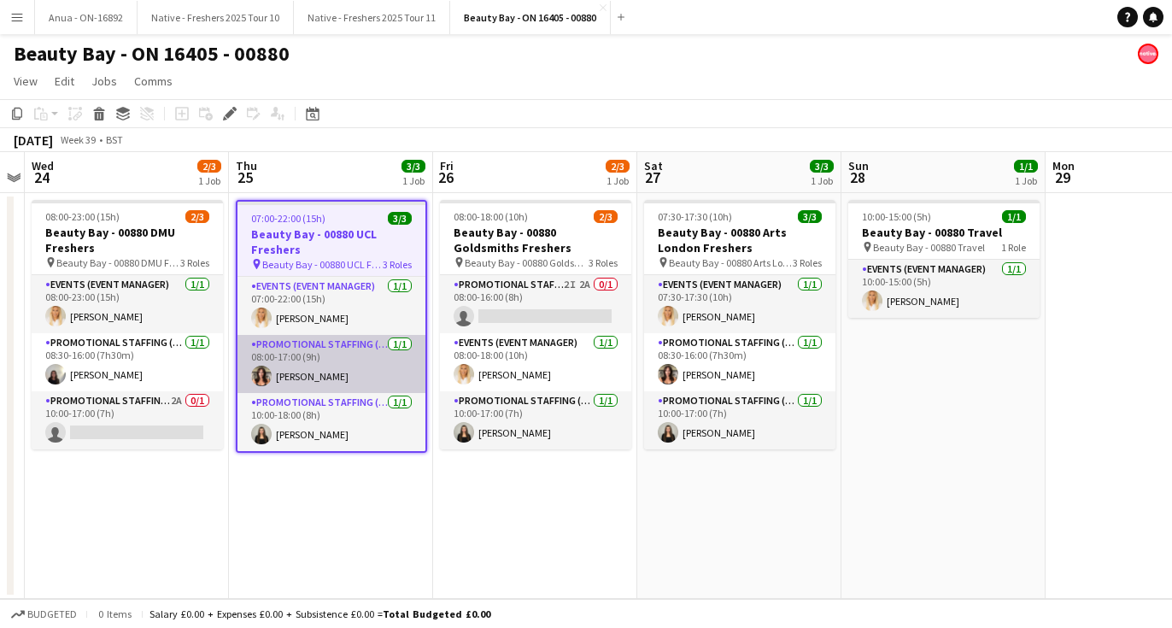
click at [326, 380] on app-card-role "Promotional Staffing (Brand Ambassadors) 1/1 08:00-17:00 (9h) Sadie Gray" at bounding box center [332, 364] width 188 height 58
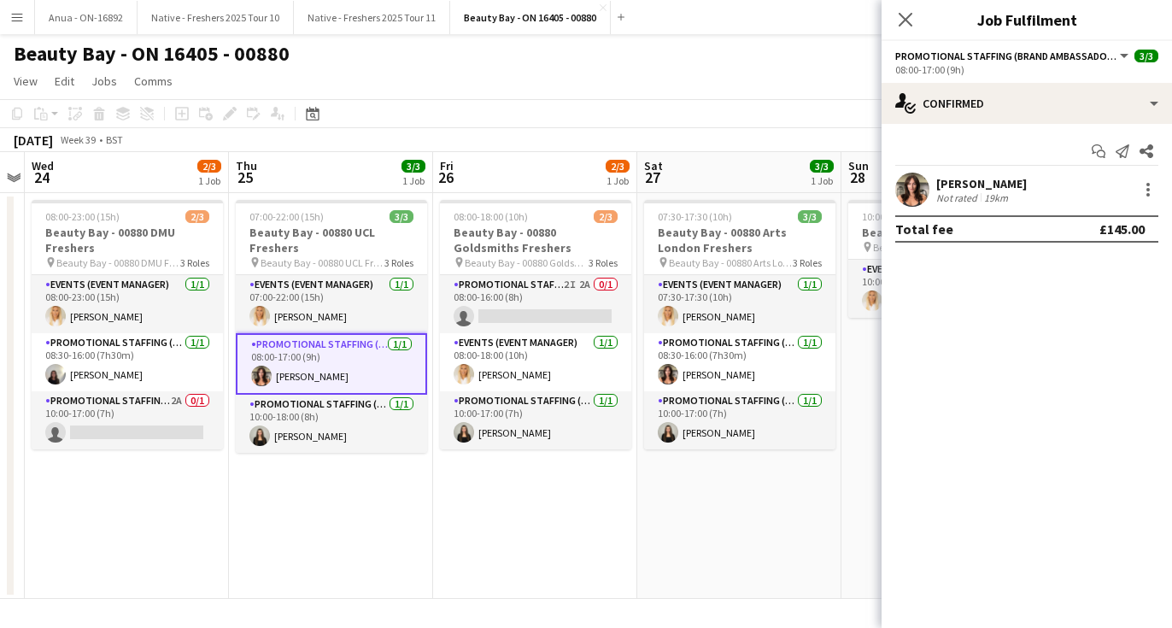
click at [491, 528] on app-date-cell "08:00-18:00 (10h) 2/3 Beauty Bay - 00880 Goldsmiths Freshers pin Beauty Bay - 0…" at bounding box center [535, 396] width 204 height 406
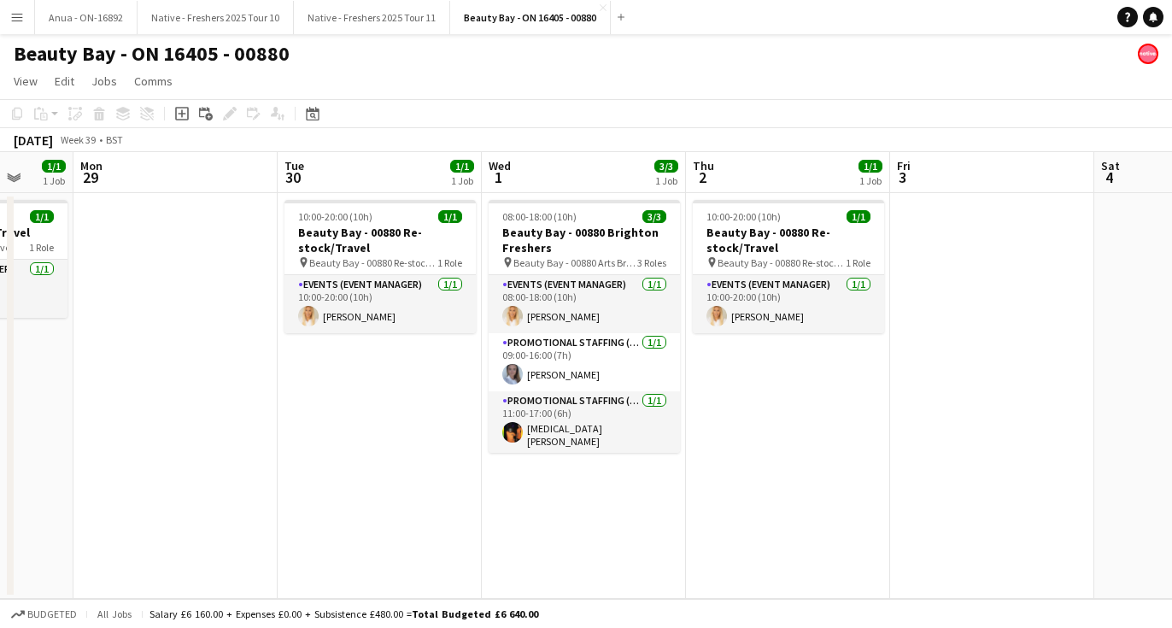
scroll to position [0, 581]
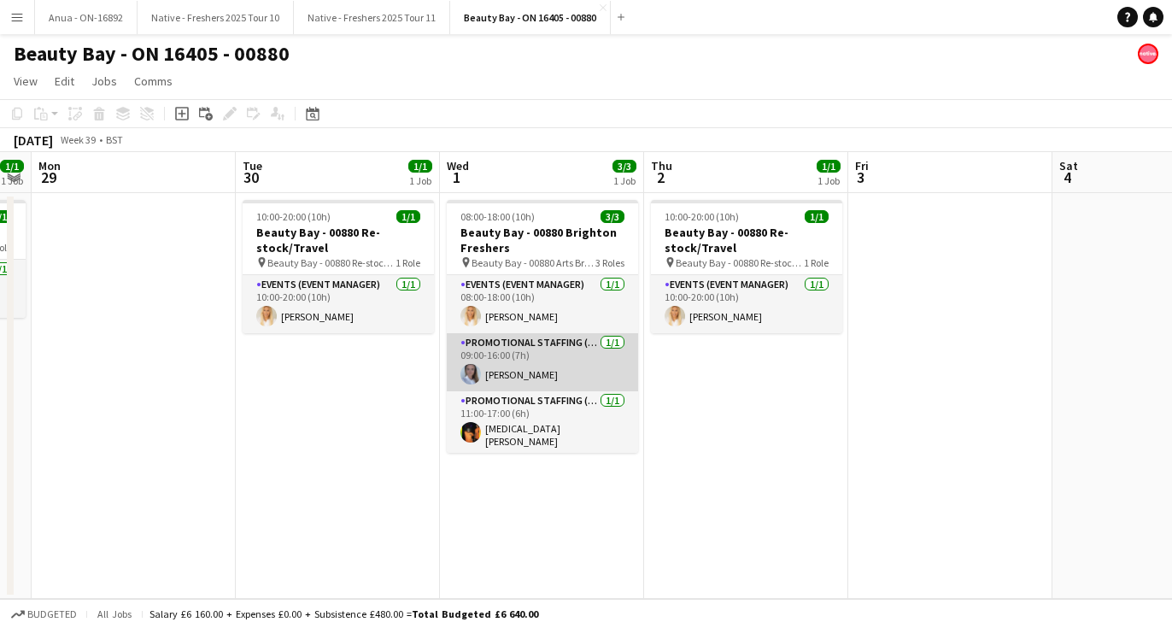
click at [492, 361] on app-card-role "Promotional Staffing (Brand Ambassadors) 1/1 09:00-16:00 (7h) Ashleigh Fountain" at bounding box center [542, 362] width 191 height 58
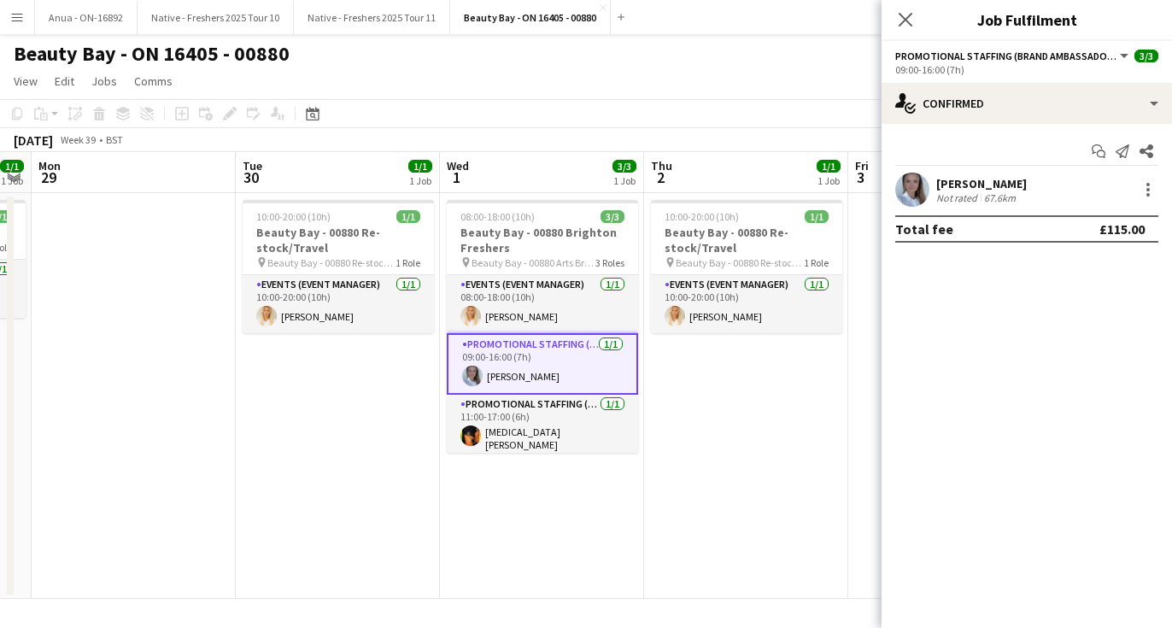
click at [918, 177] on app-user-avatar at bounding box center [912, 190] width 34 height 34
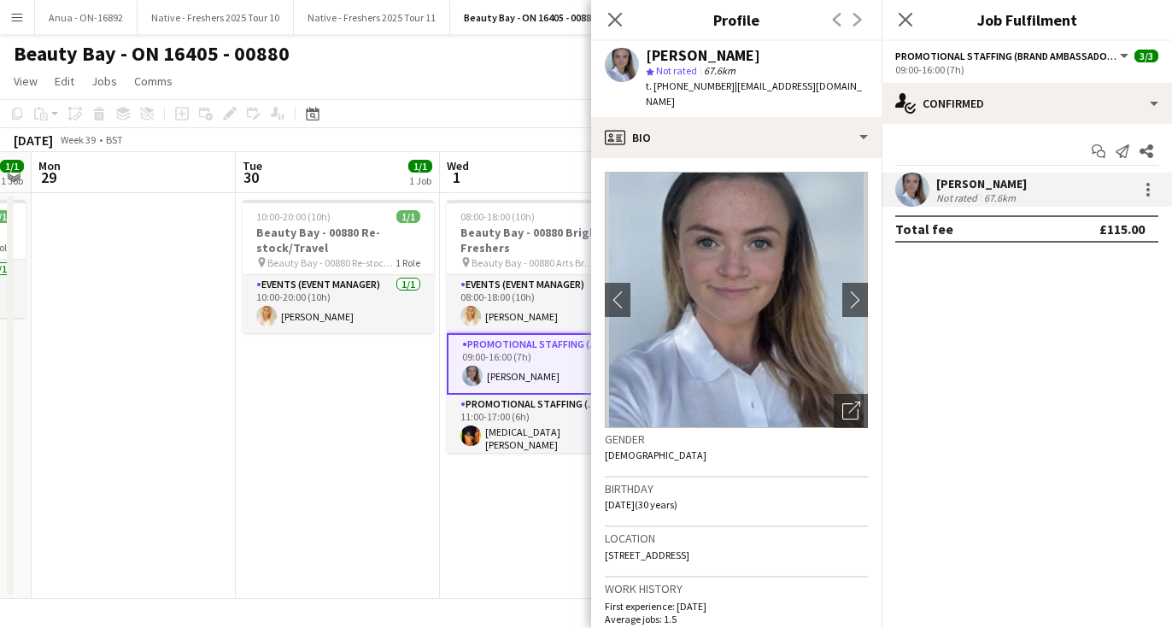
drag, startPoint x: 771, startPoint y: 58, endPoint x: 641, endPoint y: 59, distance: 129.9
click at [641, 59] on div "Ashleigh Fountain star Not rated 67.6km t. +447502343434 | ashleigh.fountain@ho…" at bounding box center [736, 79] width 290 height 76
copy div "Ashleigh Fountain"
drag, startPoint x: 721, startPoint y: 86, endPoint x: 654, endPoint y: 88, distance: 66.7
click at [654, 88] on span "t. +447502343434" at bounding box center [690, 85] width 89 height 13
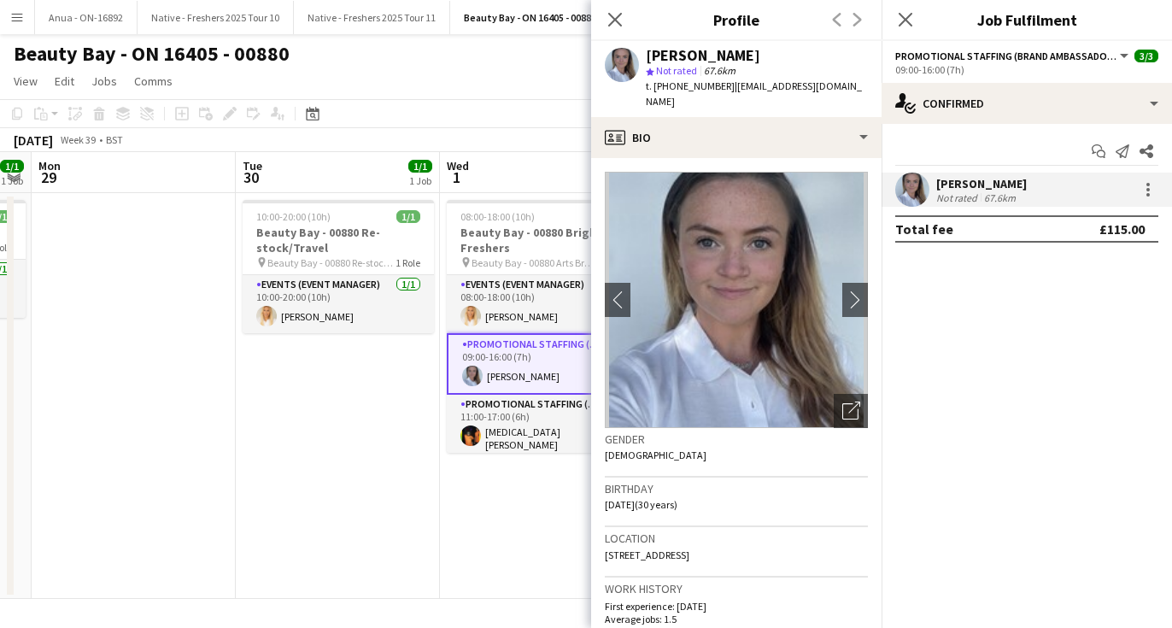
copy span "+447502343434"
drag, startPoint x: 868, startPoint y: 90, endPoint x: 726, endPoint y: 91, distance: 141.8
click at [726, 91] on div "Ashleigh Fountain star Not rated 67.6km t. +447502343434 | ashleigh.fountain@ho…" at bounding box center [736, 79] width 290 height 76
copy span "ashleigh.fountain@hotmail.com"
click at [535, 426] on app-card-role "Promotional Staffing (Brand Ambassadors) 1/1 11:00-17:00 (6h) Yasmin Fletcher" at bounding box center [542, 426] width 191 height 63
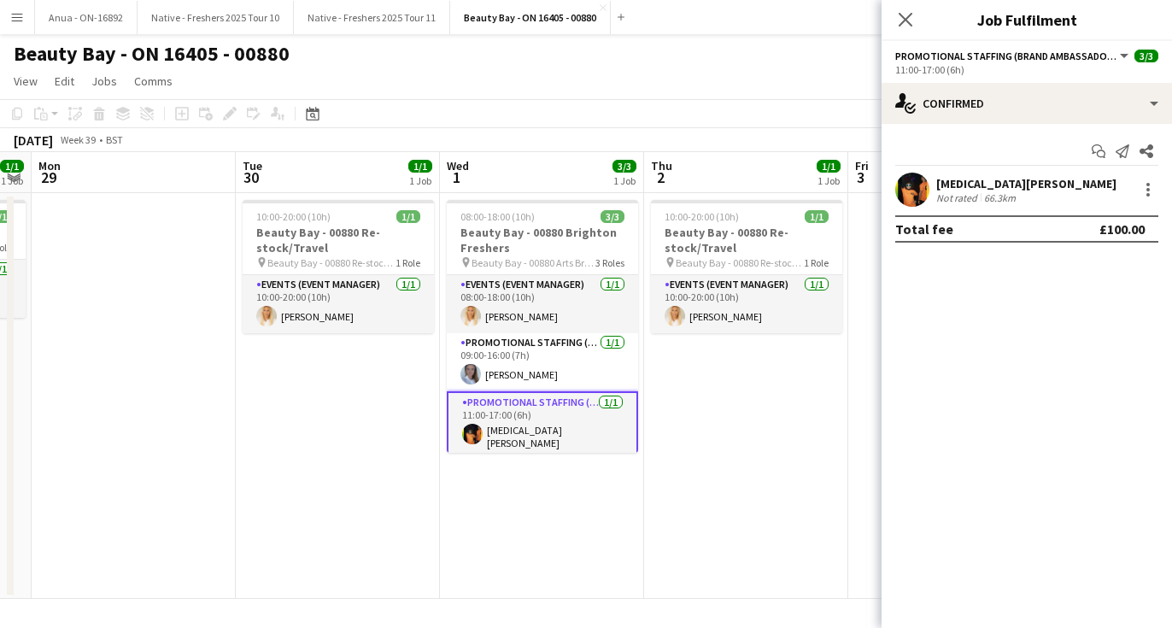
click at [926, 185] on app-user-avatar at bounding box center [912, 190] width 34 height 34
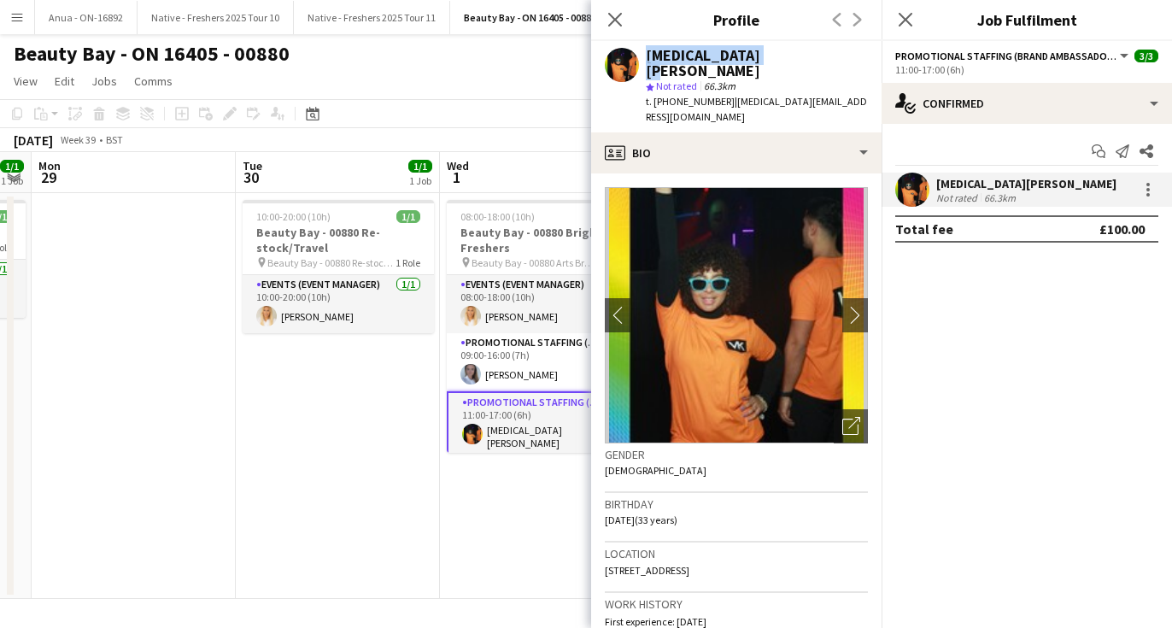
drag, startPoint x: 756, startPoint y: 59, endPoint x: 628, endPoint y: 57, distance: 128.2
click at [628, 57] on div "Yasmin Fletcher star Not rated 66.3km t. +07816977814 | yasmin.fletcher232@outl…" at bounding box center [736, 86] width 290 height 91
copy div "Yasmin Fletcher"
drag, startPoint x: 716, startPoint y: 85, endPoint x: 655, endPoint y: 87, distance: 60.7
click at [655, 95] on span "t. +07816977814" at bounding box center [690, 101] width 89 height 13
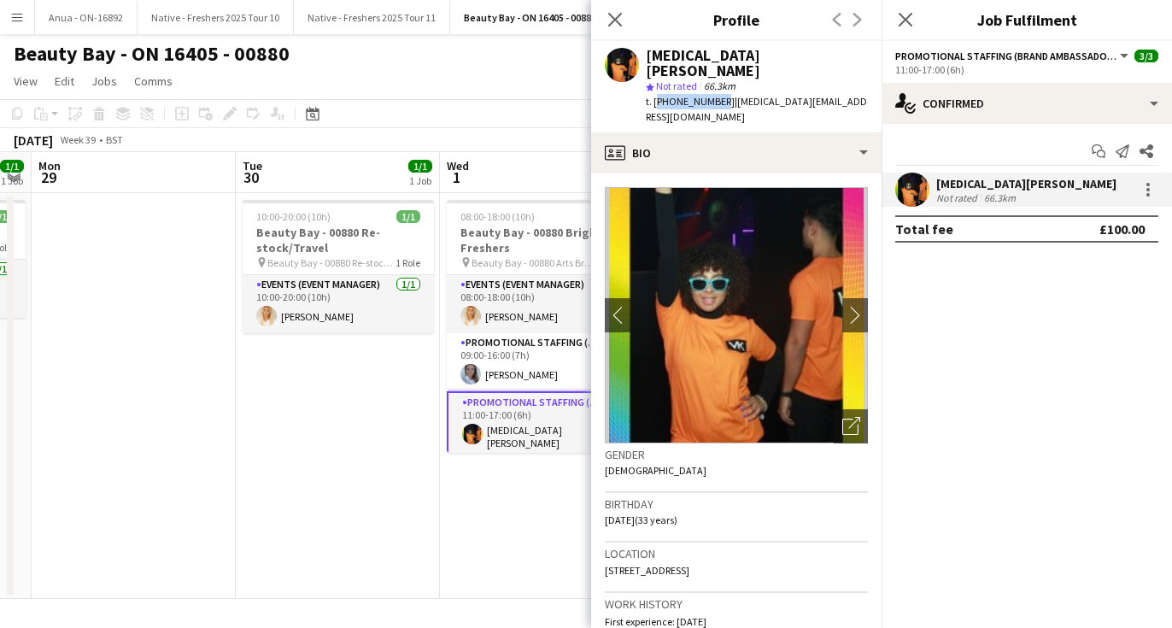
copy span "+07816977814"
drag, startPoint x: 867, startPoint y: 89, endPoint x: 722, endPoint y: 92, distance: 145.3
click at [722, 92] on div "Yasmin Fletcher star Not rated 66.3km t. +07816977814 | yasmin.fletcher232@outl…" at bounding box center [736, 86] width 290 height 91
copy span "yasmin.fletcher232@outlook.com"
click at [369, 377] on app-date-cell "10:00-20:00 (10h) 1/1 Beauty Bay - 00880 Re-stock/Travel pin Beauty Bay - 00880…" at bounding box center [338, 396] width 204 height 406
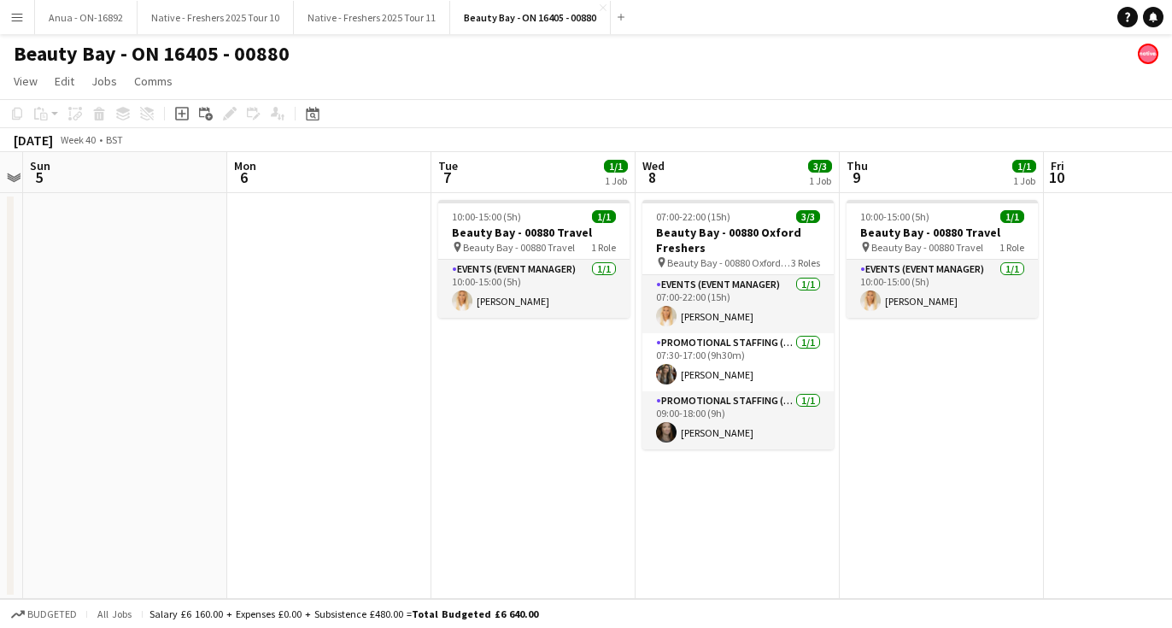
scroll to position [0, 602]
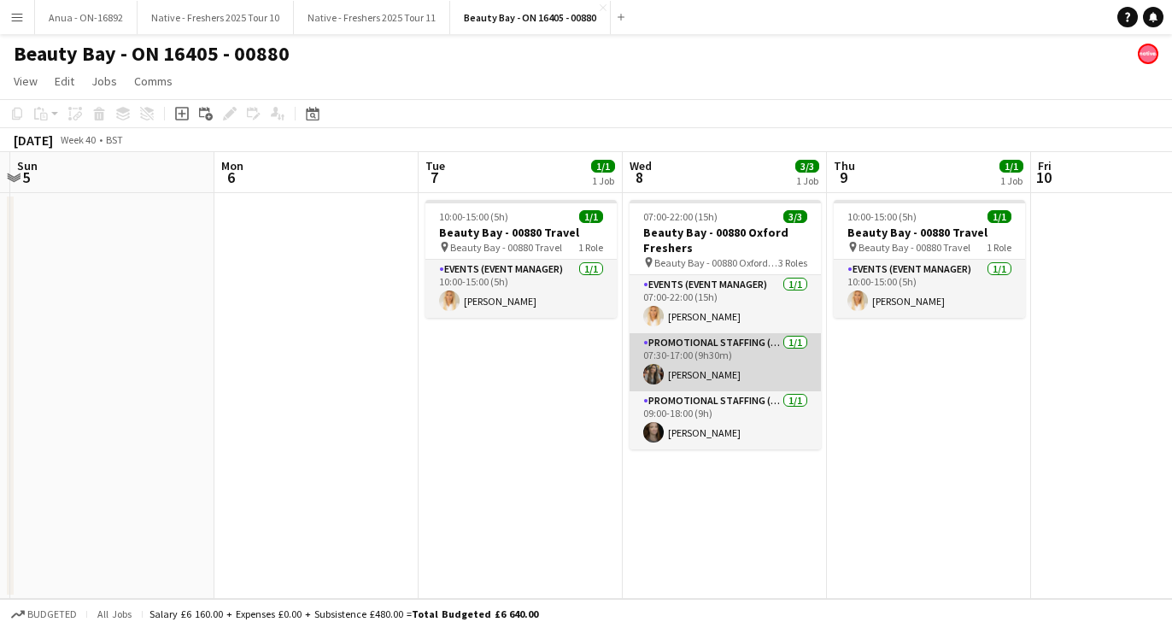
click at [717, 361] on app-card-role "Promotional Staffing (Brand Ambassadors) 1/1 07:30-17:00 (9h30m) Nimrit Batth" at bounding box center [725, 362] width 191 height 58
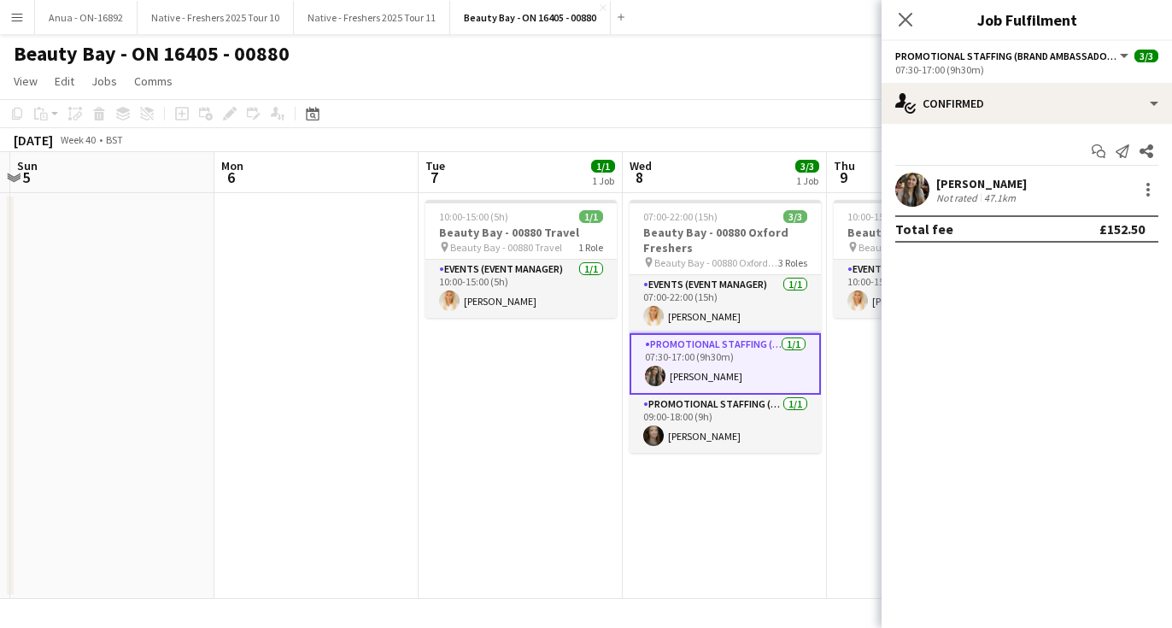
click at [914, 185] on app-user-avatar at bounding box center [912, 190] width 34 height 34
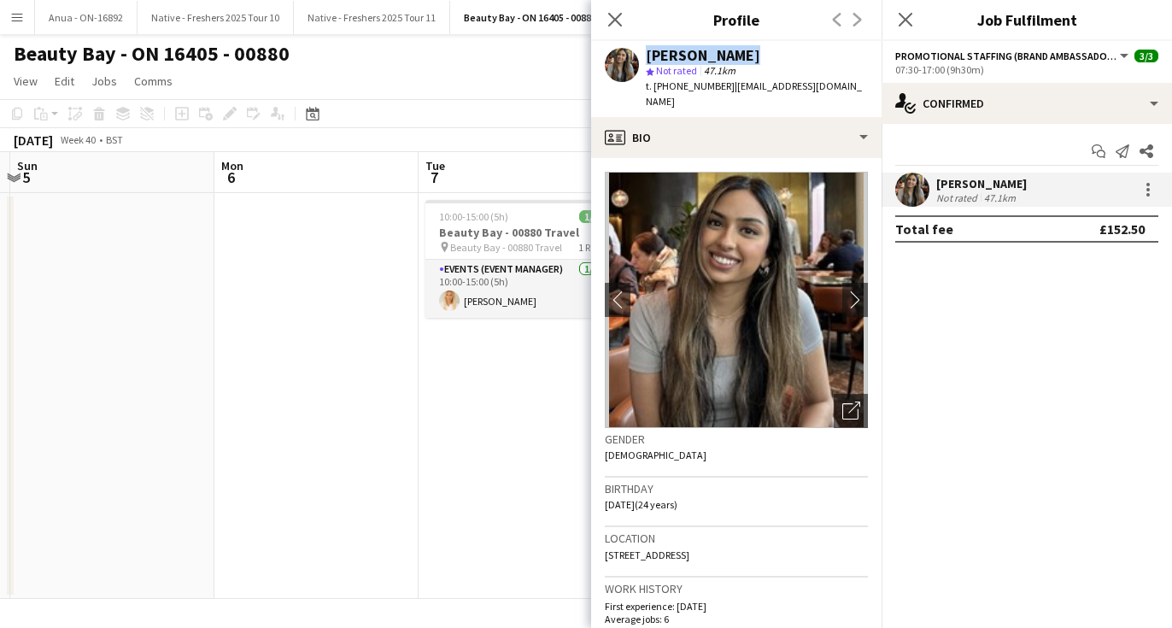
drag, startPoint x: 732, startPoint y: 51, endPoint x: 631, endPoint y: 51, distance: 101.7
click at [631, 51] on div "Nimrit Batth star Not rated 47.1km t. +447552614992 | nbatth25@gmail.com" at bounding box center [736, 79] width 290 height 76
copy div "Nimrit Batth"
drag, startPoint x: 719, startPoint y: 86, endPoint x: 654, endPoint y: 91, distance: 65.1
click at [654, 91] on span "t. +447552614992" at bounding box center [690, 85] width 89 height 13
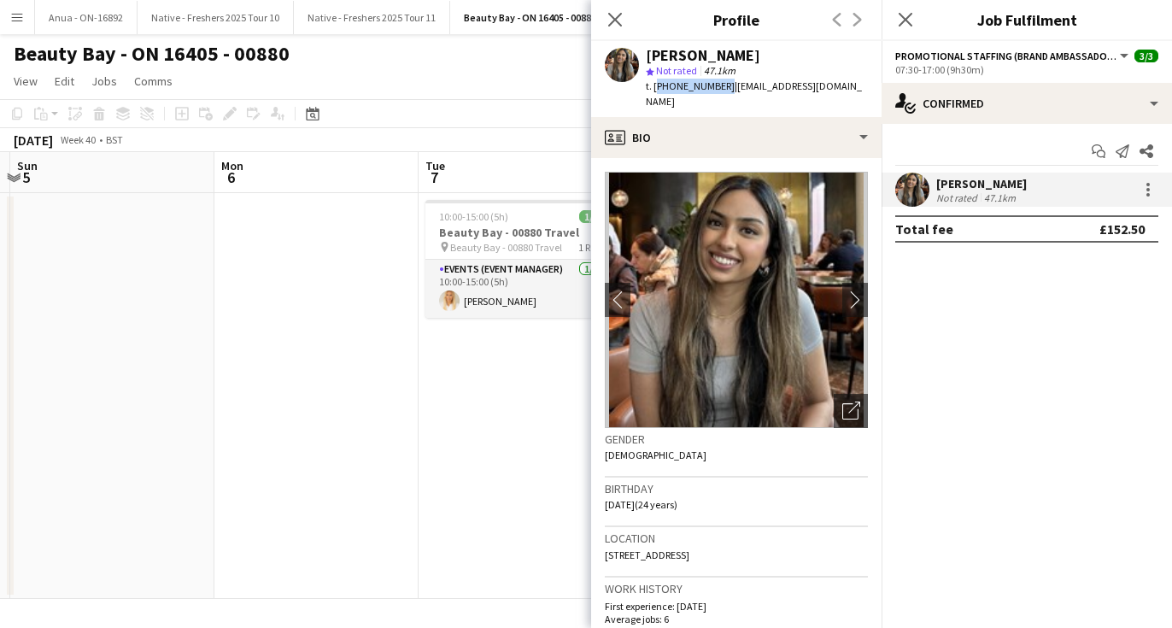
copy span "+447552614992"
drag, startPoint x: 819, startPoint y: 85, endPoint x: 725, endPoint y: 91, distance: 93.3
click at [725, 91] on div "Nimrit Batth star Not rated 47.1km t. +447552614992 | nbatth25@gmail.com" at bounding box center [736, 79] width 290 height 76
copy span "nbatth25@gmail.com"
click at [530, 394] on app-date-cell "10:00-15:00 (5h) 1/1 Beauty Bay - 00880 Travel pin Beauty Bay - 00880 Travel 1 …" at bounding box center [521, 396] width 204 height 406
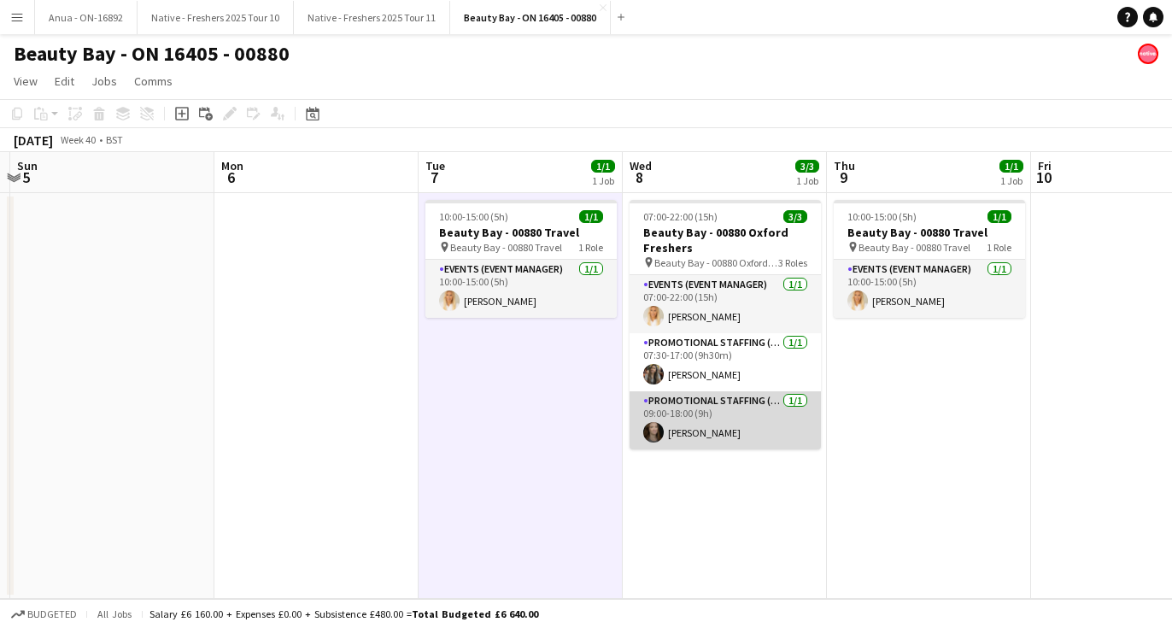
click at [653, 431] on app-user-avatar at bounding box center [653, 432] width 21 height 21
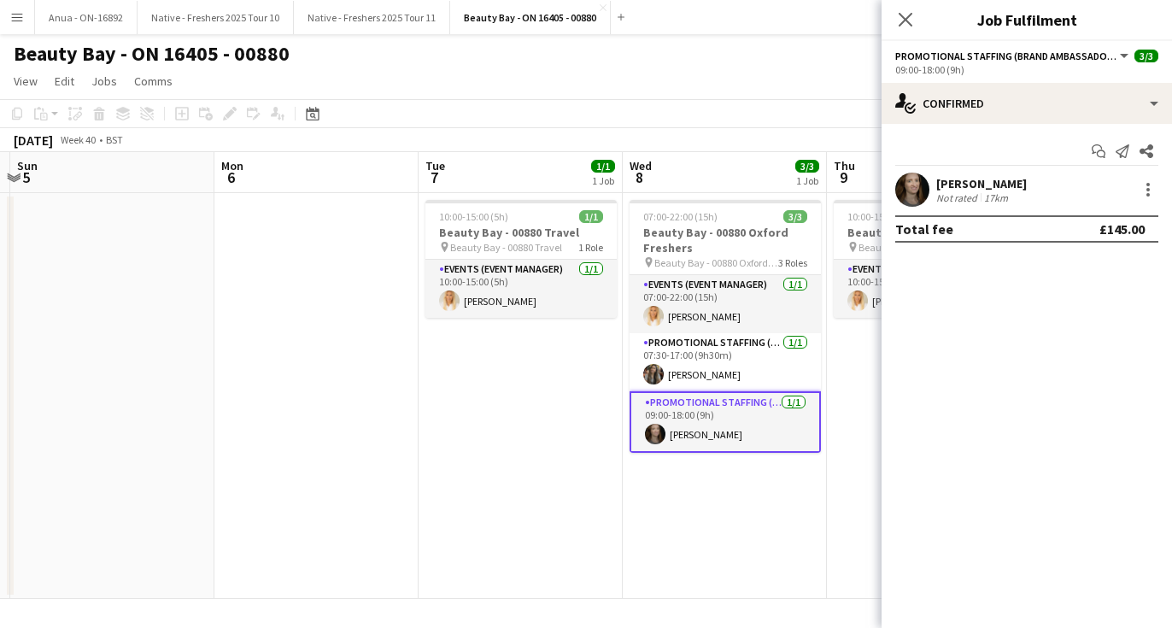
click at [919, 176] on app-user-avatar at bounding box center [912, 190] width 34 height 34
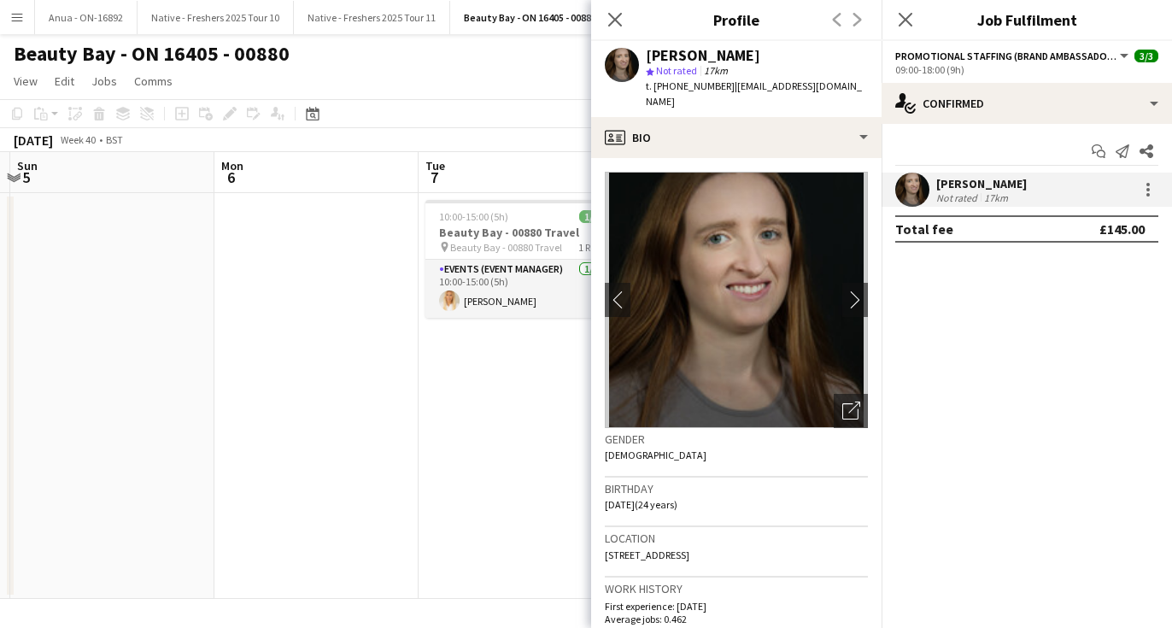
drag, startPoint x: 758, startPoint y: 65, endPoint x: 748, endPoint y: 64, distance: 10.3
click at [748, 65] on div "star Not rated 17km" at bounding box center [757, 70] width 222 height 15
drag, startPoint x: 753, startPoint y: 60, endPoint x: 646, endPoint y: 56, distance: 106.9
click at [646, 56] on div "Belle Adams" at bounding box center [757, 55] width 222 height 15
copy div "Belle Adams"
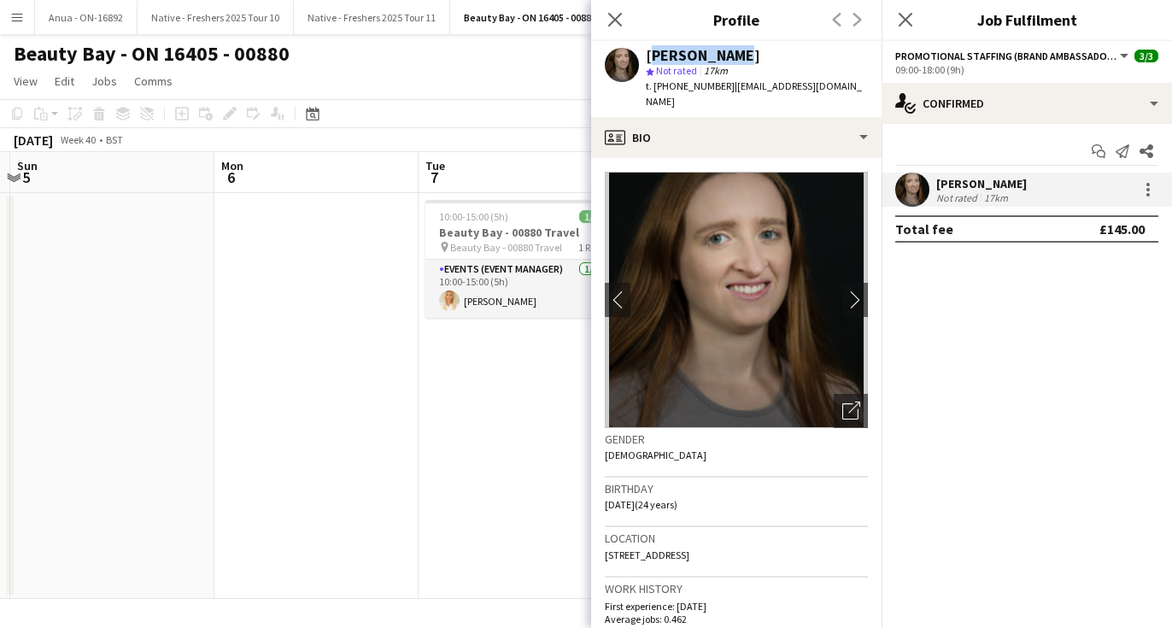
drag, startPoint x: 723, startPoint y: 90, endPoint x: 657, endPoint y: 91, distance: 65.8
click at [657, 91] on span "t. +4407902664610" at bounding box center [690, 85] width 89 height 13
drag, startPoint x: 848, startPoint y: 89, endPoint x: 733, endPoint y: 89, distance: 114.5
click at [733, 89] on div "Belle Adams star Not rated 17km t. +4407902664610 | belleadams5678@aol.com" at bounding box center [736, 79] width 290 height 76
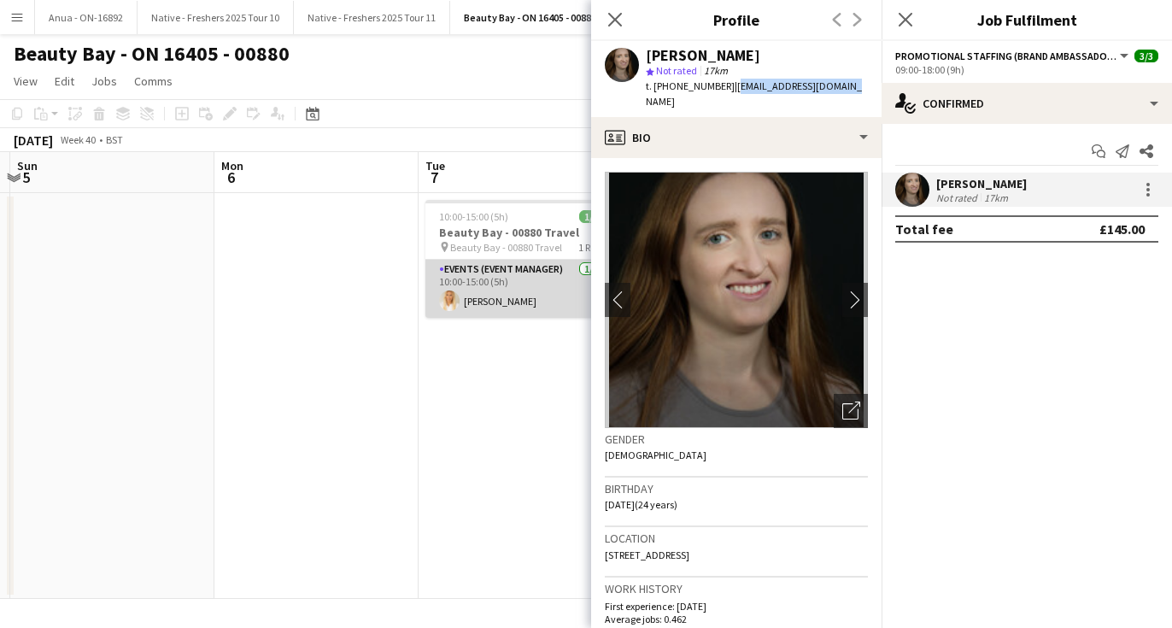
click at [442, 283] on app-card-role "Events (Event Manager) 1/1 10:00-15:00 (5h) Jenny Scott" at bounding box center [520, 289] width 191 height 58
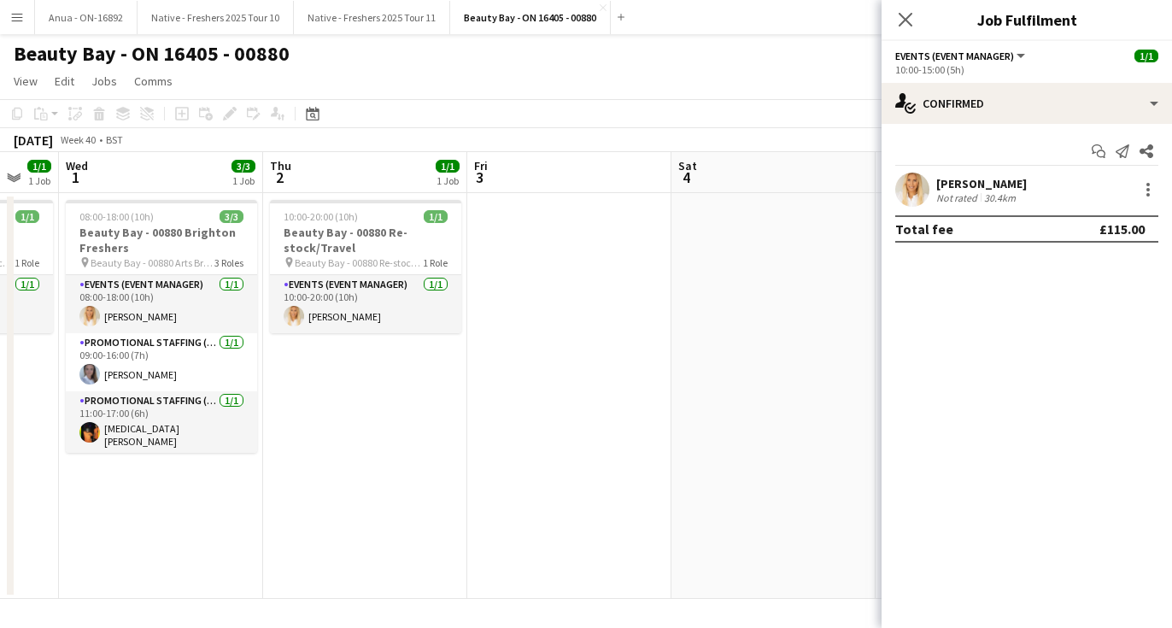
click at [384, 358] on app-date-cell "10:00-20:00 (10h) 1/1 Beauty Bay - 00880 Re-stock/Travel pin Beauty Bay - 00880…" at bounding box center [365, 396] width 204 height 406
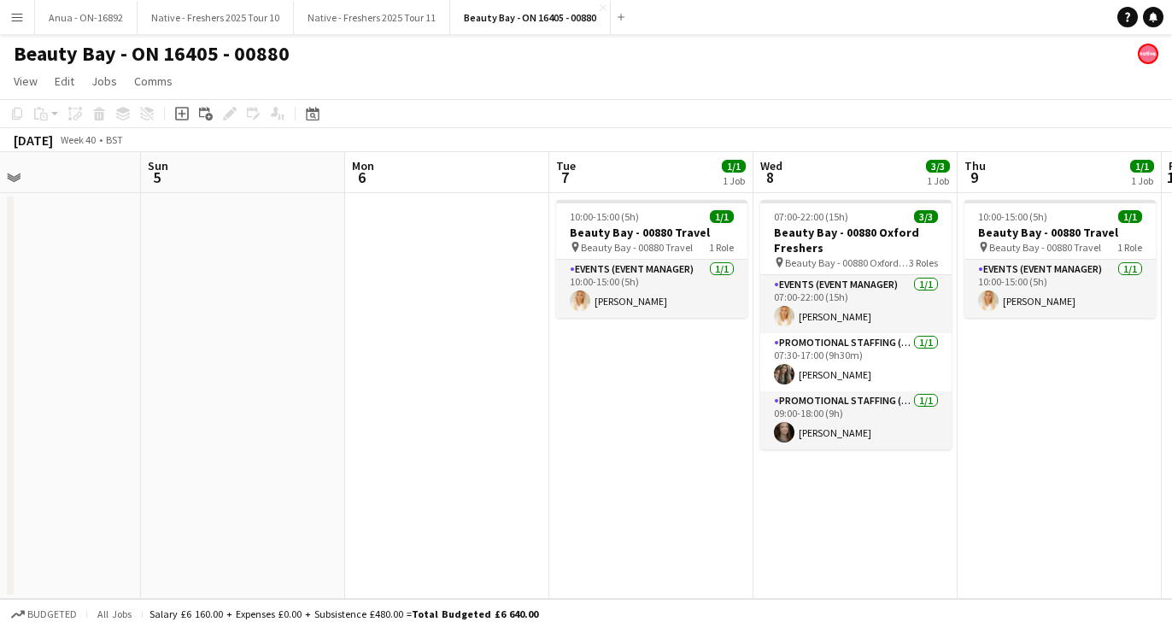
scroll to position [0, 614]
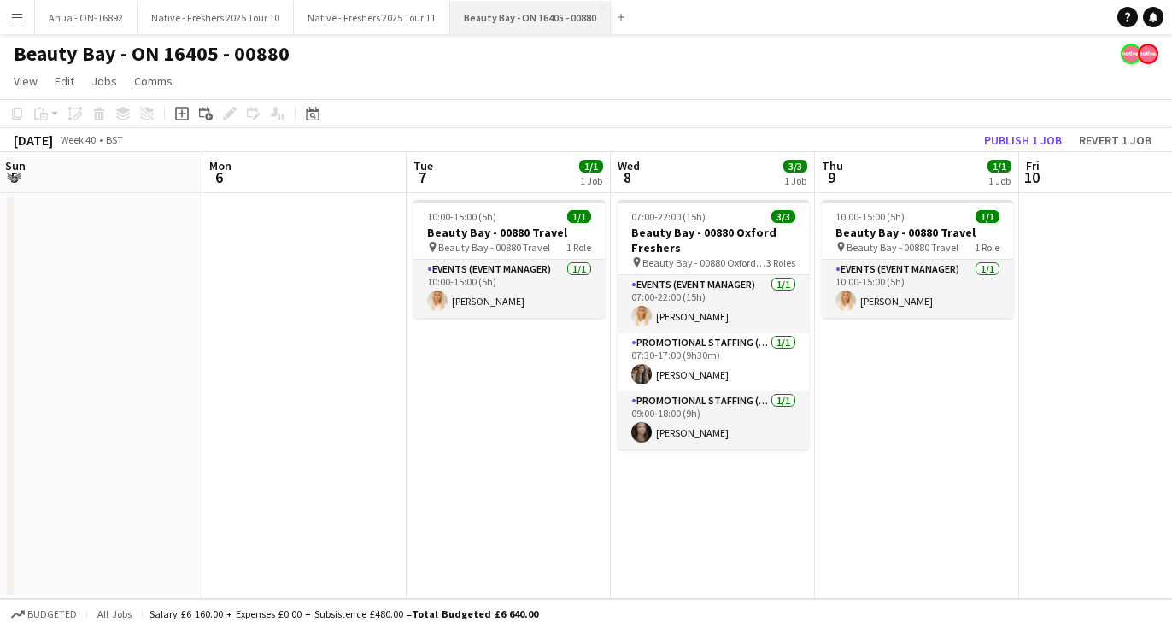
click at [499, 22] on button "Beauty Bay - ON 16405 - 00880 Close" at bounding box center [530, 17] width 161 height 33
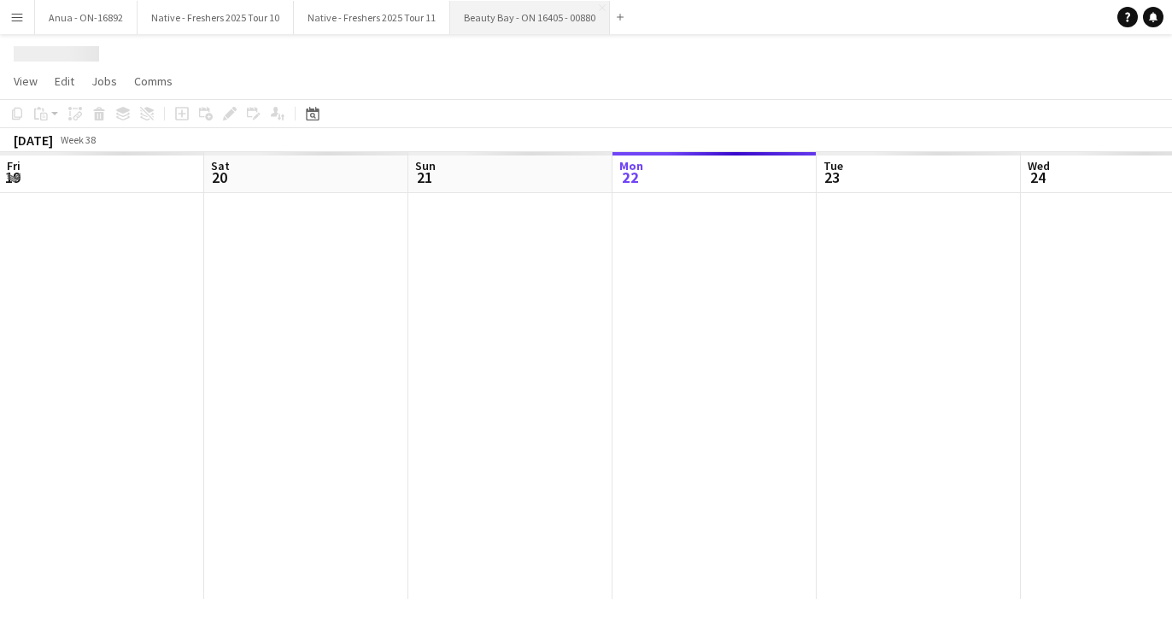
scroll to position [0, 408]
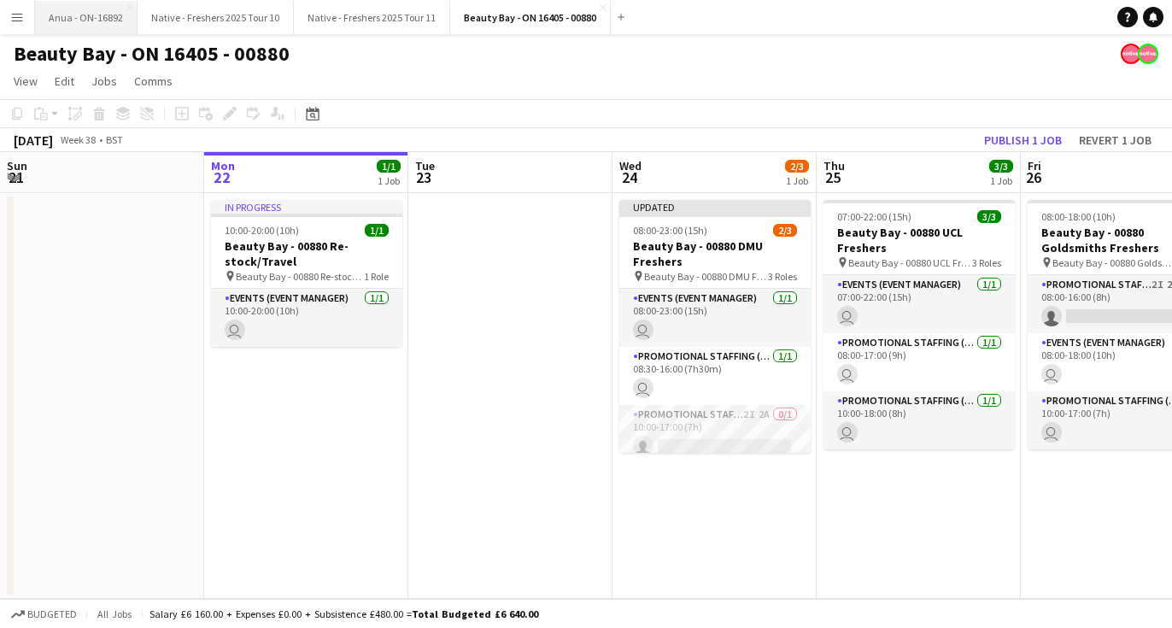
click at [109, 21] on button "Anua - ON-16892 Close" at bounding box center [86, 17] width 103 height 33
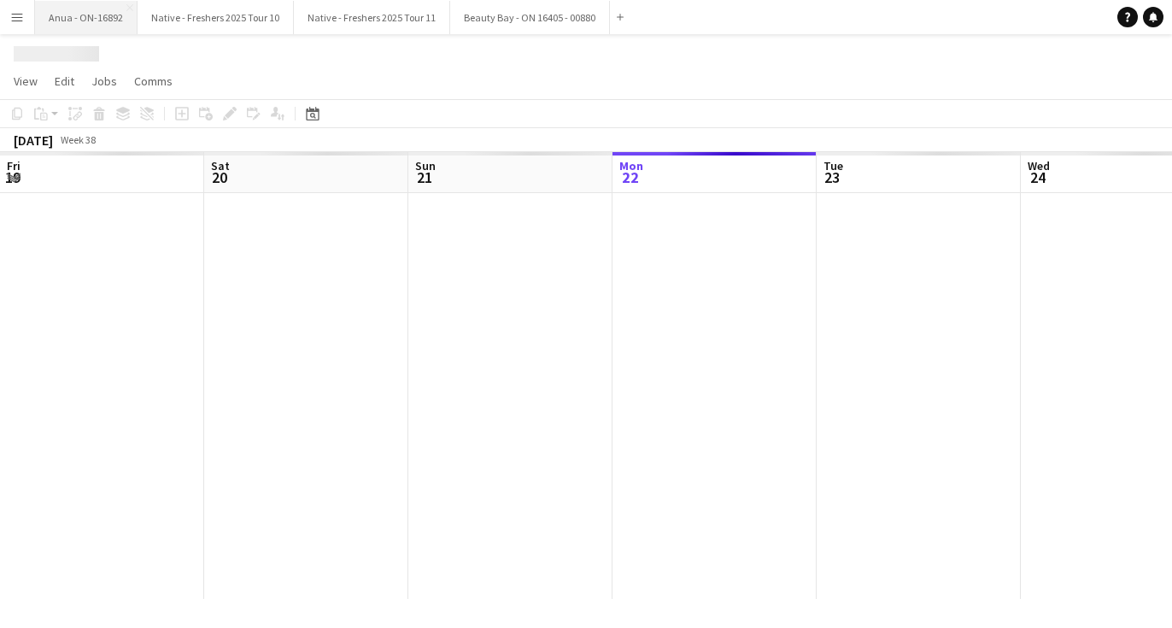
scroll to position [0, 408]
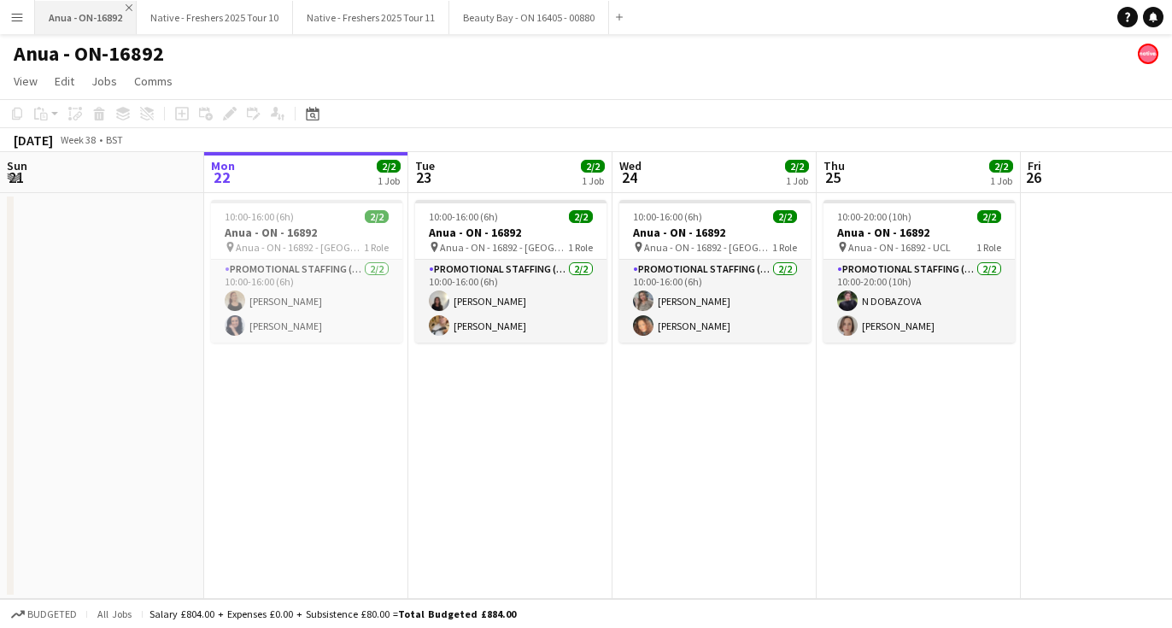
click at [131, 9] on app-icon "Close" at bounding box center [129, 7] width 7 height 7
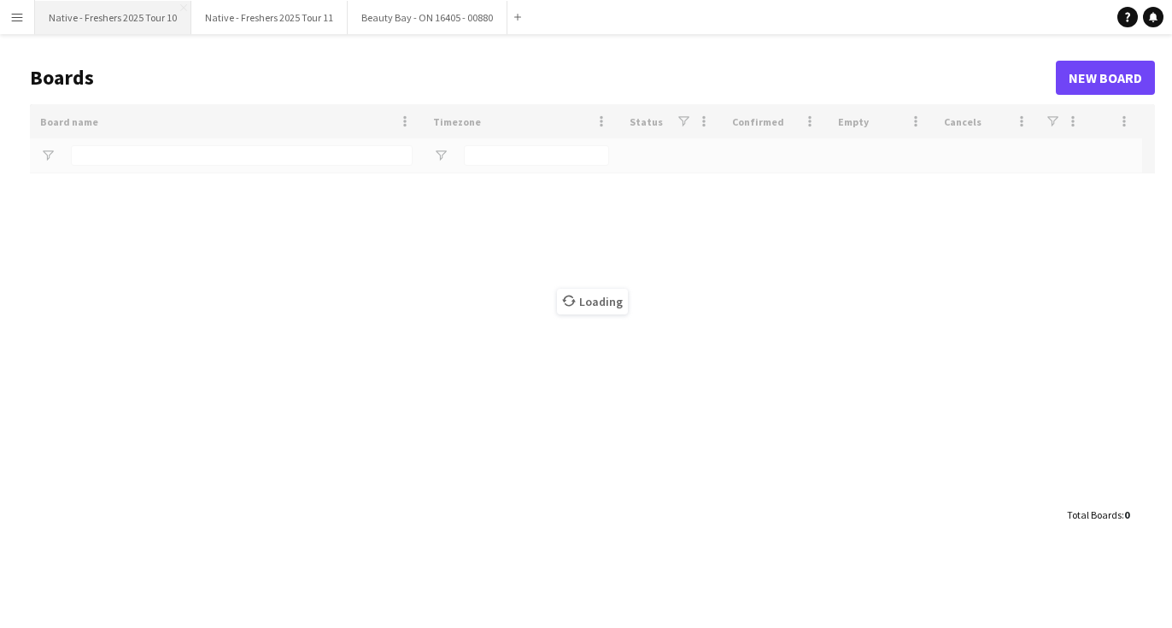
click at [130, 9] on button "Native - Freshers 2025 Tour 10 Close" at bounding box center [113, 17] width 156 height 33
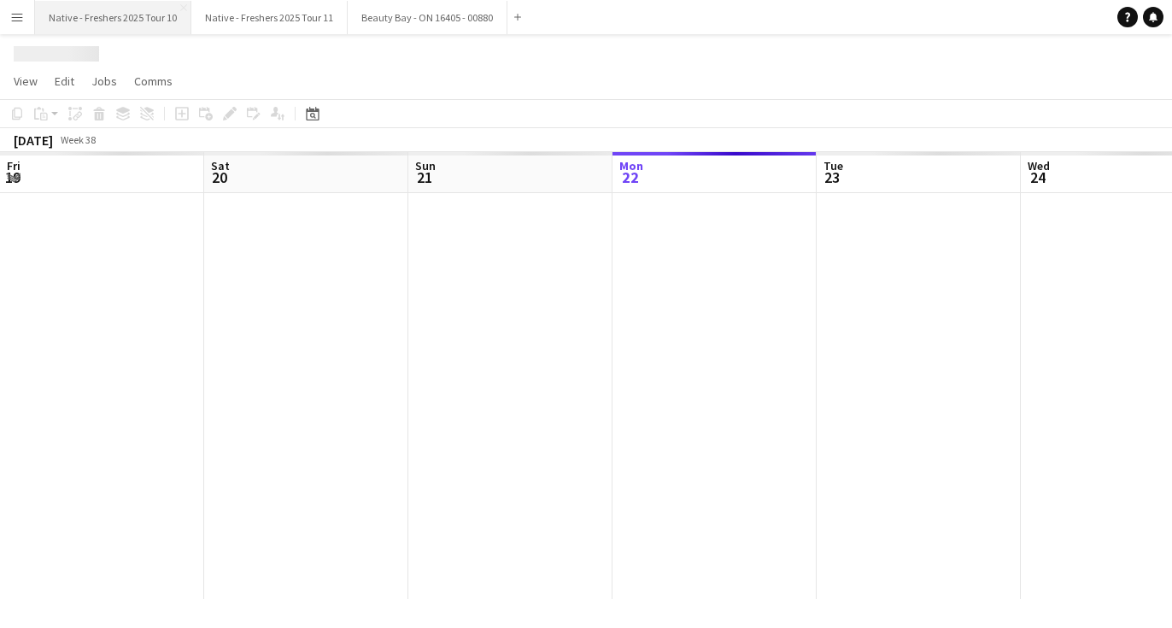
scroll to position [0, 408]
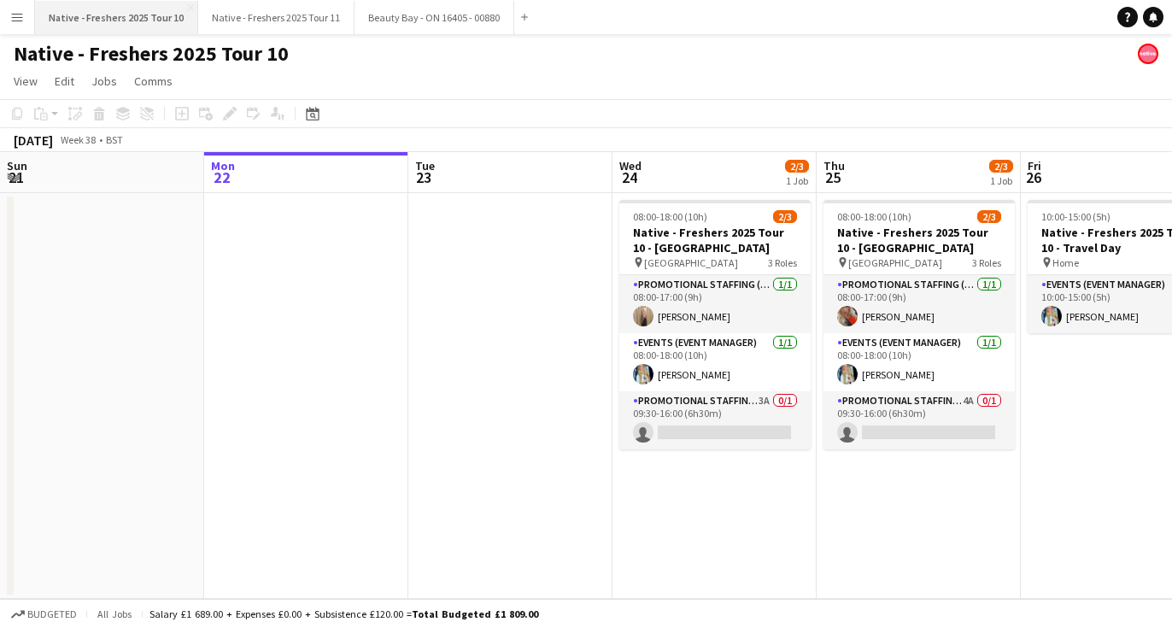
click at [192, 7] on button "Native - Freshers 2025 Tour 10 Close" at bounding box center [116, 17] width 163 height 33
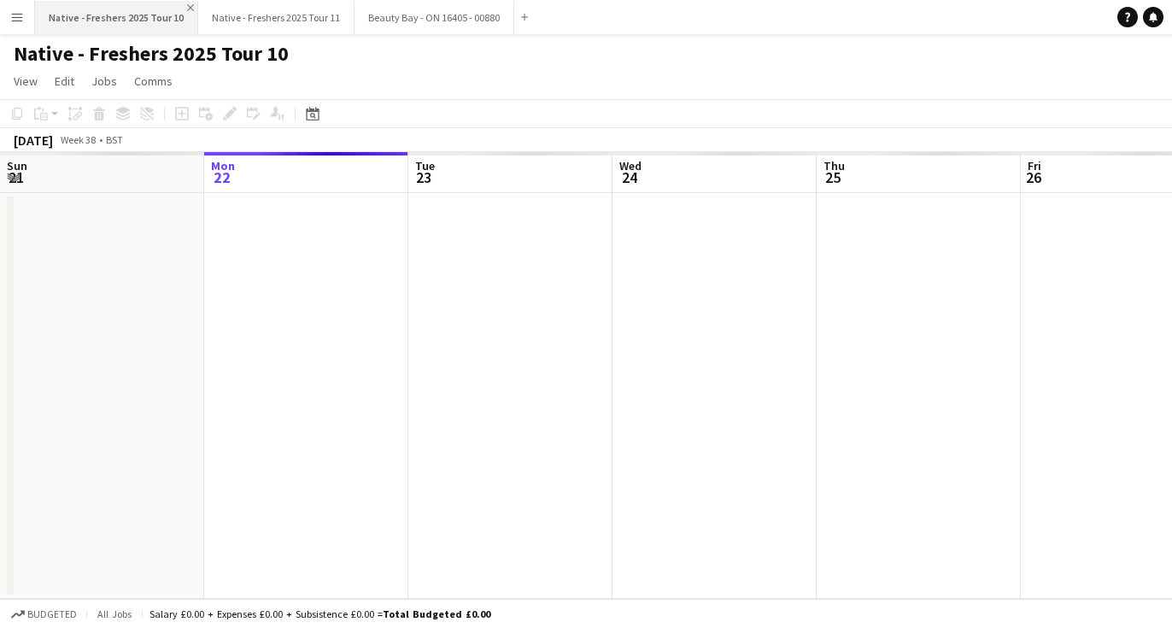
click at [187, 6] on app-icon "Close" at bounding box center [190, 7] width 7 height 7
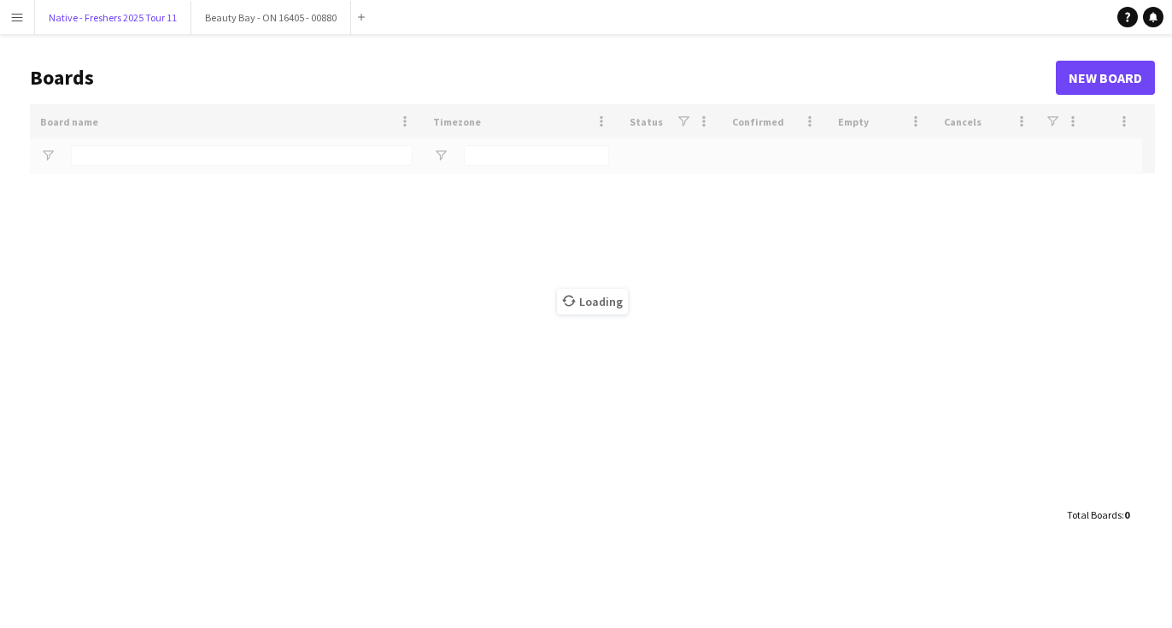
click at [186, 6] on button "Native - Freshers 2025 Tour 11 Close" at bounding box center [113, 17] width 156 height 33
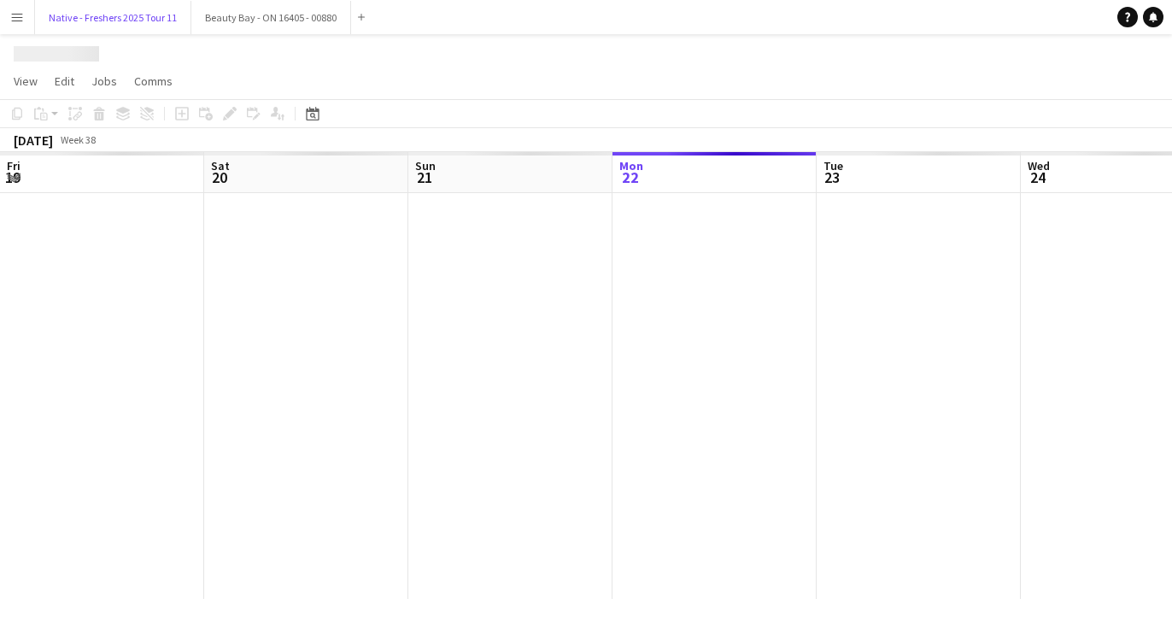
scroll to position [0, 408]
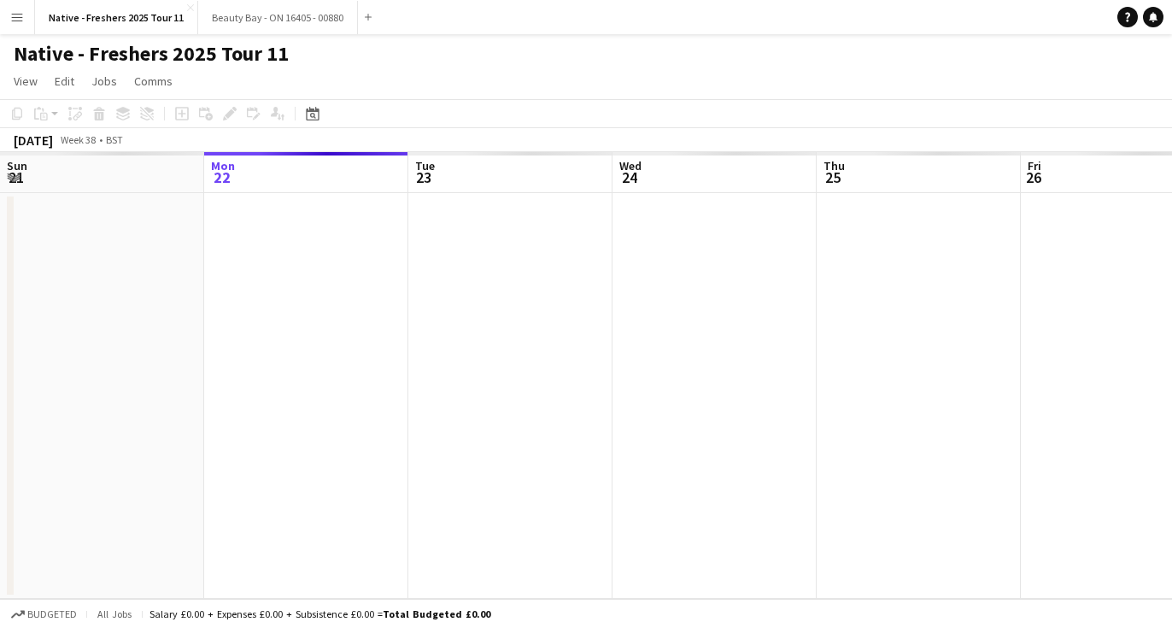
click at [187, 6] on app-icon "Close" at bounding box center [190, 7] width 7 height 7
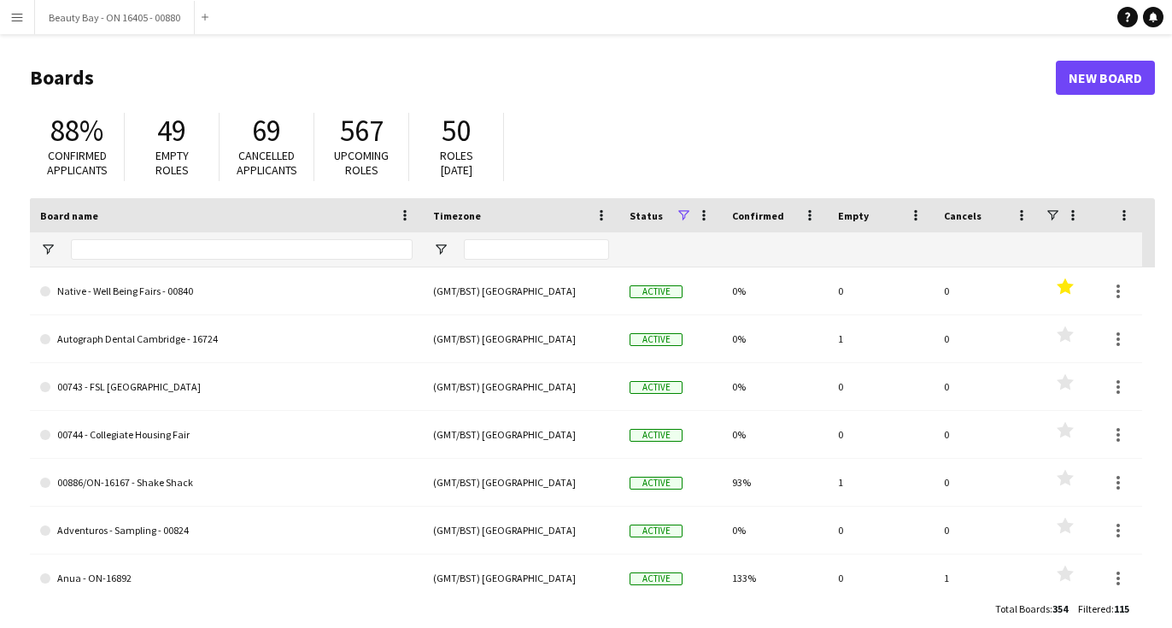
click at [0, 0] on app-icon "Close" at bounding box center [0, 0] width 0 height 0
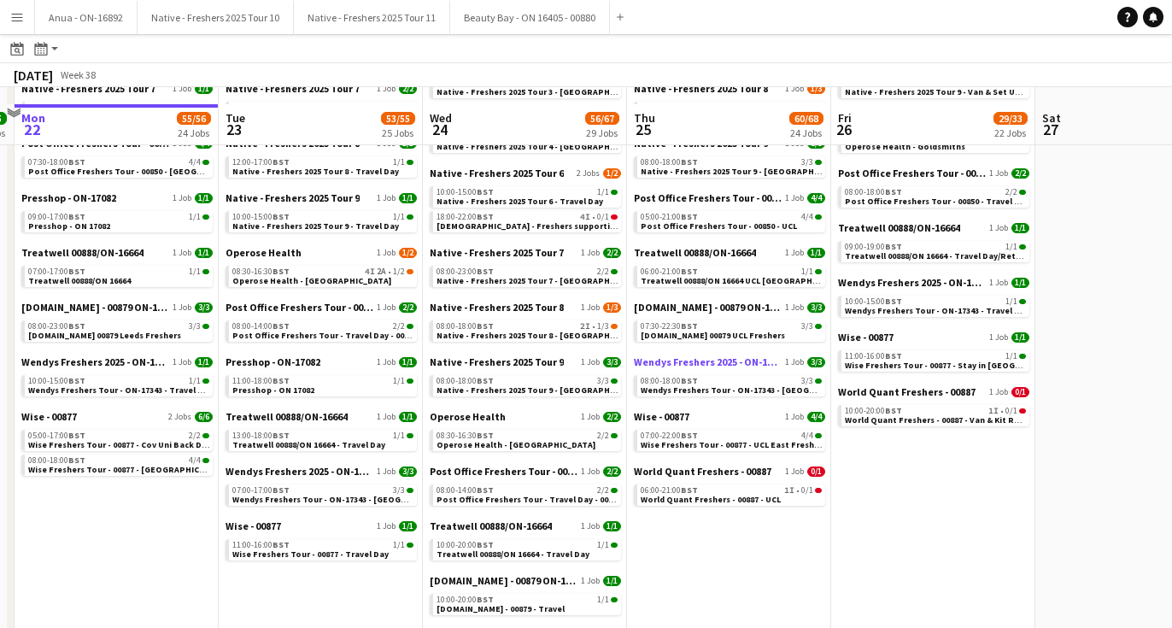
scroll to position [945, 0]
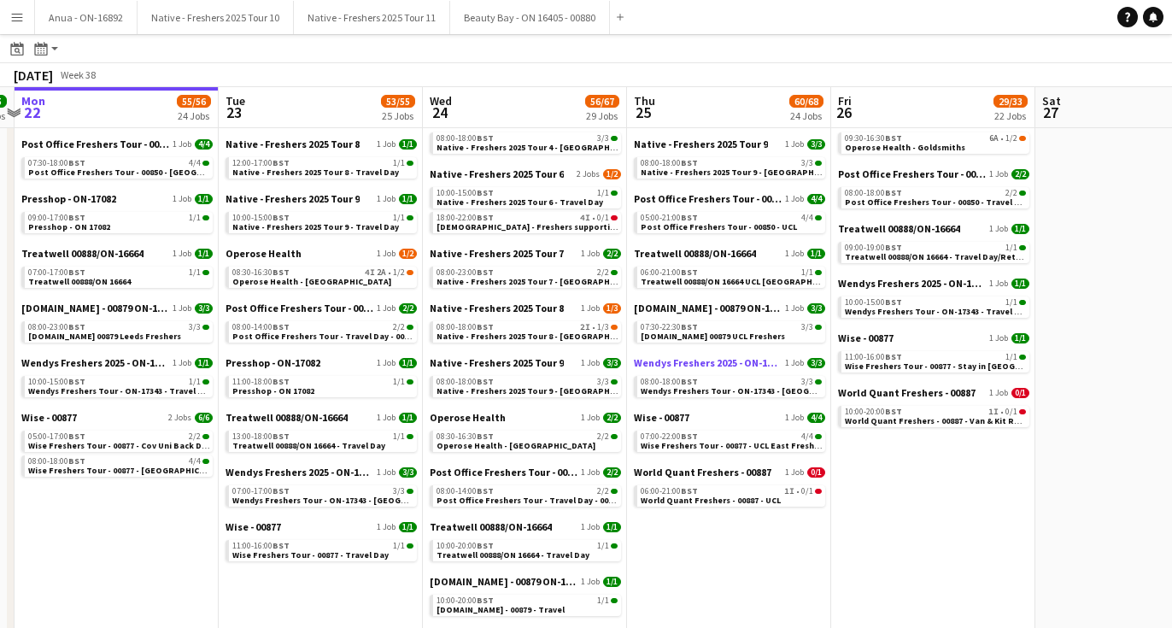
click at [735, 226] on span "Post Office Freshers Tour - 00850 - UCL" at bounding box center [719, 226] width 156 height 11
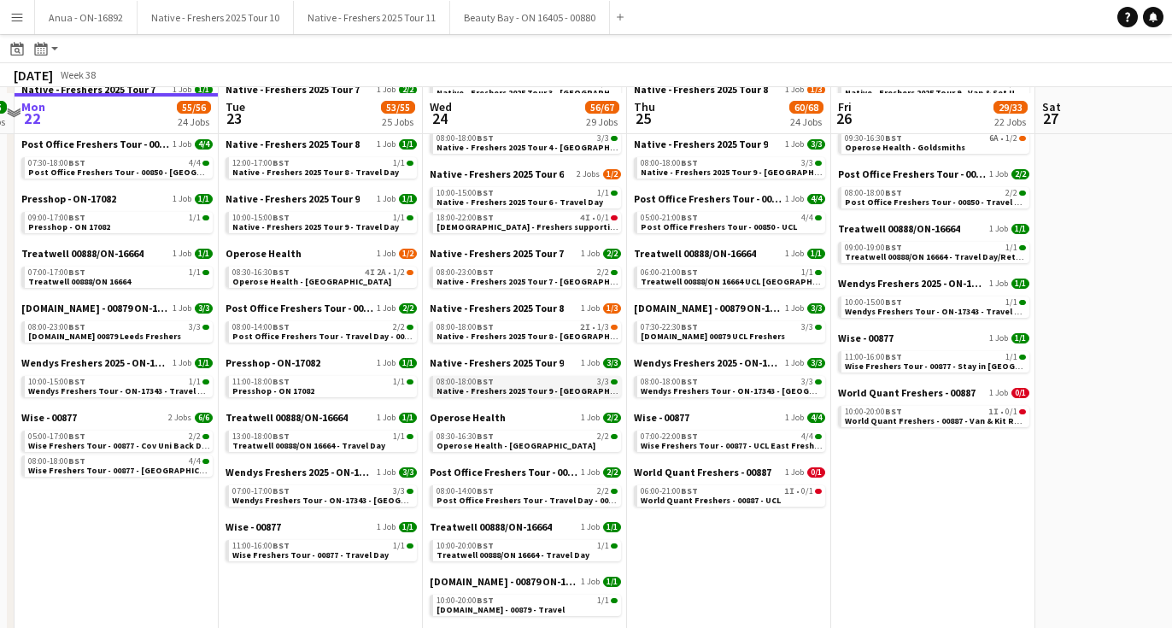
scroll to position [1206, 0]
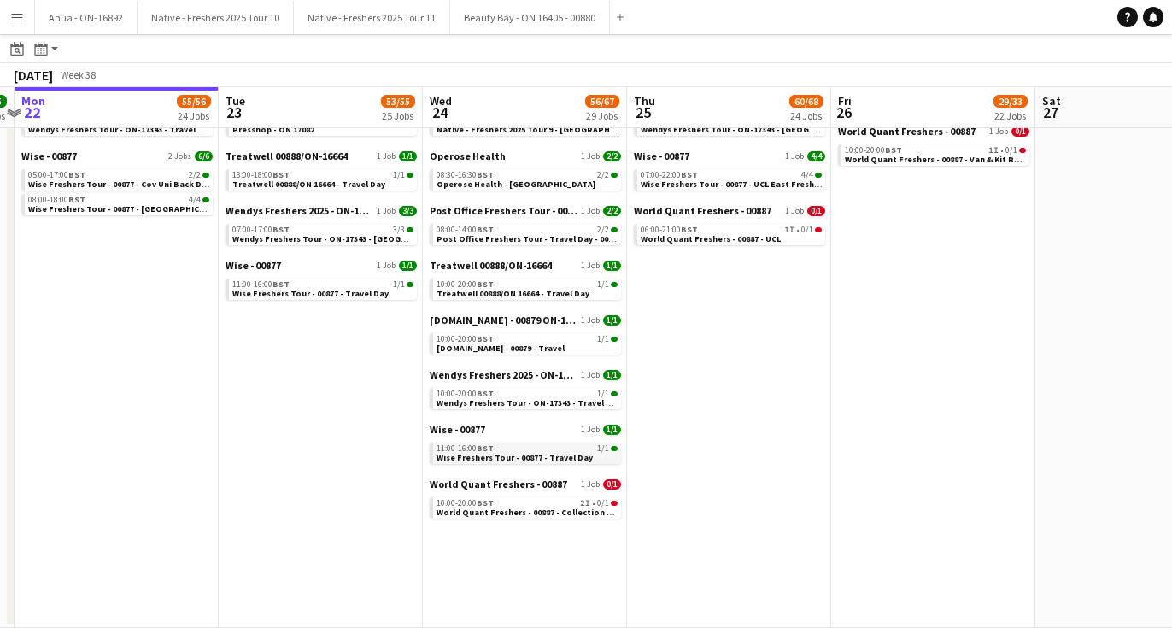
click at [503, 455] on span "Wise Freshers Tour - 00877 - Travel Day" at bounding box center [515, 457] width 156 height 11
click at [100, 15] on button "Anua - ON-16892 Close" at bounding box center [86, 17] width 103 height 33
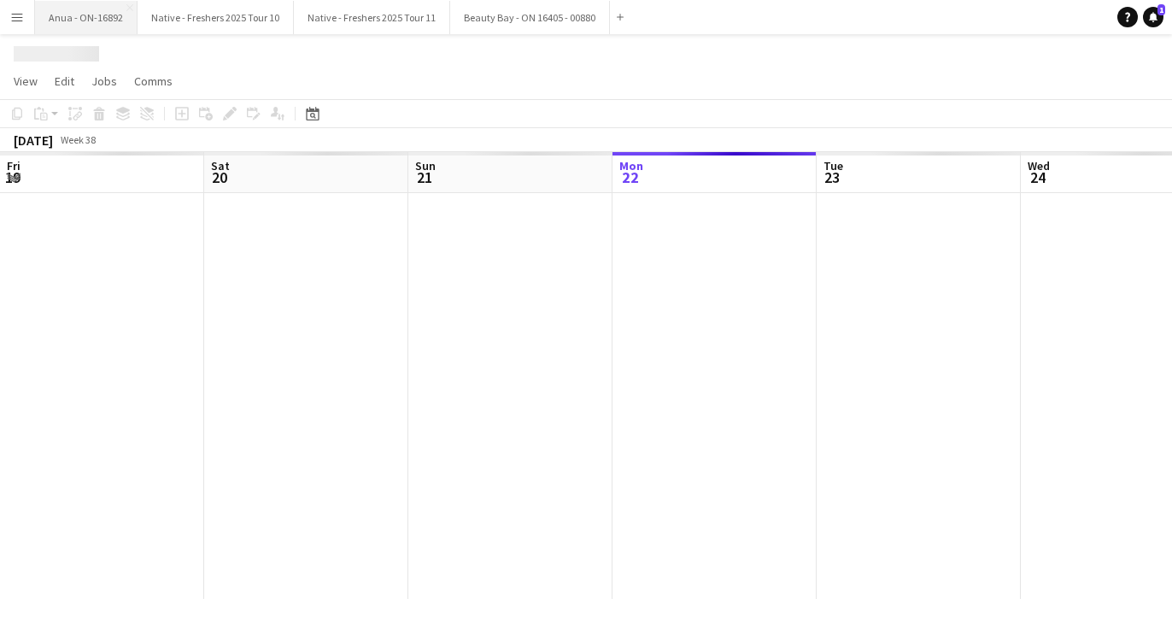
scroll to position [0, 408]
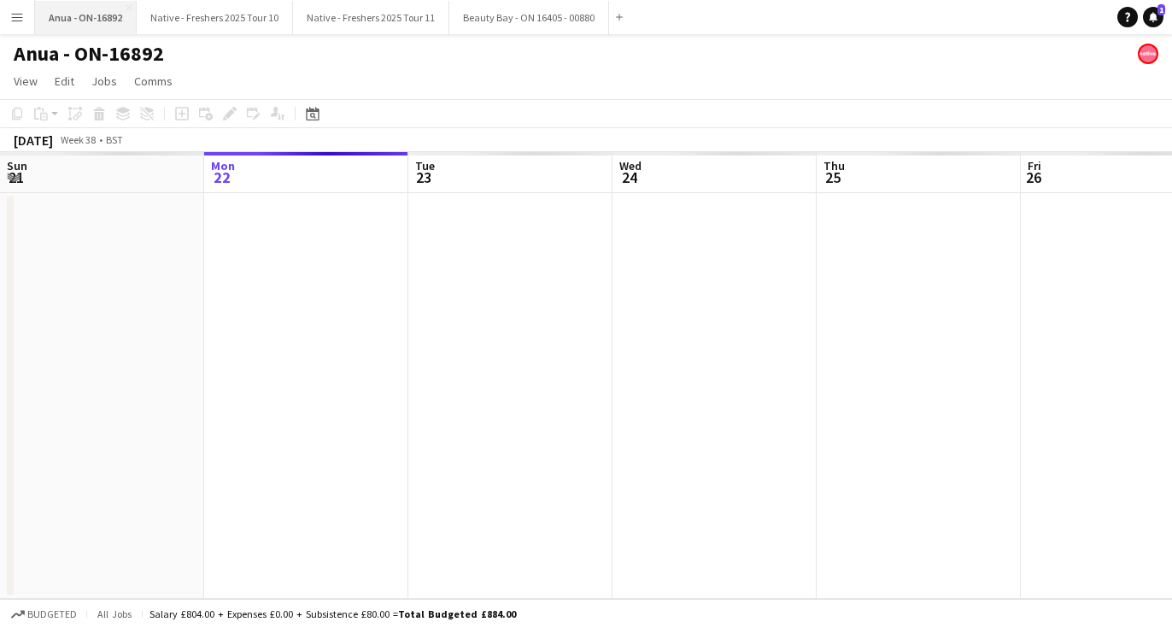
click at [124, 9] on button "Anua - ON-16892 Close" at bounding box center [86, 17] width 102 height 33
click at [129, 8] on app-icon "Close" at bounding box center [129, 7] width 7 height 7
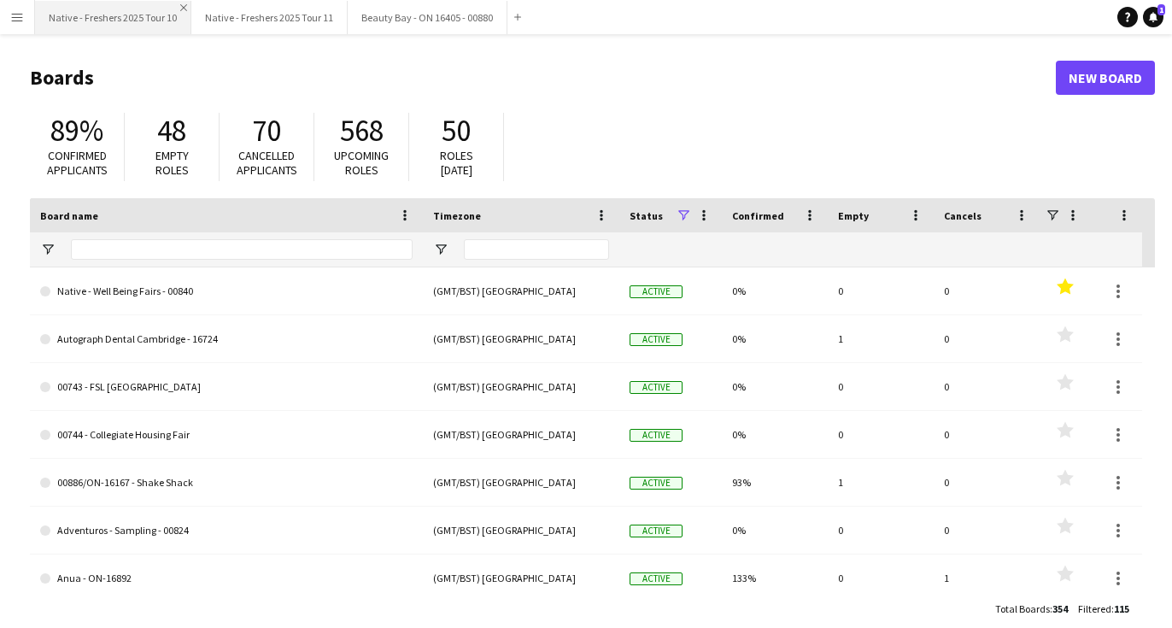
click at [181, 9] on app-icon "Close" at bounding box center [183, 7] width 7 height 7
click at [180, 5] on app-icon "Close" at bounding box center [183, 7] width 7 height 7
click at [184, 9] on app-icon "Close" at bounding box center [187, 7] width 7 height 7
click at [17, 21] on app-icon "Menu" at bounding box center [17, 17] width 14 height 14
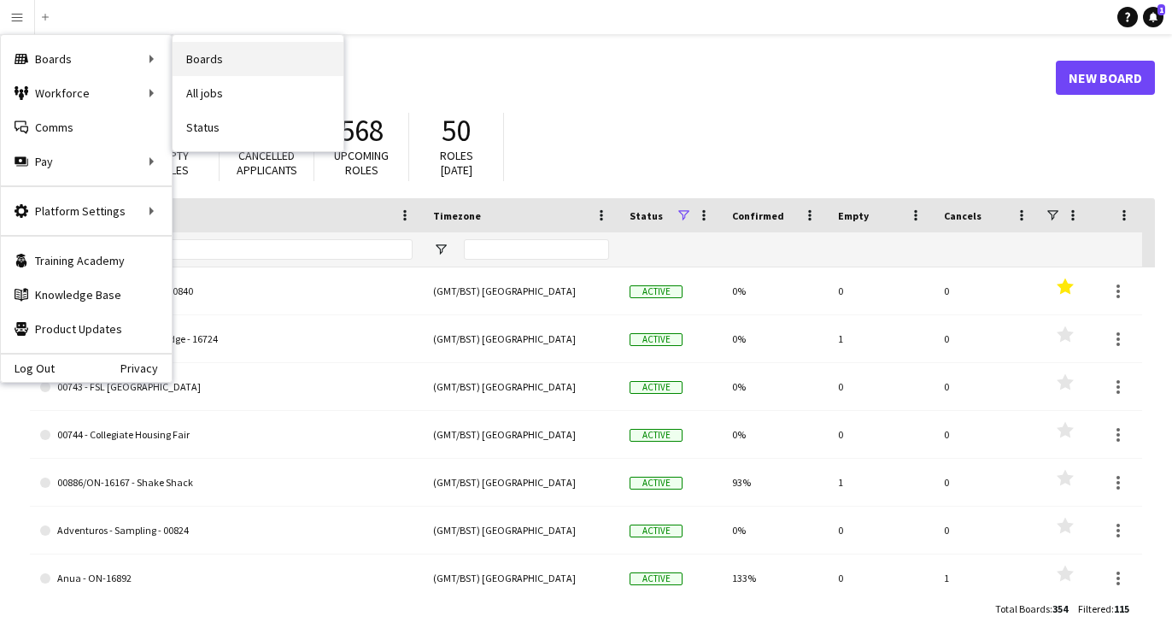
click at [244, 63] on link "Boards" at bounding box center [258, 59] width 171 height 34
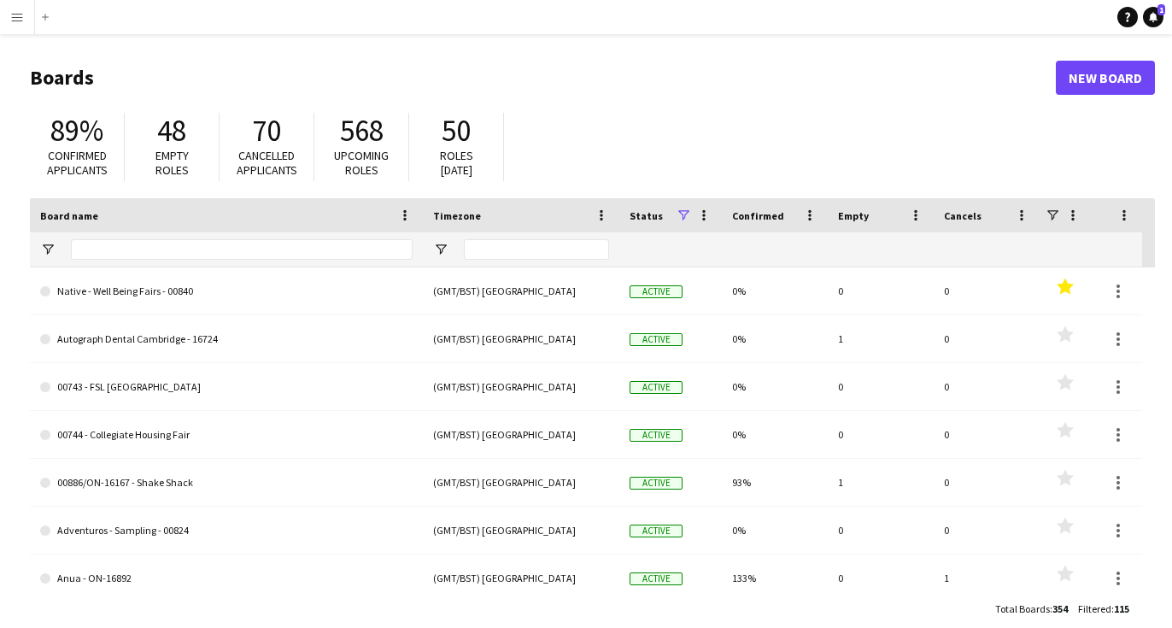
click at [27, 15] on button "Menu" at bounding box center [17, 17] width 34 height 34
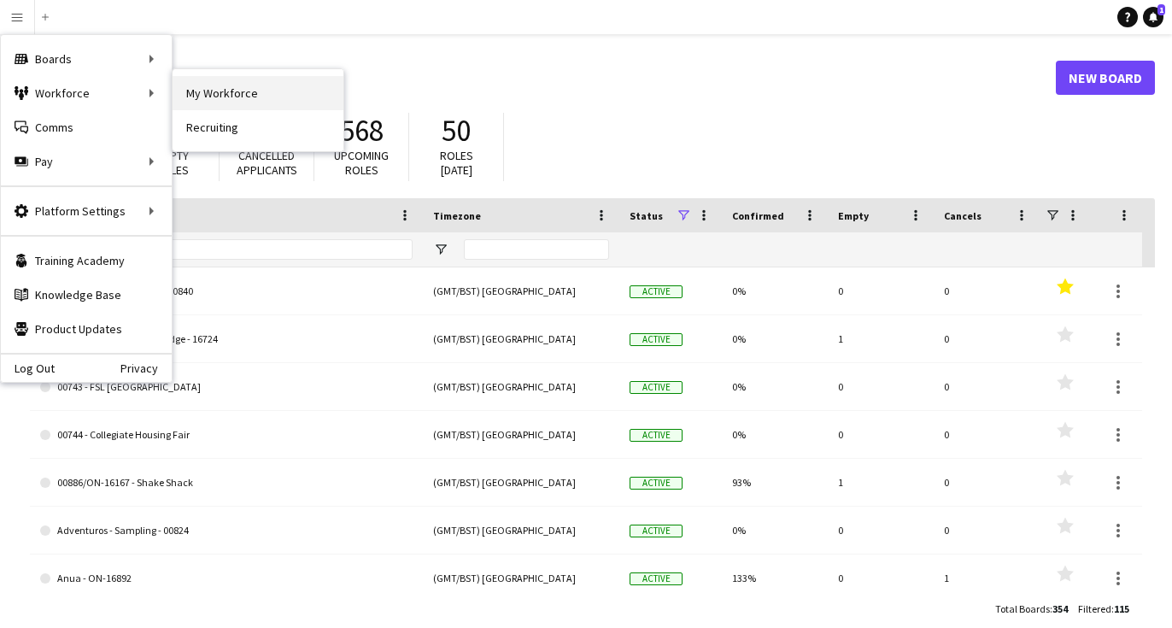
click at [186, 97] on link "My Workforce" at bounding box center [258, 93] width 171 height 34
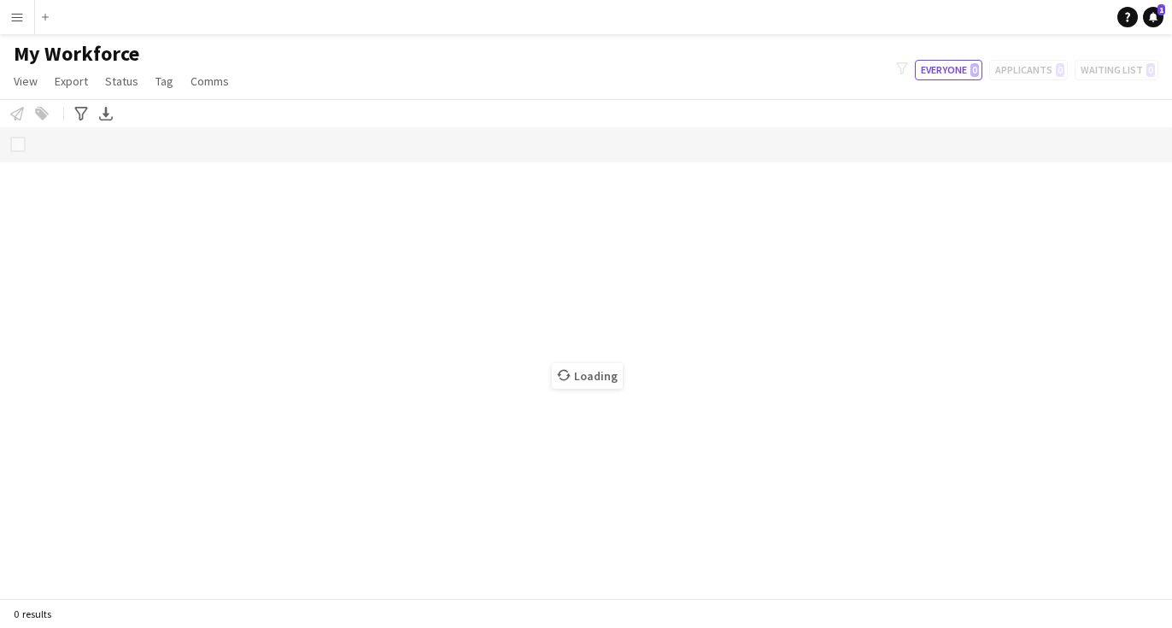
click at [166, 85] on app-page-menu "View Views Default view New view Update view Delete view Edit name Customise vi…" at bounding box center [123, 83] width 246 height 32
click at [13, 22] on app-icon "Menu" at bounding box center [17, 17] width 14 height 14
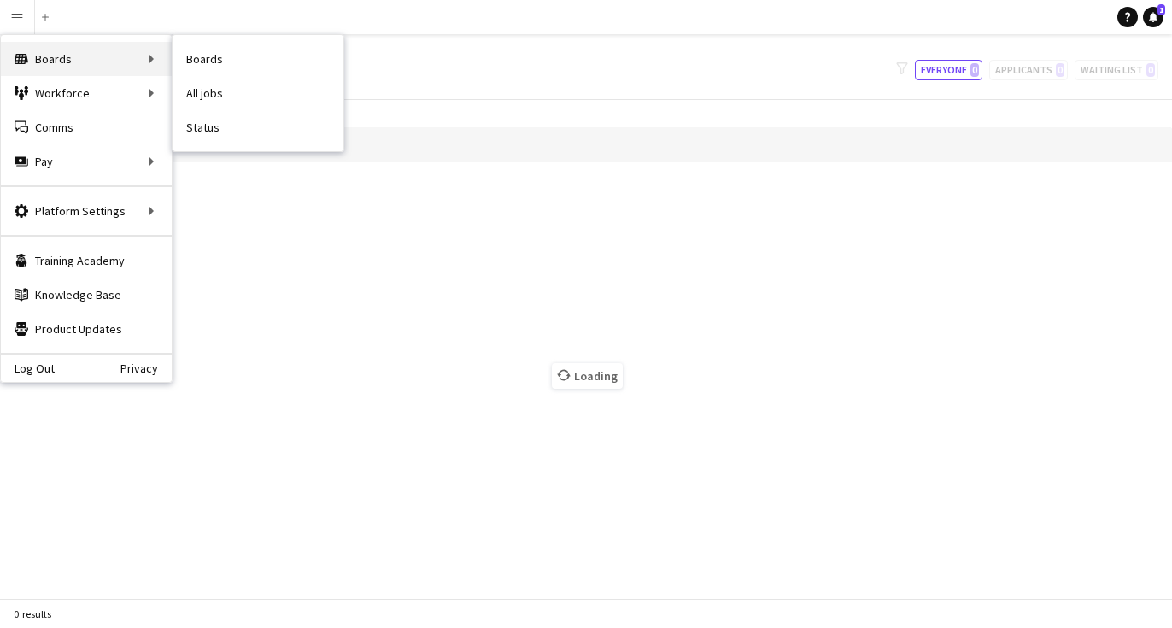
click at [63, 56] on div "Boards Boards" at bounding box center [86, 59] width 171 height 34
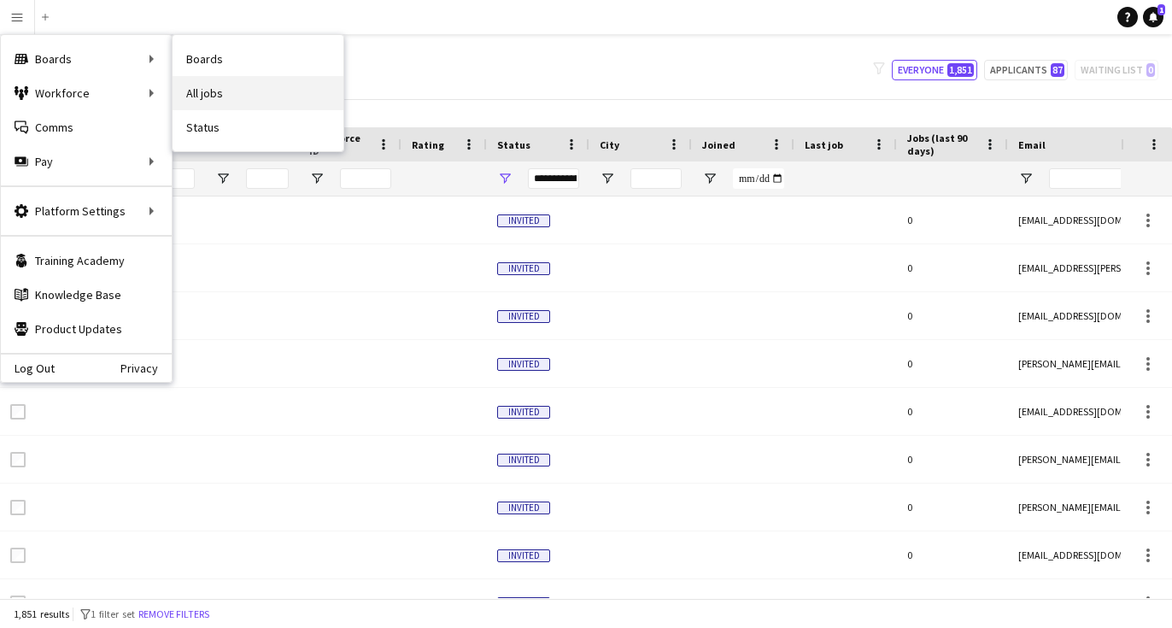
click at [201, 101] on link "All jobs" at bounding box center [258, 93] width 171 height 34
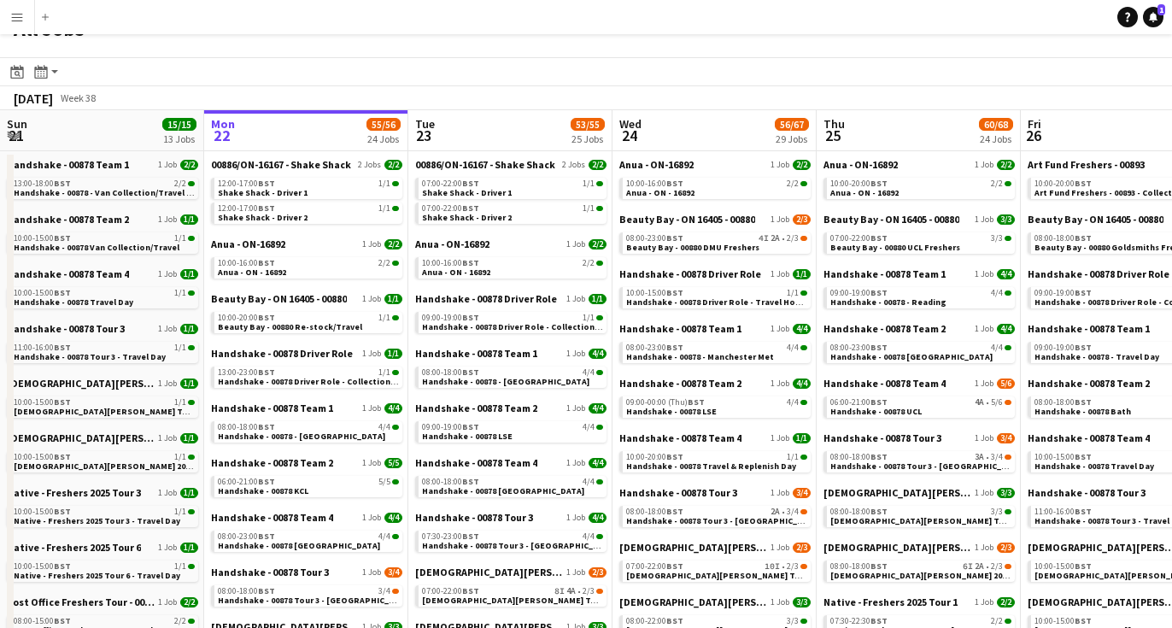
scroll to position [28, 0]
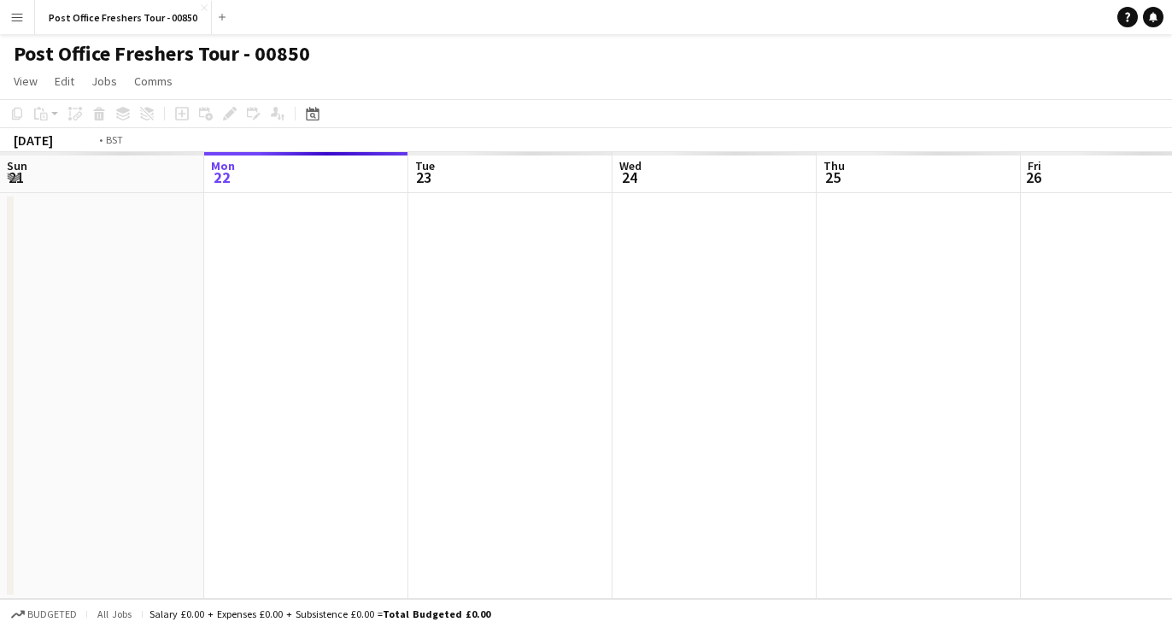
scroll to position [0, 588]
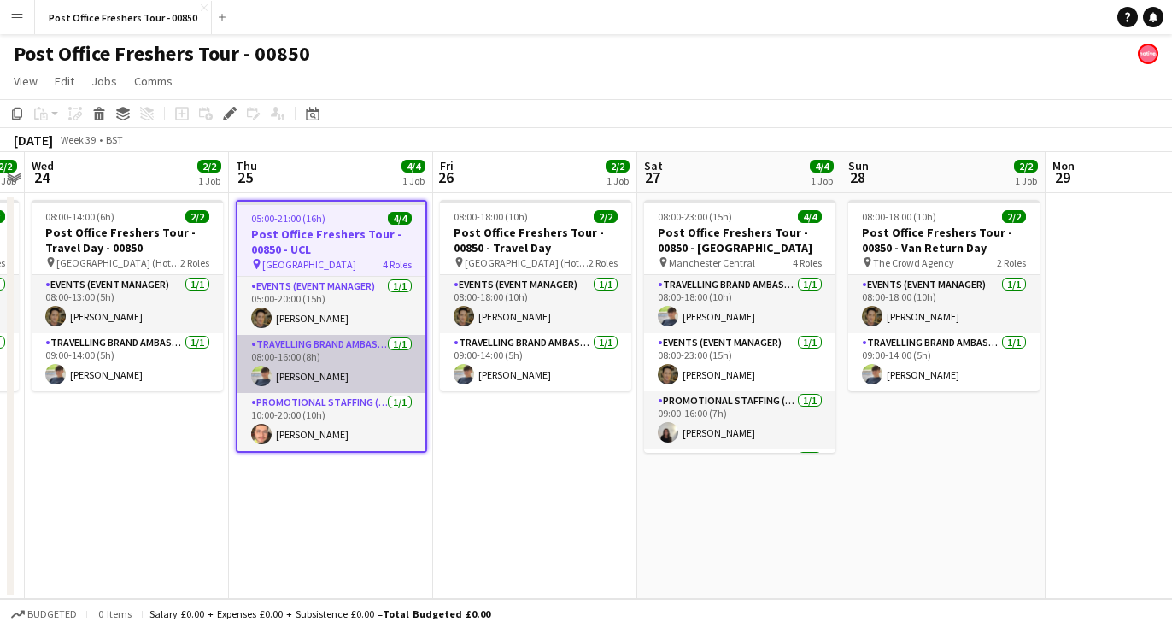
click at [261, 375] on app-user-avatar at bounding box center [261, 376] width 21 height 21
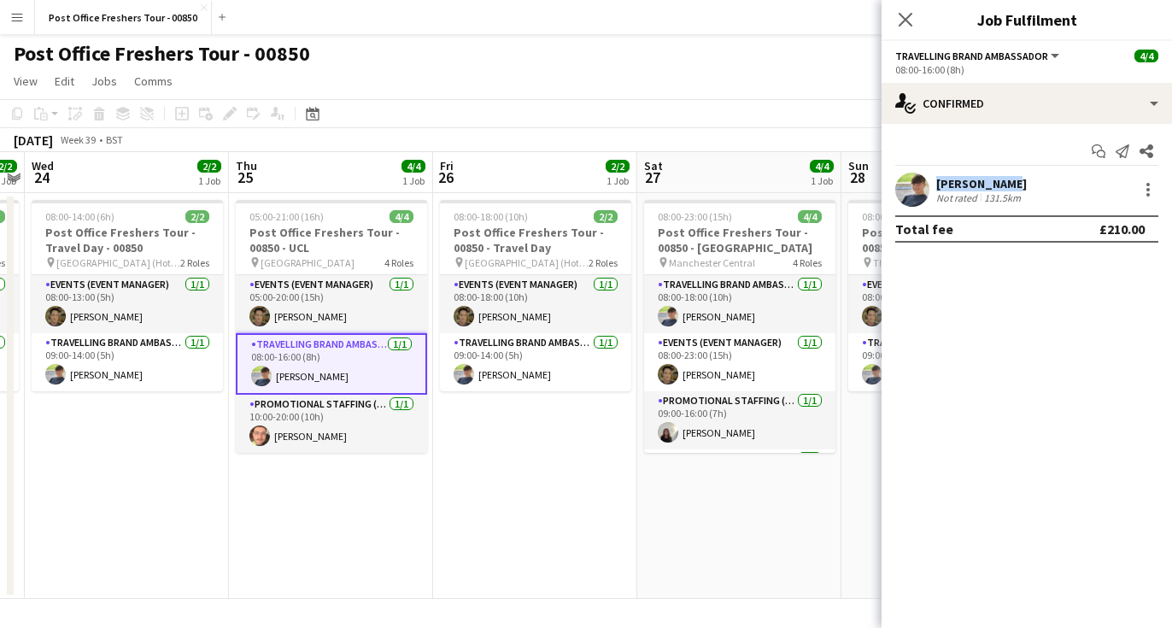
drag, startPoint x: 1002, startPoint y: 188, endPoint x: 932, endPoint y: 184, distance: 70.2
click at [932, 184] on div "[PERSON_NAME] Not rated 131.5km" at bounding box center [1027, 190] width 290 height 34
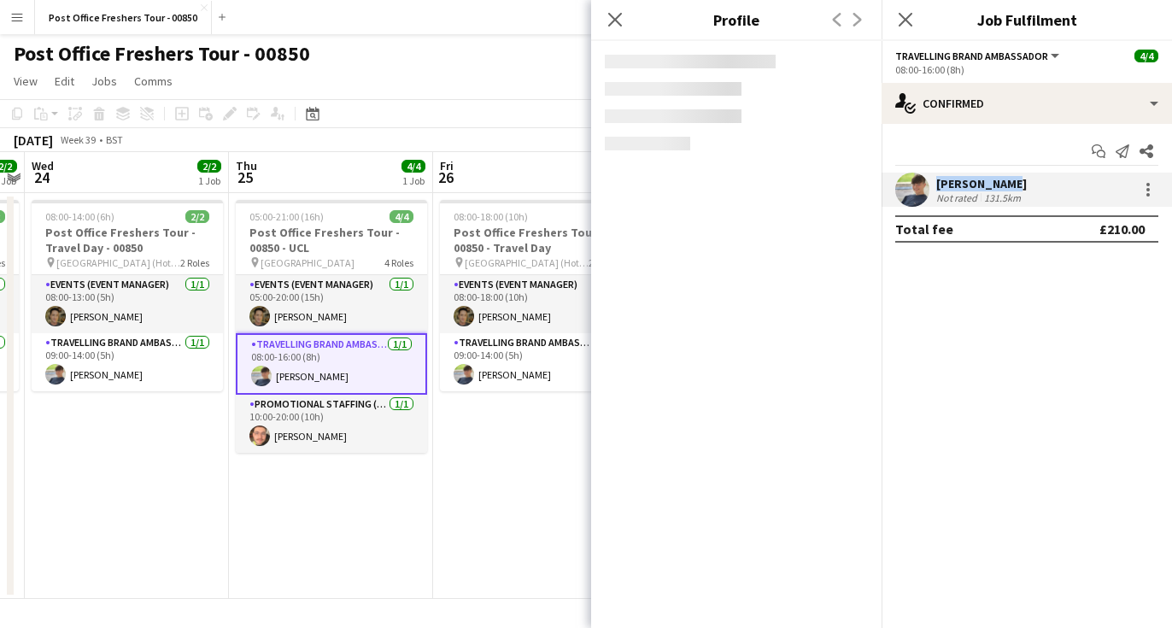
copy div "[PERSON_NAME]"
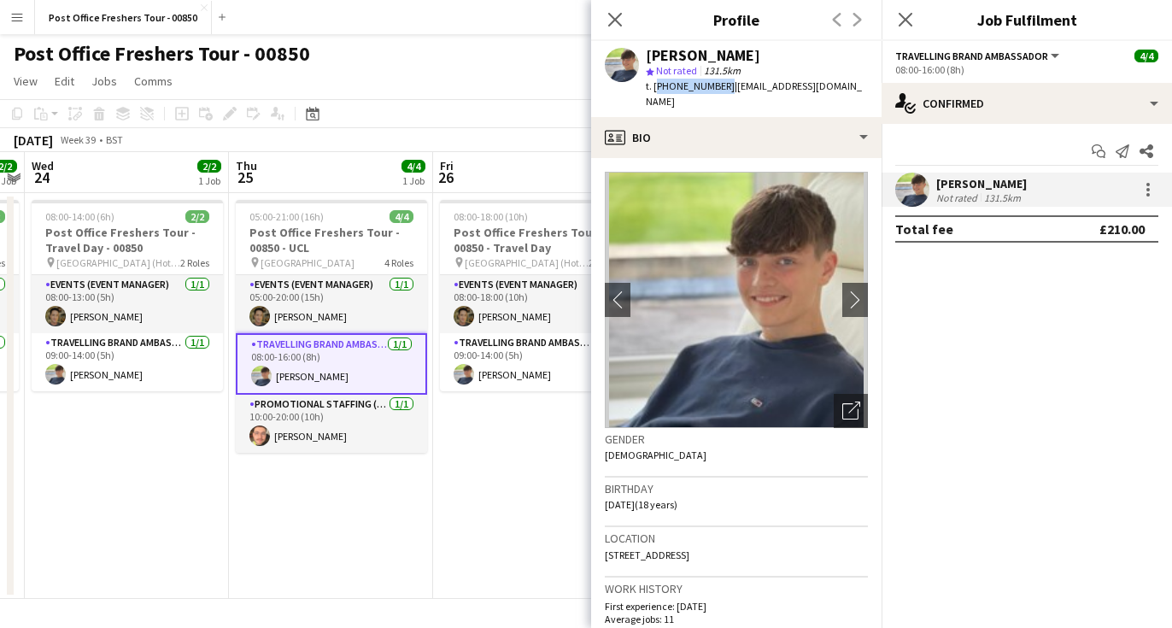
drag, startPoint x: 719, startPoint y: 88, endPoint x: 655, endPoint y: 91, distance: 64.1
click at [655, 91] on span "t. [PHONE_NUMBER]" at bounding box center [690, 85] width 89 height 13
copy span "[PHONE_NUMBER]"
drag, startPoint x: 843, startPoint y: 85, endPoint x: 729, endPoint y: 87, distance: 114.5
click at [729, 87] on span "| [EMAIL_ADDRESS][DOMAIN_NAME]" at bounding box center [754, 93] width 216 height 28
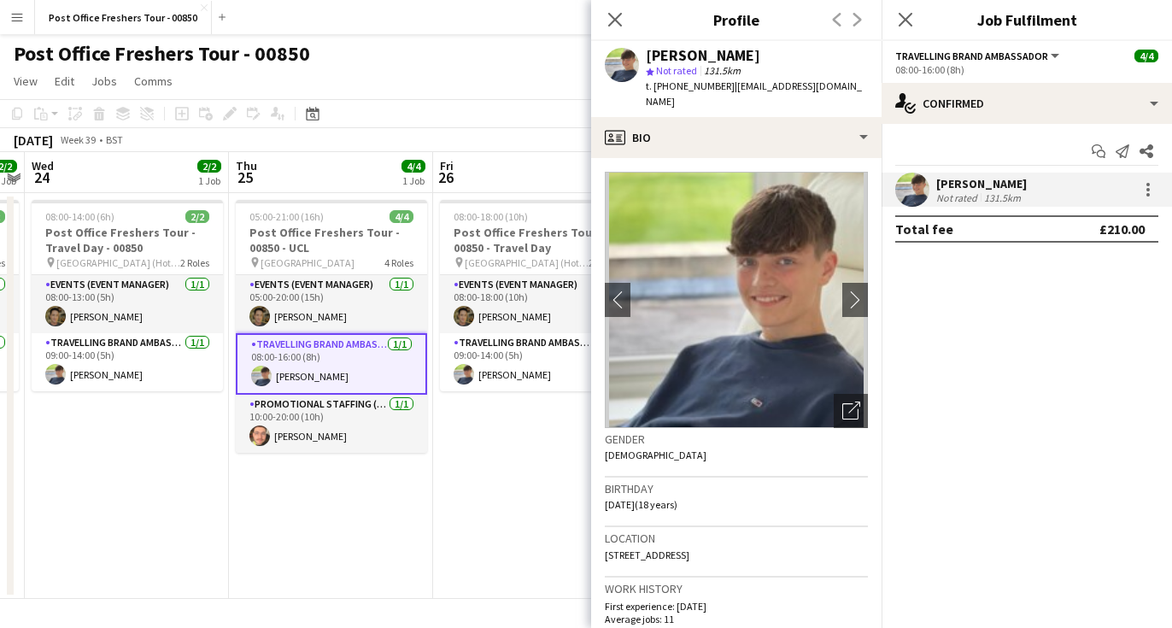
click at [854, 79] on div "[PERSON_NAME] star Not rated 131.5km t. [PHONE_NUMBER] | [EMAIL_ADDRESS][DOMAIN…" at bounding box center [736, 79] width 290 height 76
drag, startPoint x: 854, startPoint y: 83, endPoint x: 726, endPoint y: 92, distance: 127.7
click at [726, 92] on div "[PERSON_NAME] star Not rated 131.5km t. [PHONE_NUMBER] | [EMAIL_ADDRESS][DOMAIN…" at bounding box center [736, 79] width 290 height 76
copy span "[EMAIL_ADDRESS][DOMAIN_NAME]"
click at [525, 418] on app-date-cell "08:00-18:00 (10h) 2/2 Post Office Freshers Tour - 00850 - Travel Day pin [GEOGR…" at bounding box center [535, 396] width 204 height 406
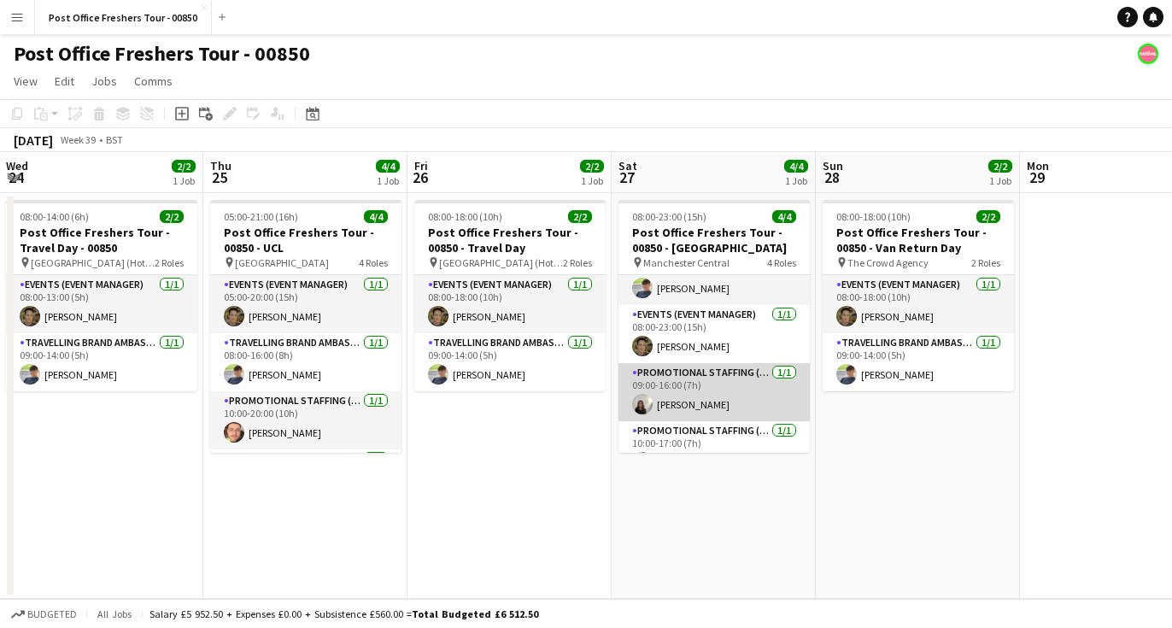
scroll to position [0, 620]
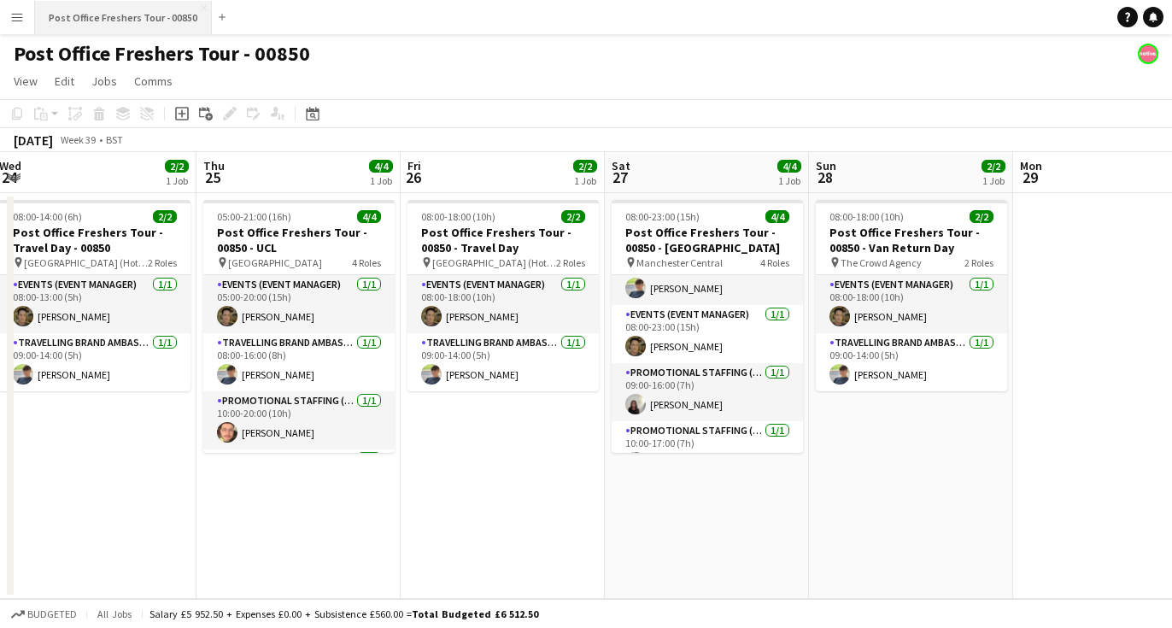
click at [200, 11] on button "Post Office Freshers Tour - 00850 Close" at bounding box center [123, 17] width 177 height 33
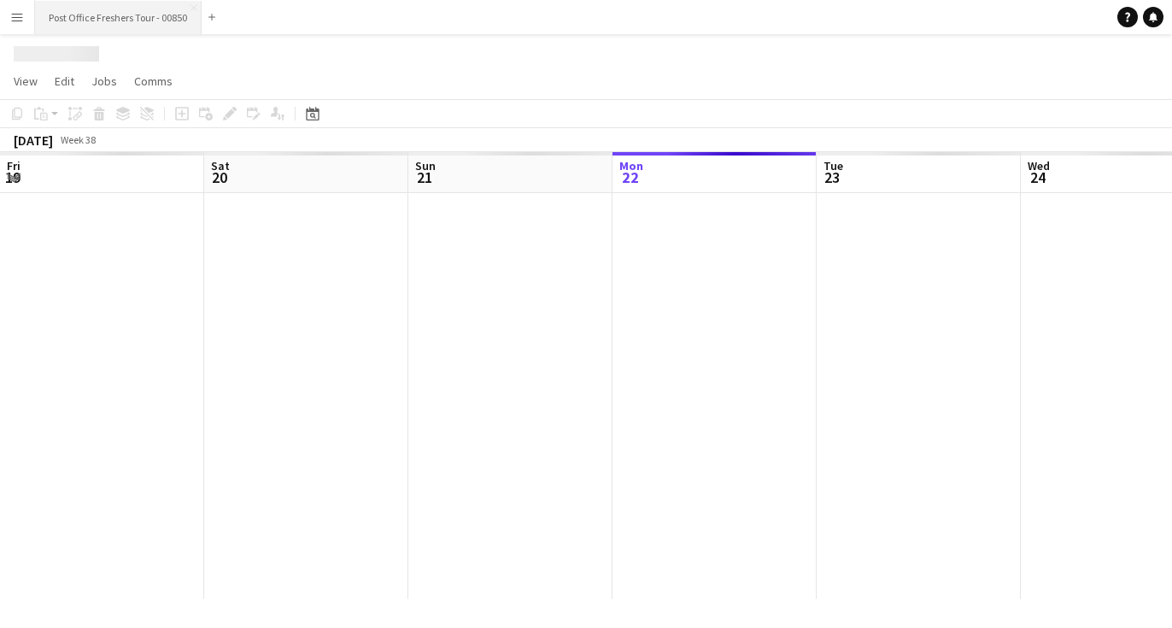
scroll to position [0, 408]
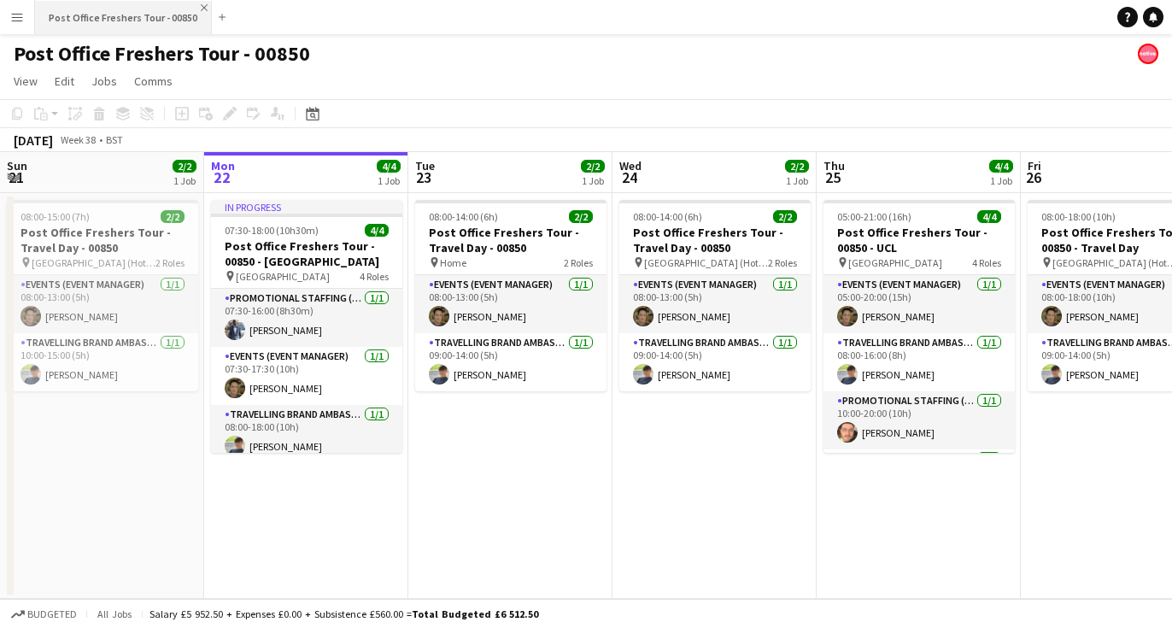
click at [201, 9] on app-icon "Close" at bounding box center [204, 7] width 7 height 7
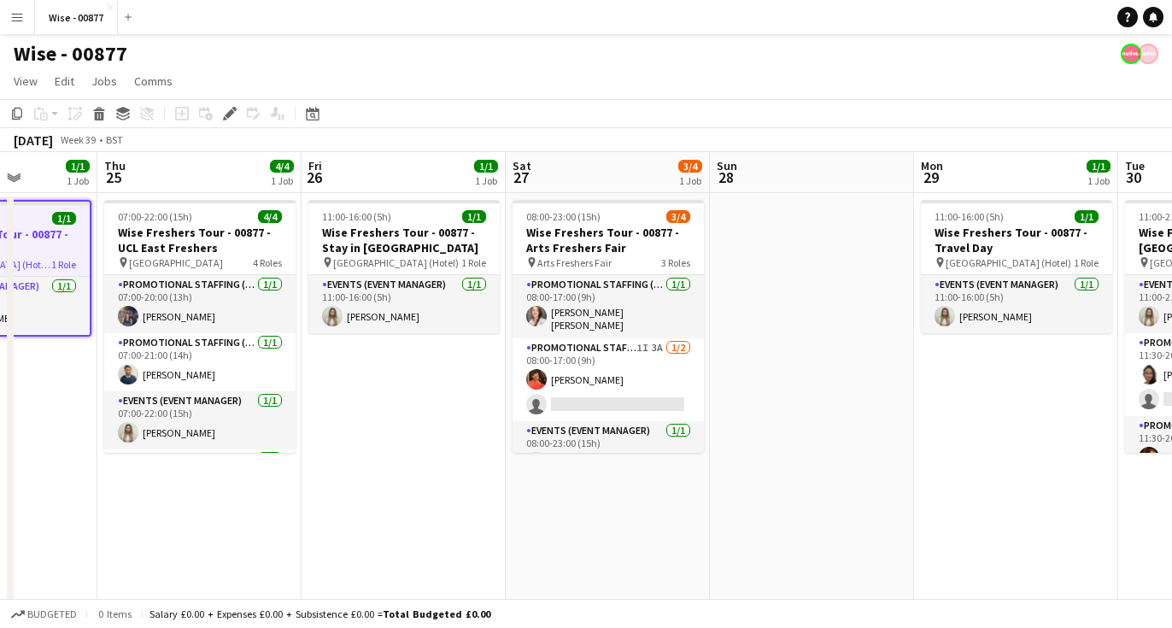
click at [411, 425] on app-date-cell "11:00-16:00 (5h) 1/1 Wise Freshers Tour - 00877 - Stay in London pin London (Ho…" at bounding box center [404, 447] width 204 height 508
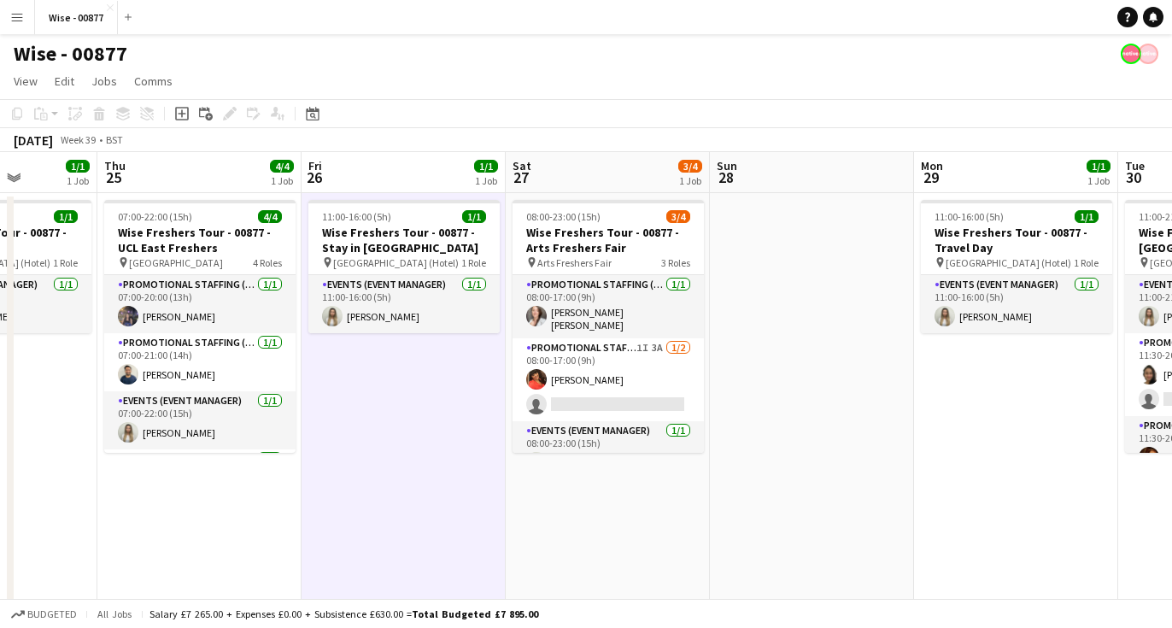
click at [664, 494] on app-date-cell "08:00-23:00 (15h) 3/4 Wise Freshers Tour - 00877 - Arts Freshers Fair pin Arts …" at bounding box center [608, 447] width 204 height 508
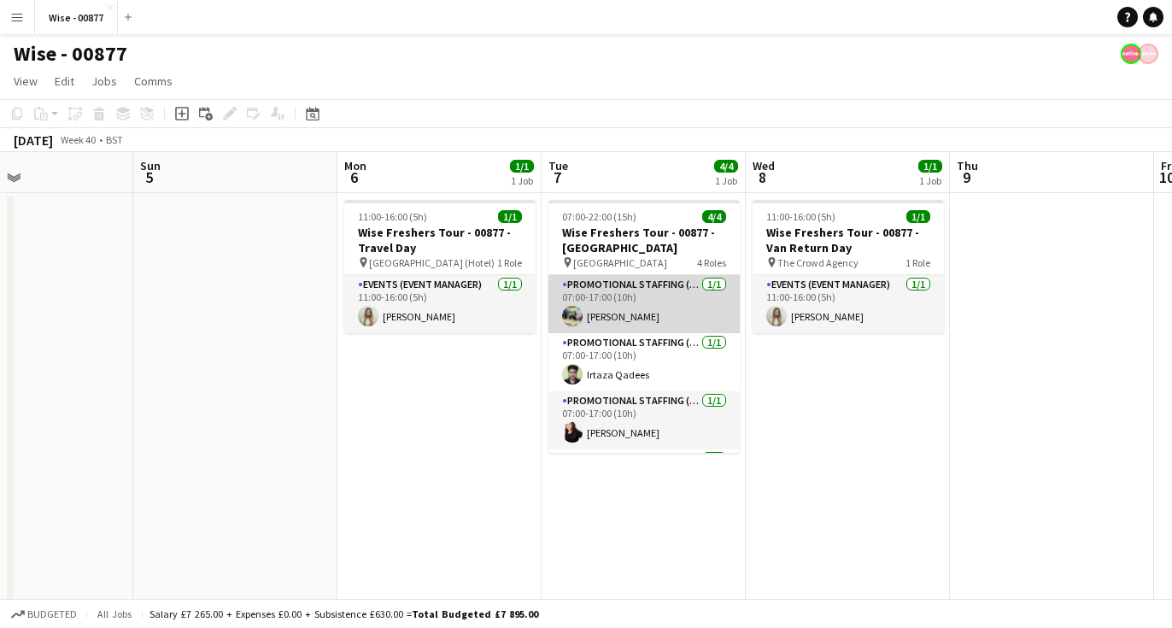
click at [584, 320] on app-card-role "Promotional Staffing (Brand Ambassadors) 1/1 07:00-17:00 (10h) Ali Saroosh" at bounding box center [644, 304] width 191 height 58
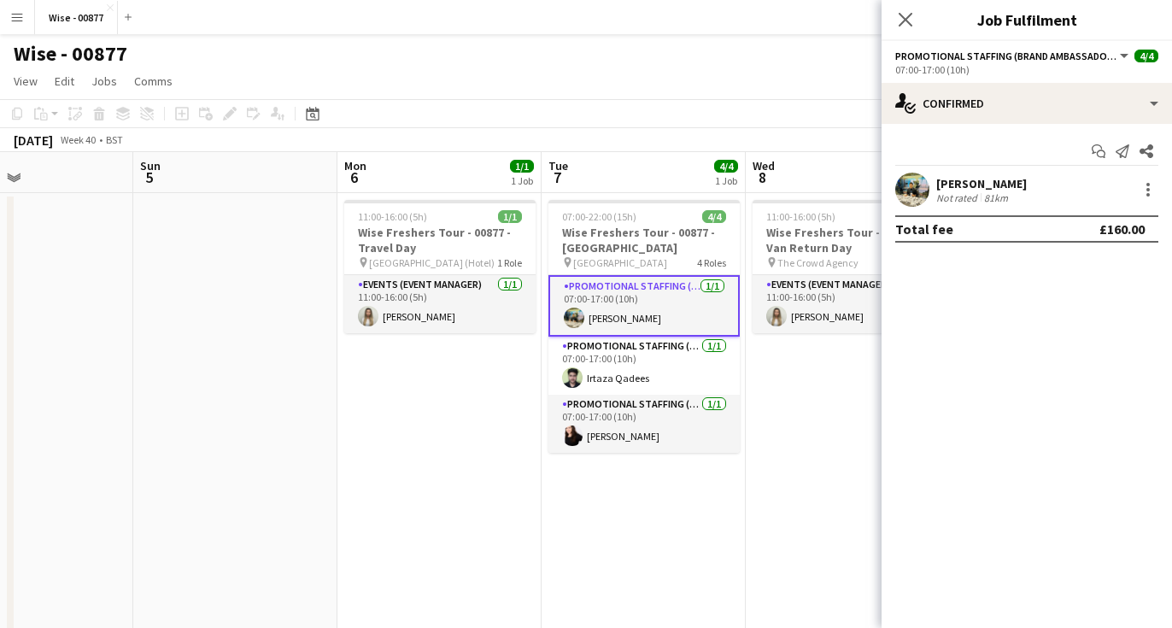
click at [922, 180] on app-user-avatar at bounding box center [912, 190] width 34 height 34
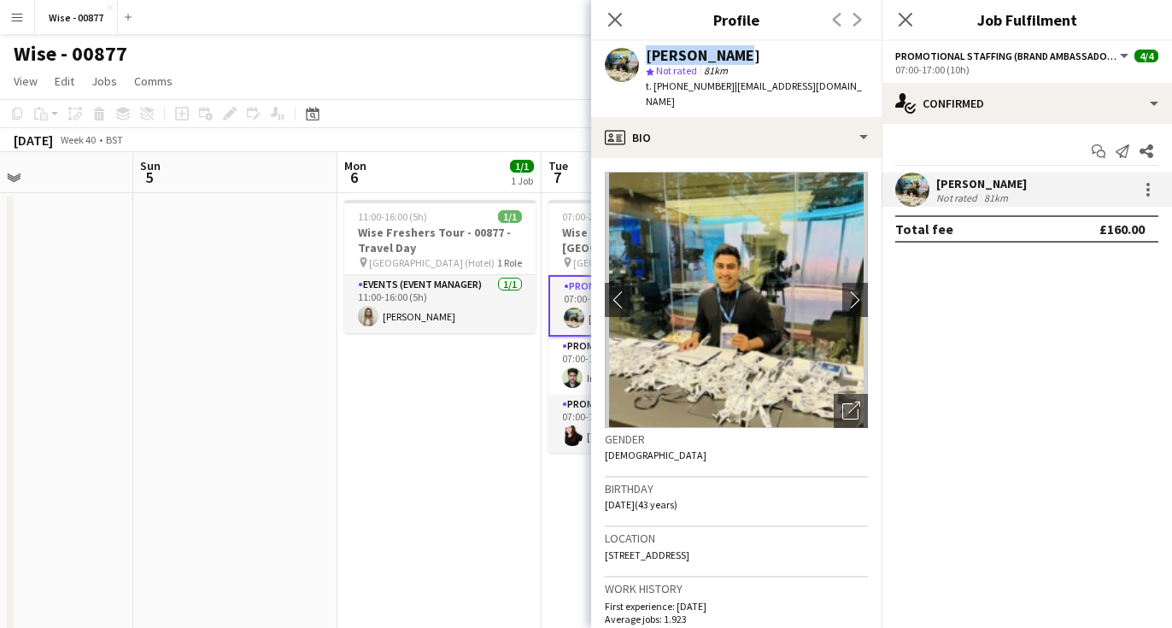
drag, startPoint x: 738, startPoint y: 59, endPoint x: 624, endPoint y: 64, distance: 114.6
click at [624, 64] on div "Ali Saroosh star Not rated 81km t. +447900291391 | alisaroosh@yahoo.com" at bounding box center [736, 79] width 290 height 76
copy div "Ali Saroosh"
drag, startPoint x: 721, startPoint y: 87, endPoint x: 654, endPoint y: 91, distance: 66.7
click at [654, 91] on span "t. +447900291391" at bounding box center [690, 85] width 89 height 13
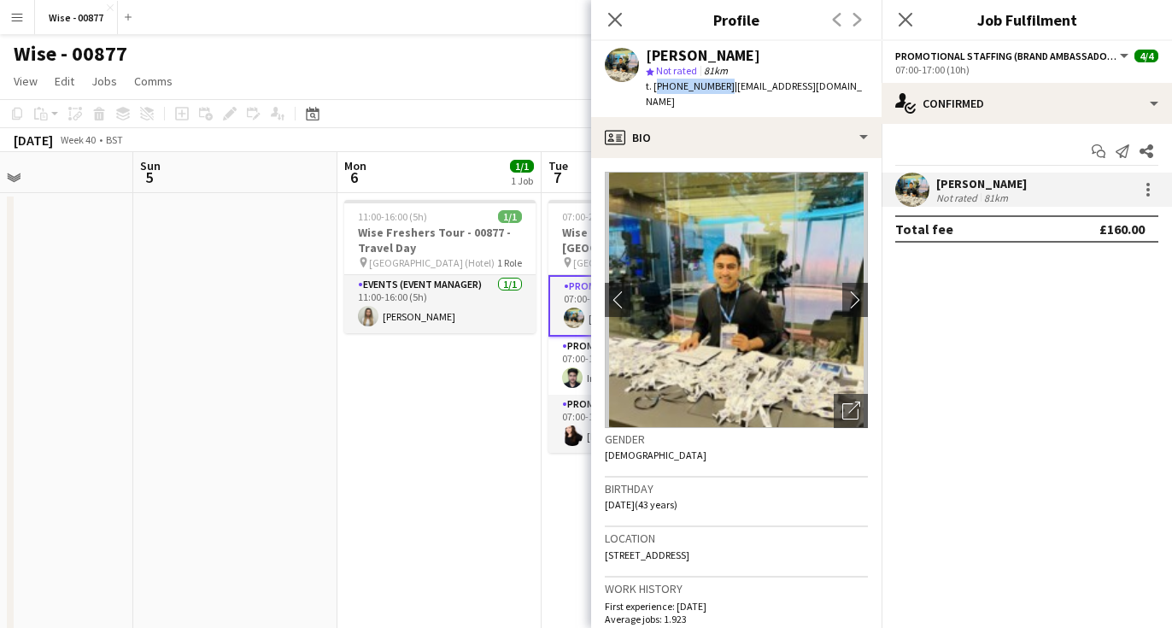
copy span "+447900291391"
drag, startPoint x: 825, startPoint y: 87, endPoint x: 727, endPoint y: 93, distance: 98.4
click at [727, 93] on div "t. +447900291391 | alisaroosh@yahoo.com" at bounding box center [757, 94] width 222 height 31
copy span "alisaroosh@yahoo.com"
click at [572, 376] on app-user-avatar at bounding box center [572, 377] width 21 height 21
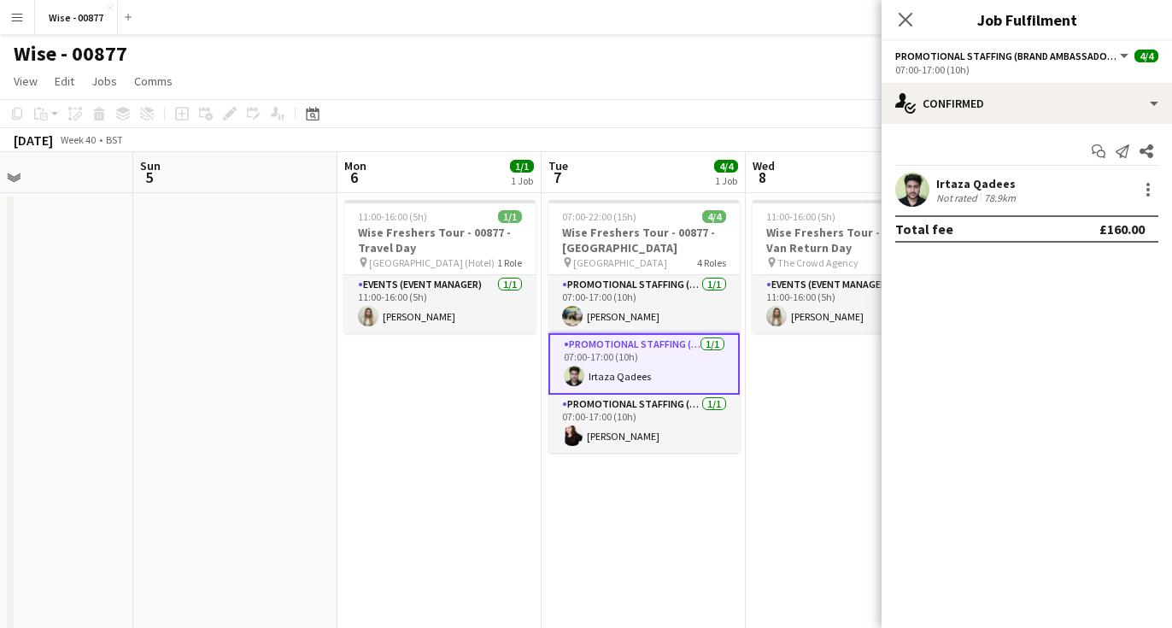
click at [930, 202] on div "Irtaza Qadees Not rated 78.9km" at bounding box center [1027, 190] width 290 height 34
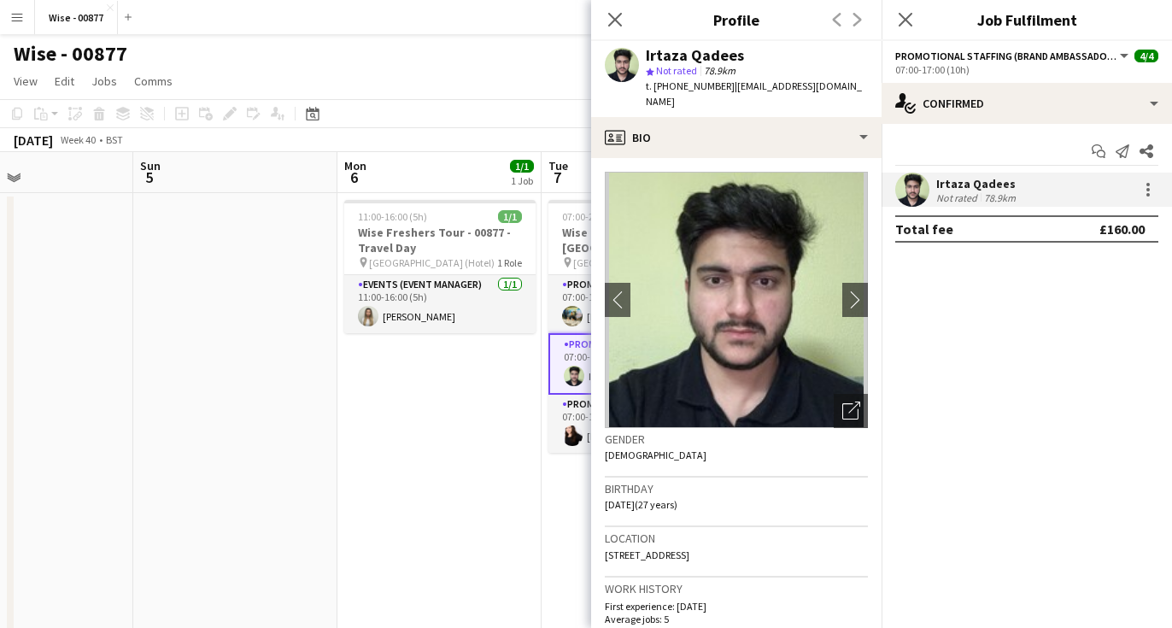
drag, startPoint x: 740, startPoint y: 56, endPoint x: 636, endPoint y: 56, distance: 104.2
click at [636, 56] on div "Irtaza Qadees star Not rated 78.9km t. +447377104846 | irtazaqadees222@gmail.com" at bounding box center [736, 79] width 290 height 76
copy div "Irtaza Qadees"
drag, startPoint x: 719, startPoint y: 88, endPoint x: 657, endPoint y: 89, distance: 61.5
click at [657, 89] on span "t. +447377104846" at bounding box center [690, 85] width 89 height 13
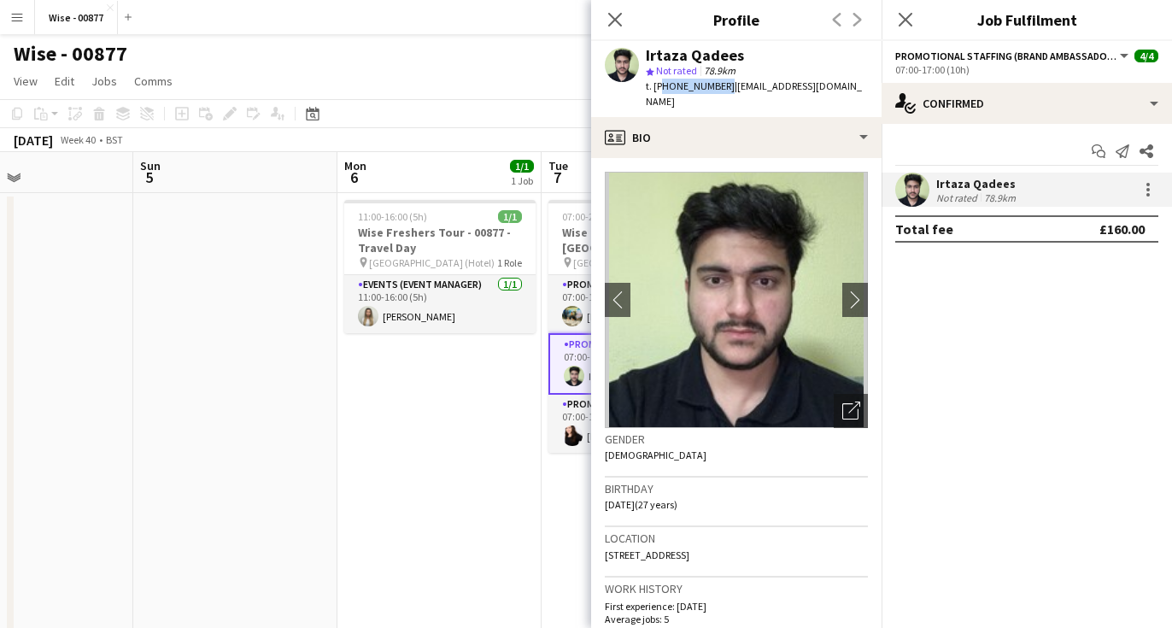
copy span "447377104846"
drag, startPoint x: 843, startPoint y: 88, endPoint x: 729, endPoint y: 94, distance: 114.6
click at [729, 94] on div "Irtaza Qadees star Not rated 78.9km t. +447377104846 | irtazaqadees222@gmail.com" at bounding box center [736, 79] width 290 height 76
click at [865, 86] on app-profile-header "Irtaza Qadees star Not rated 78.9km t. +447377104846 | irtazaqadees222@gmail.com" at bounding box center [736, 79] width 290 height 76
drag, startPoint x: 860, startPoint y: 87, endPoint x: 725, endPoint y: 93, distance: 134.3
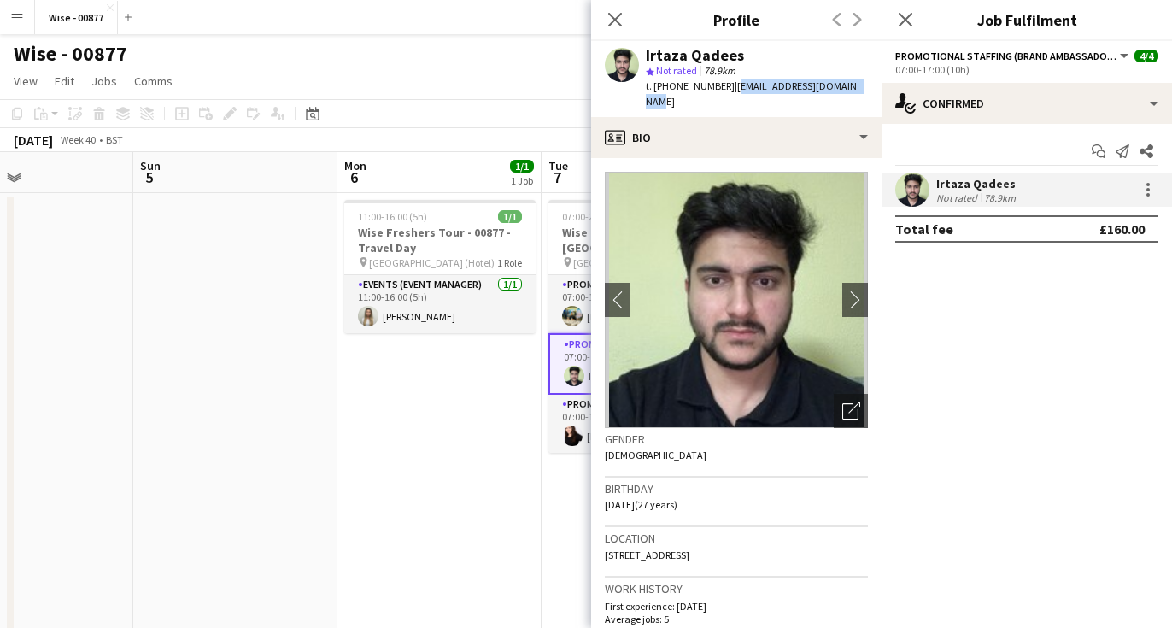
click at [725, 93] on div "Irtaza Qadees star Not rated 78.9km t. +447377104846 | irtazaqadees222@gmail.com" at bounding box center [736, 79] width 290 height 76
copy span "irtazaqadees222@gmail.com"
click at [580, 430] on app-user-avatar at bounding box center [572, 435] width 21 height 21
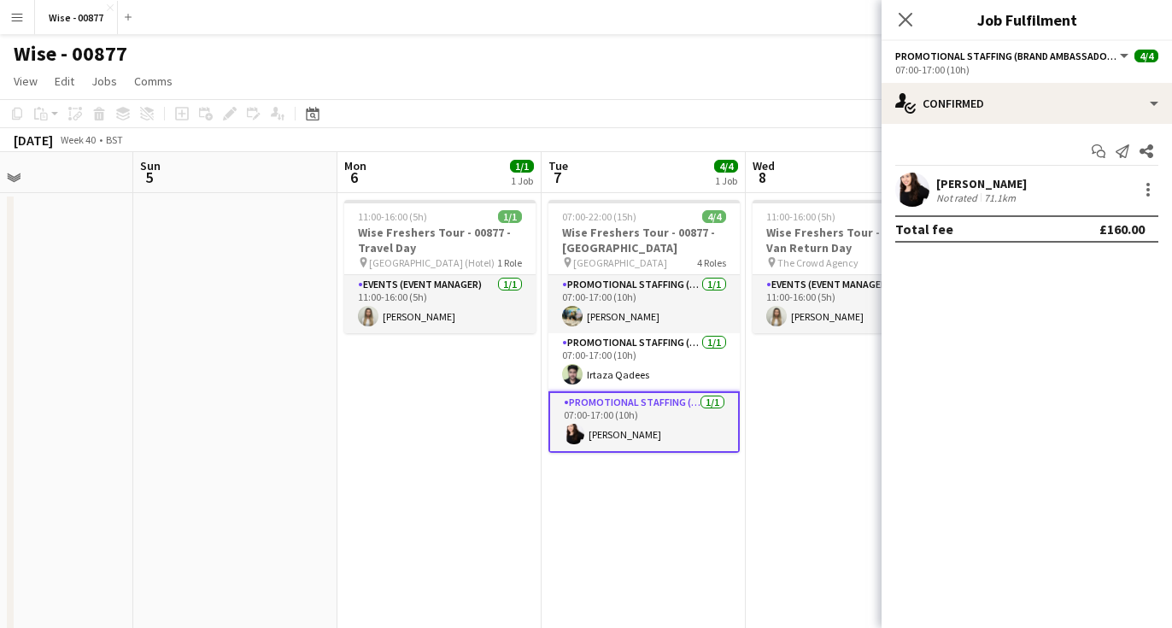
click at [927, 187] on app-user-avatar at bounding box center [912, 190] width 34 height 34
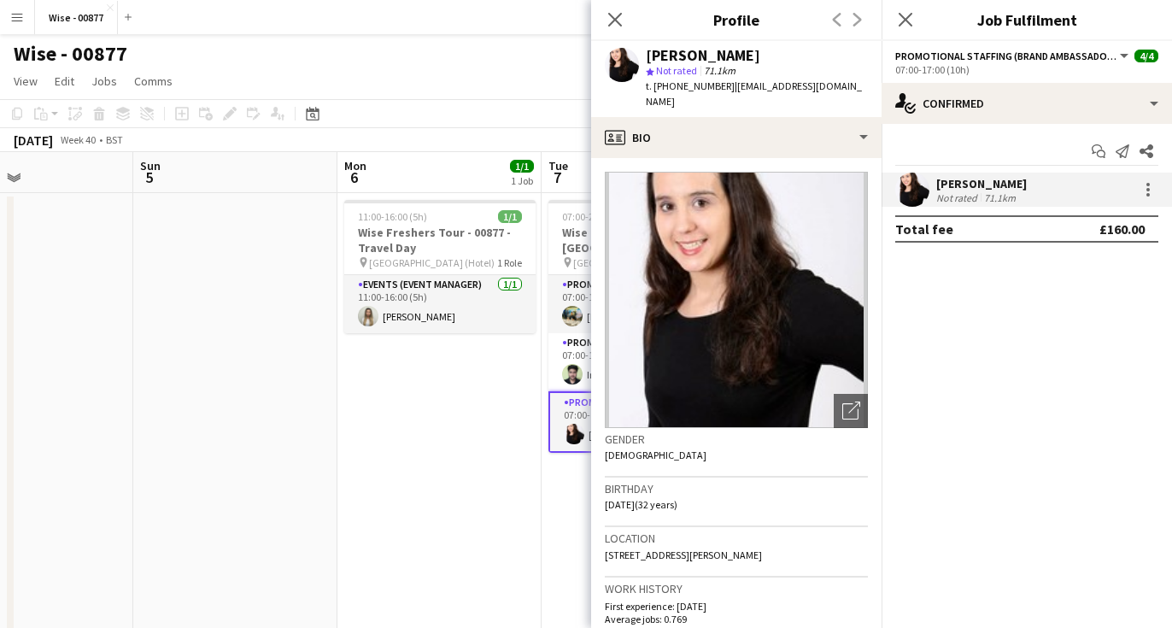
click at [737, 68] on span "71.1km" at bounding box center [720, 70] width 38 height 13
drag, startPoint x: 734, startPoint y: 65, endPoint x: 678, endPoint y: 65, distance: 56.4
click at [677, 65] on div "star Not rated 71.1km" at bounding box center [757, 70] width 222 height 15
click at [697, 65] on span "Not rated" at bounding box center [676, 70] width 41 height 13
drag, startPoint x: 707, startPoint y: 50, endPoint x: 641, endPoint y: 52, distance: 66.7
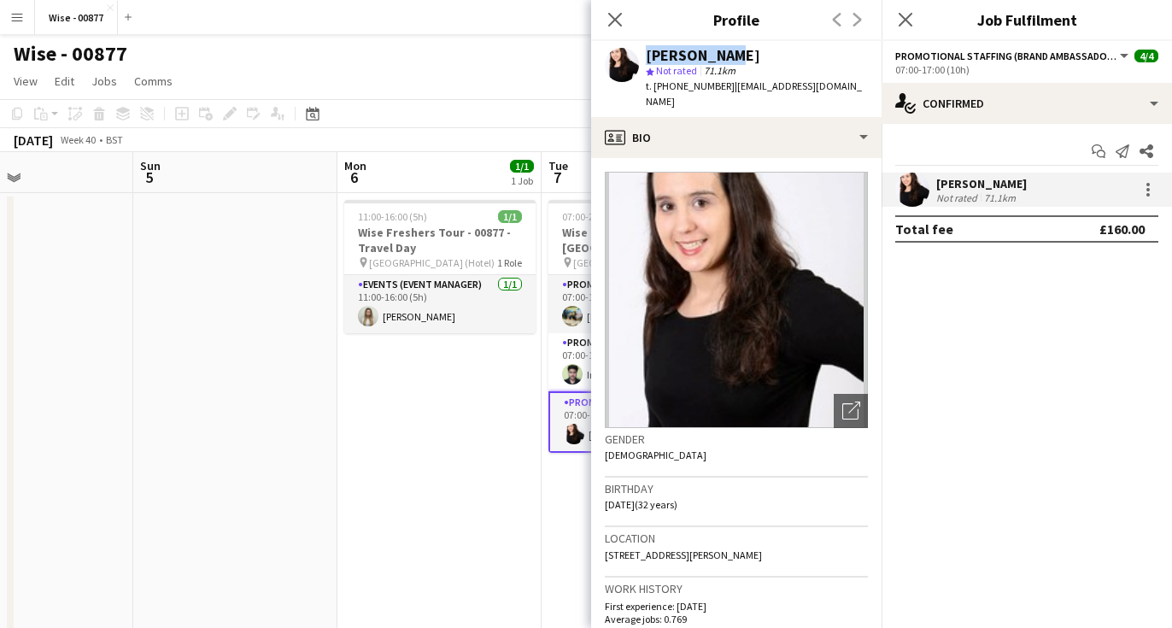
click at [641, 52] on div "Isa Morais star Not rated 71.1km t. +447383992441 | isa_morais@live.co.uk" at bounding box center [736, 79] width 290 height 76
copy div "Isa Morais"
drag, startPoint x: 719, startPoint y: 88, endPoint x: 655, endPoint y: 91, distance: 63.3
click at [655, 91] on span "t. +447383992441" at bounding box center [690, 85] width 89 height 13
copy span "+447383992441"
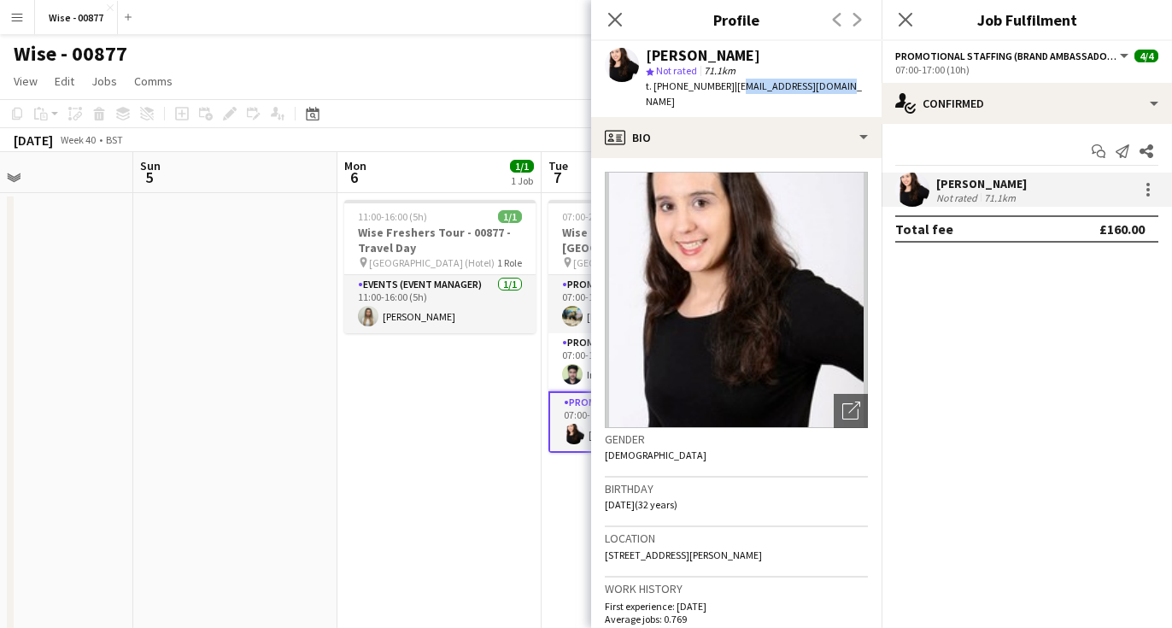
drag, startPoint x: 829, startPoint y: 87, endPoint x: 729, endPoint y: 92, distance: 100.1
click at [729, 92] on div "Isa Morais star Not rated 71.1km t. +447383992441 | isa_morais@live.co.uk" at bounding box center [736, 79] width 290 height 76
click at [729, 92] on span "| isa_morais@live.co.uk" at bounding box center [754, 93] width 216 height 28
drag, startPoint x: 858, startPoint y: 91, endPoint x: 728, endPoint y: 92, distance: 129.9
click at [728, 92] on app-profile-header "Isa Morais star Not rated 71.1km t. +447383992441 | isa_morais@live.co.uk" at bounding box center [736, 79] width 290 height 76
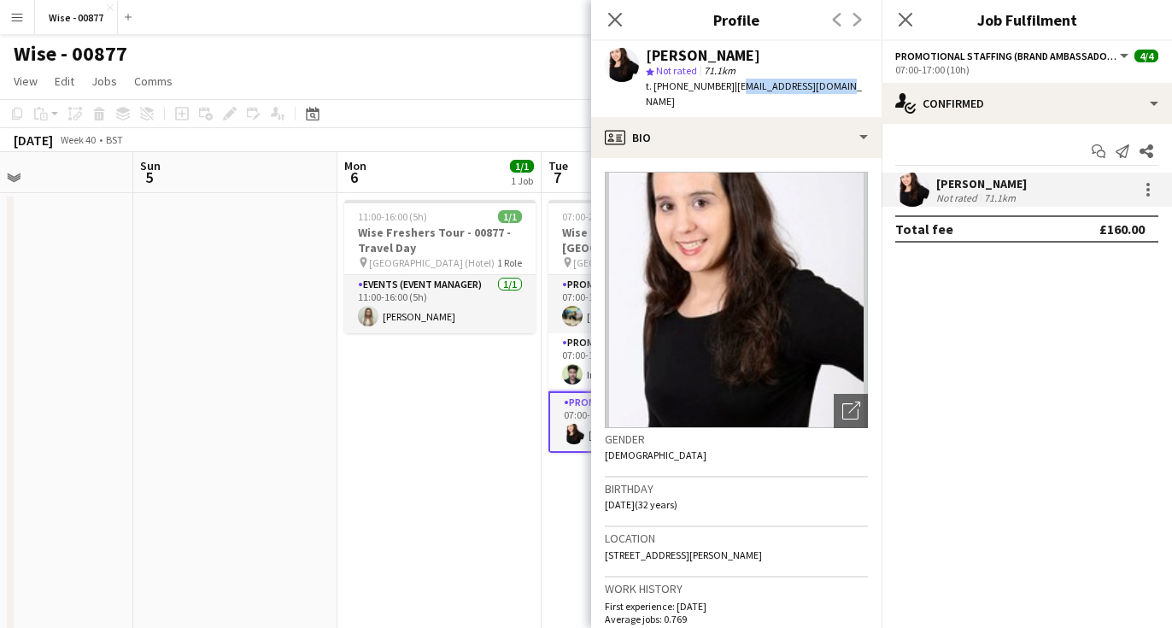
copy span "sa_morais@live.co.uk"
click at [508, 396] on app-date-cell "11:00-16:00 (5h) 1/1 Wise Freshers Tour - 00877 - Travel Day pin Cambridge (Hot…" at bounding box center [439, 447] width 204 height 508
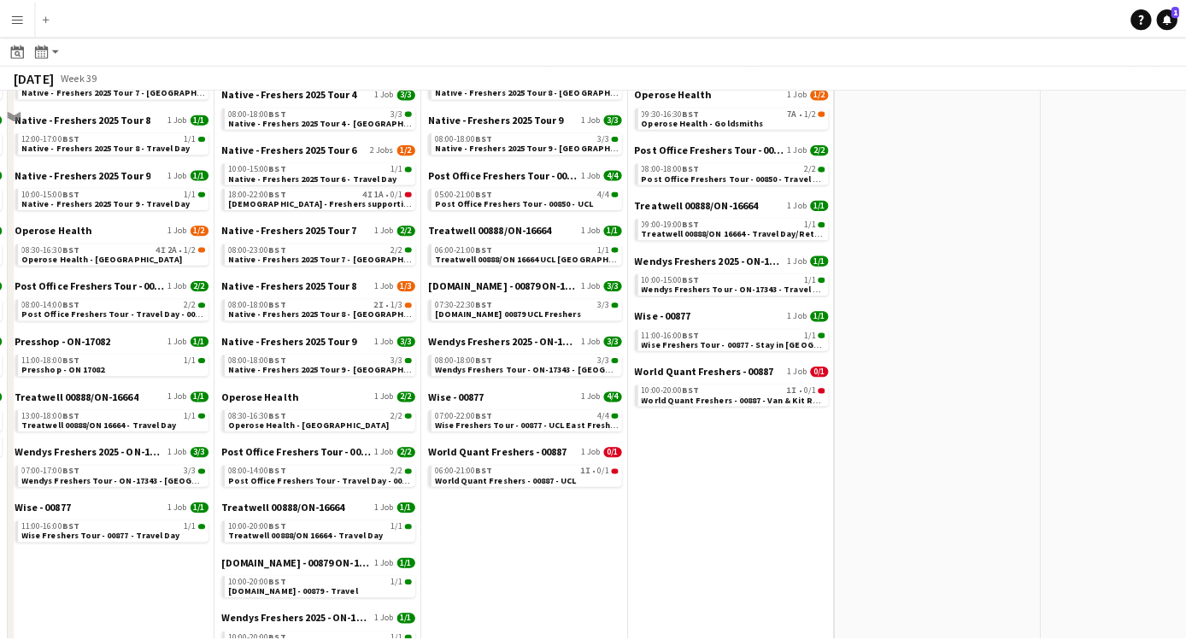
scroll to position [1136, 0]
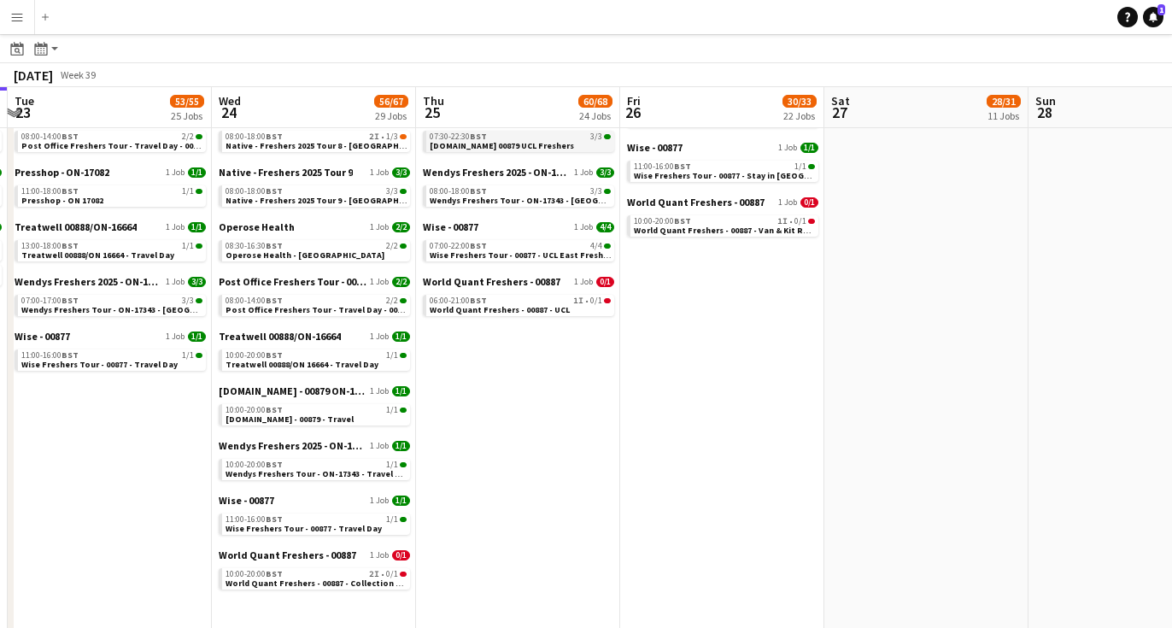
click at [502, 149] on span "[DOMAIN_NAME] 00879 UCL Freshers" at bounding box center [502, 145] width 144 height 11
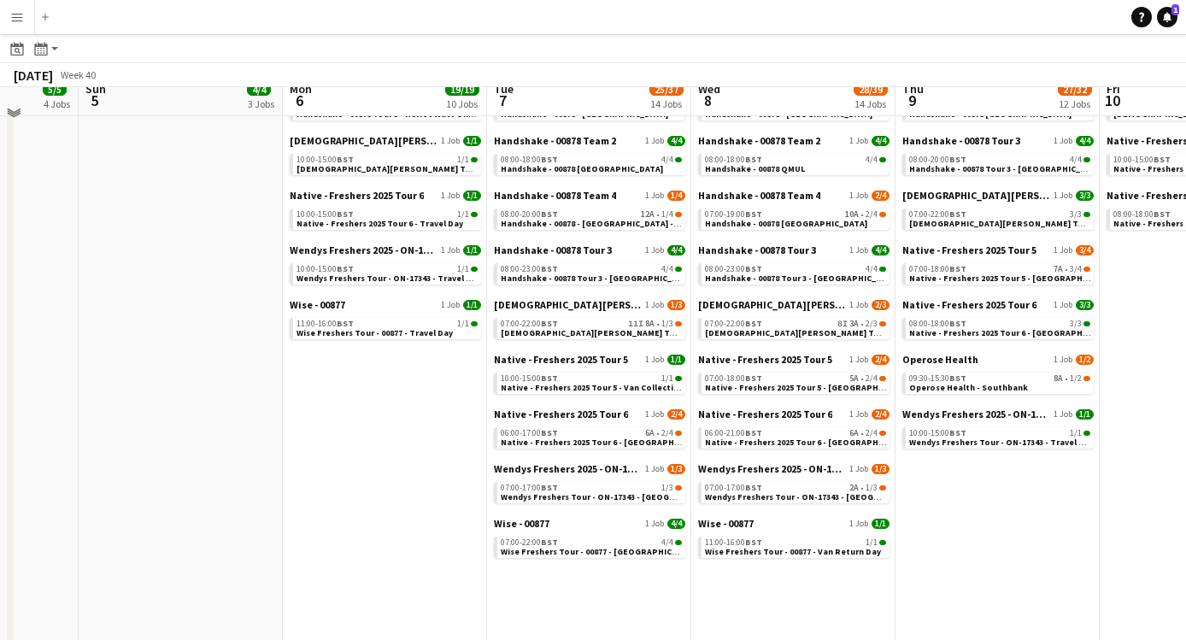
scroll to position [332, 0]
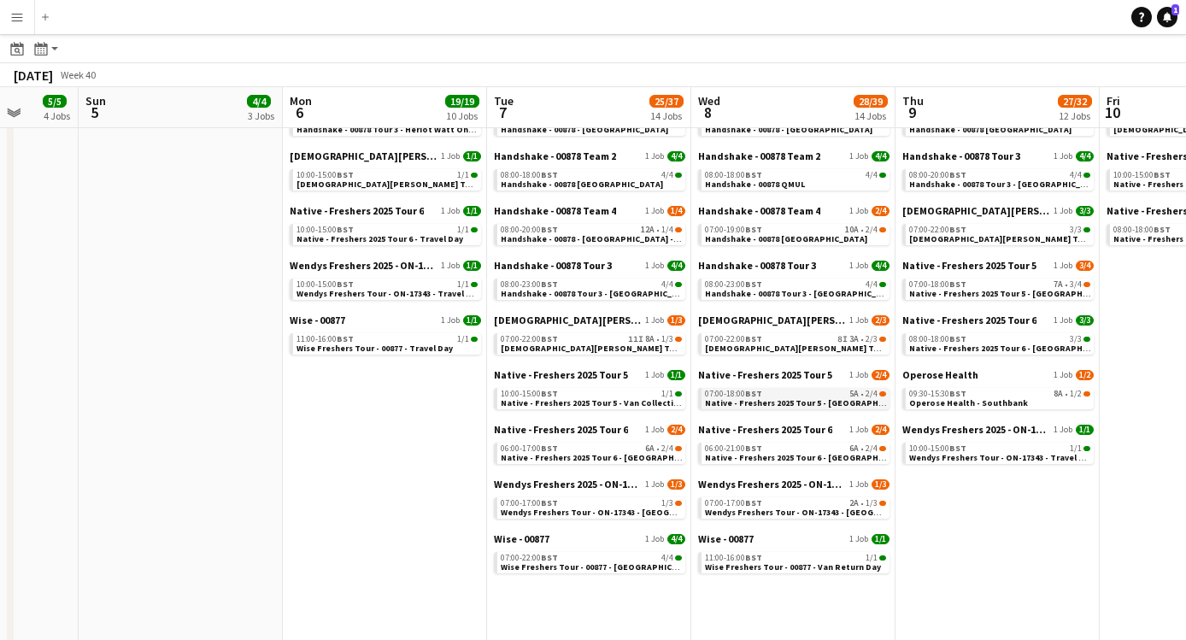
click at [820, 399] on span "Native - Freshers 2025 Tour 5 - [GEOGRAPHIC_DATA] Day 1" at bounding box center [821, 402] width 232 height 11
click at [532, 453] on span "Native - Freshers 2025 Tour 6 - [GEOGRAPHIC_DATA] Day 1" at bounding box center [617, 457] width 232 height 11
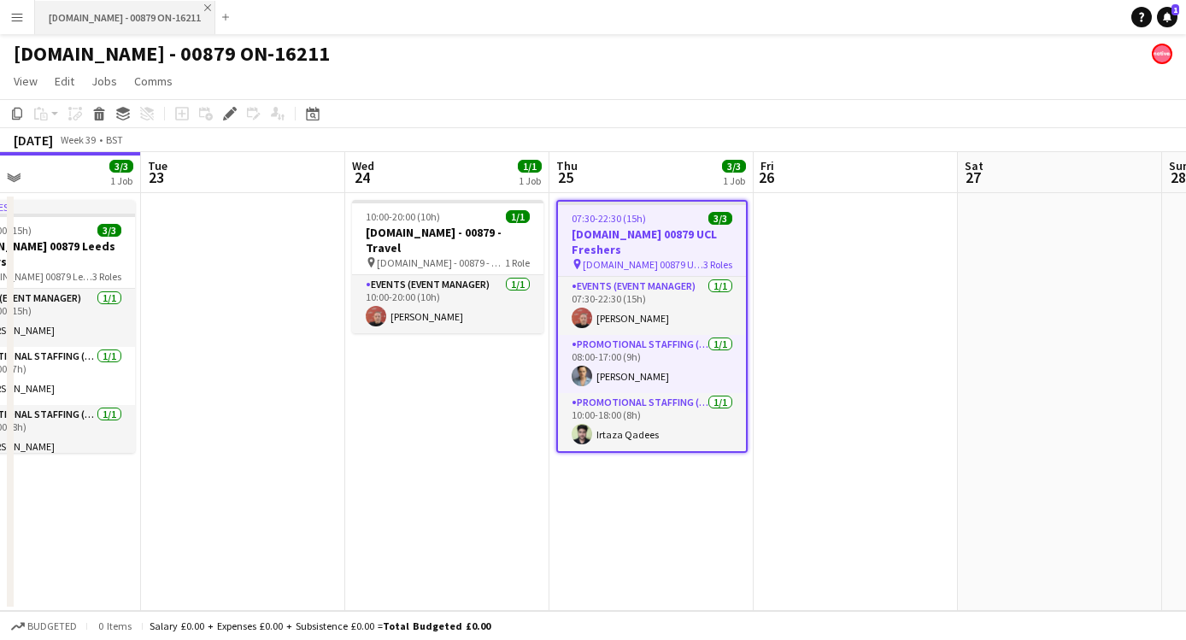
click at [204, 6] on app-icon "Close" at bounding box center [207, 7] width 7 height 7
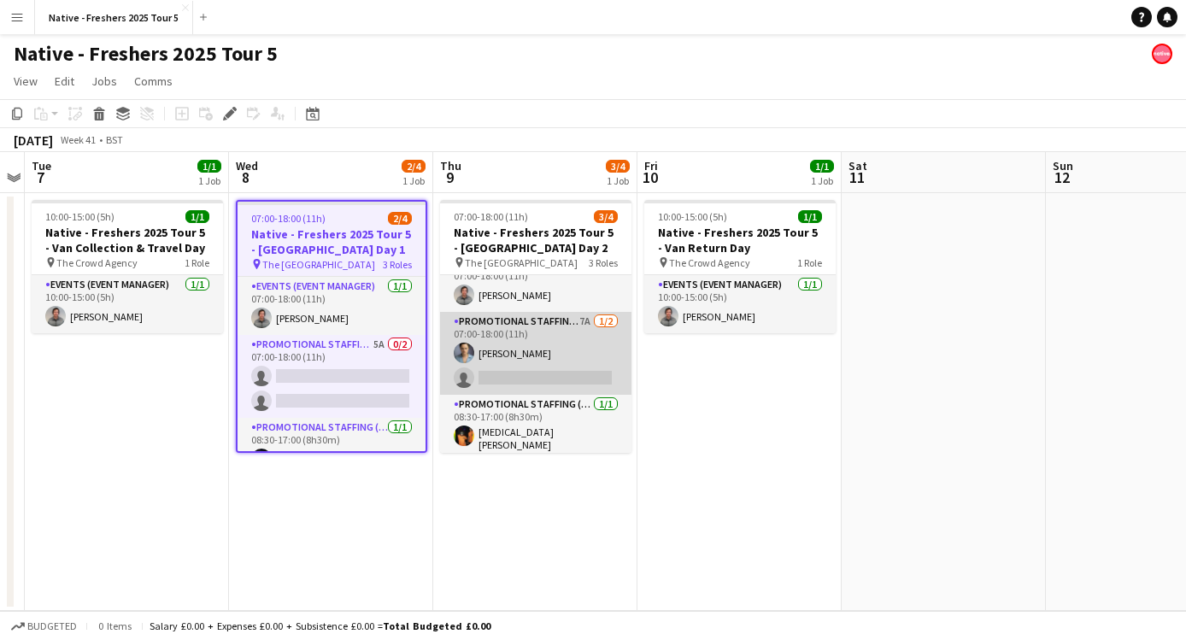
click at [470, 352] on app-user-avatar at bounding box center [464, 353] width 21 height 21
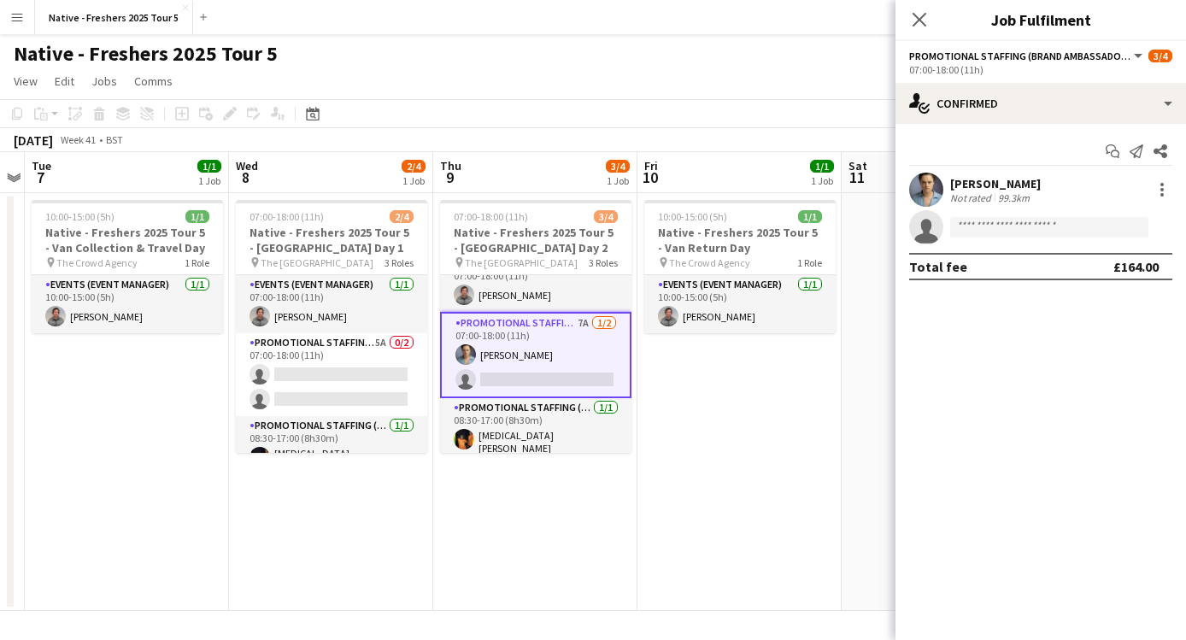
click at [923, 181] on app-user-avatar at bounding box center [926, 190] width 34 height 34
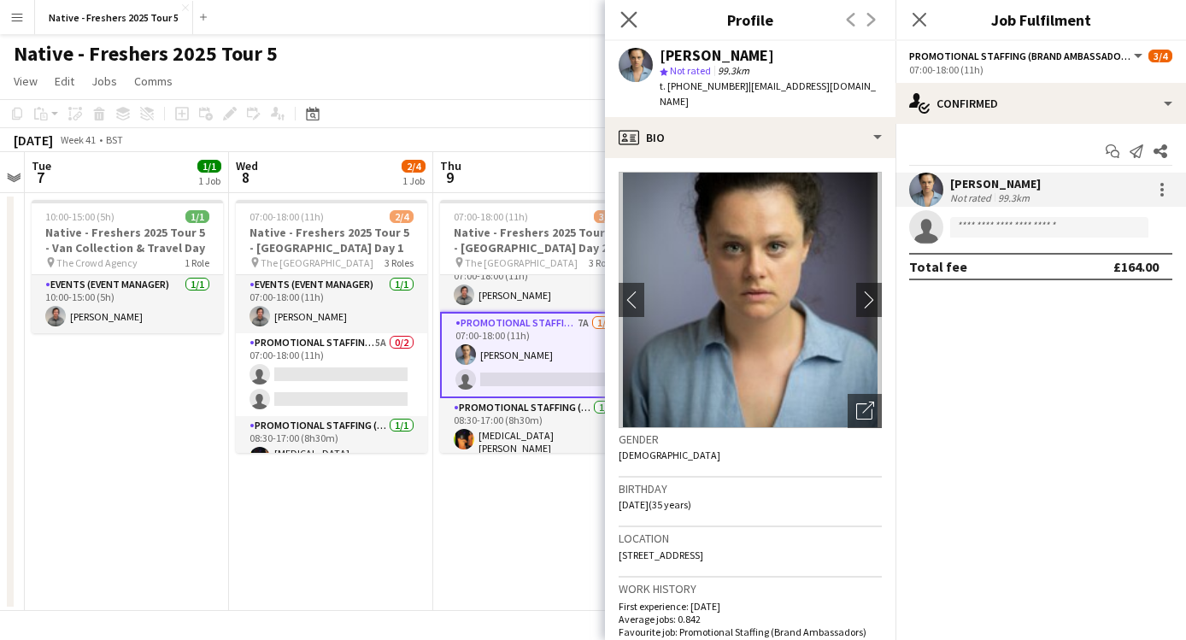
click at [639, 21] on app-icon "Close pop-in" at bounding box center [629, 20] width 25 height 25
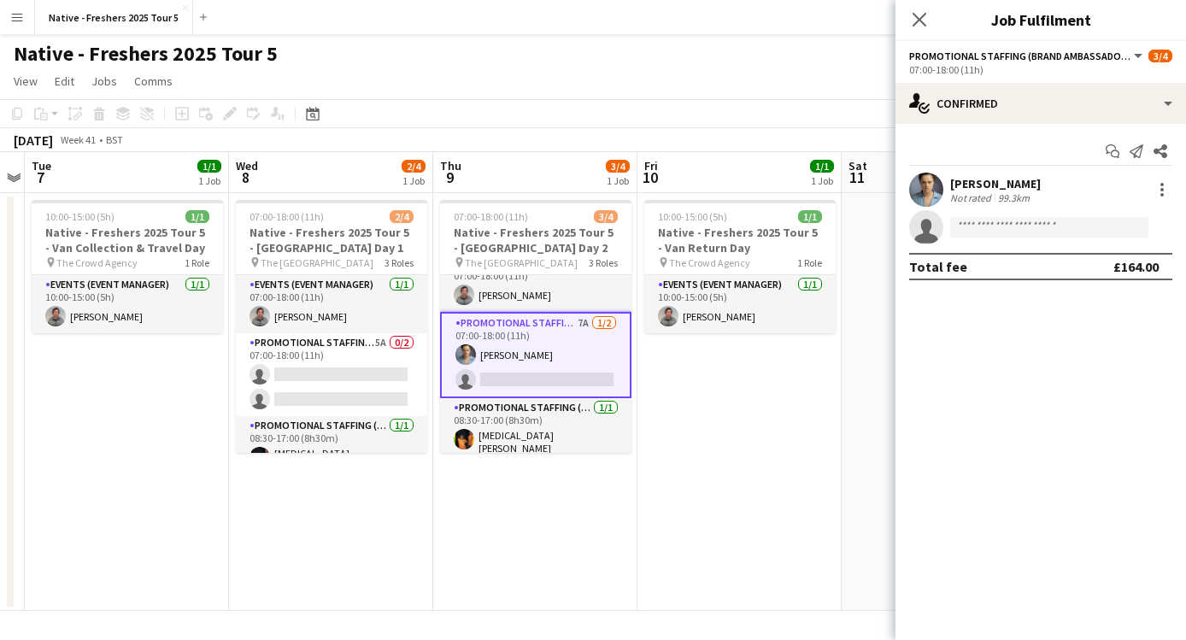
click at [932, 26] on div "Close pop-in" at bounding box center [919, 19] width 48 height 39
click at [177, 11] on button "Native - Freshers 2025 Tour 5 Close" at bounding box center [114, 17] width 158 height 33
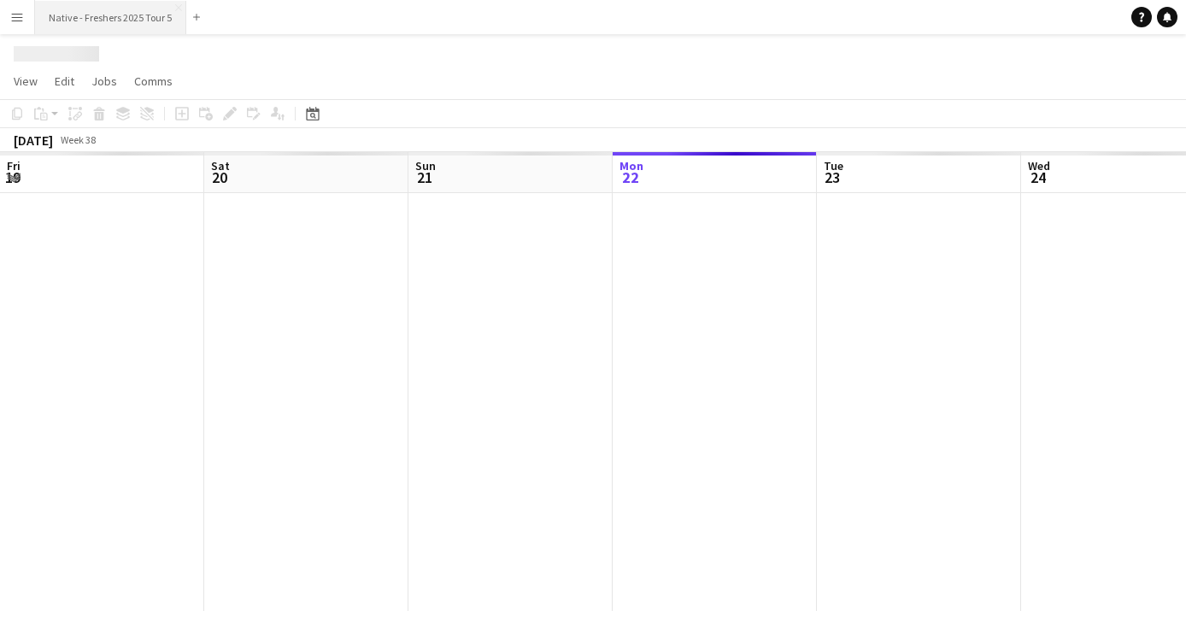
scroll to position [0, 408]
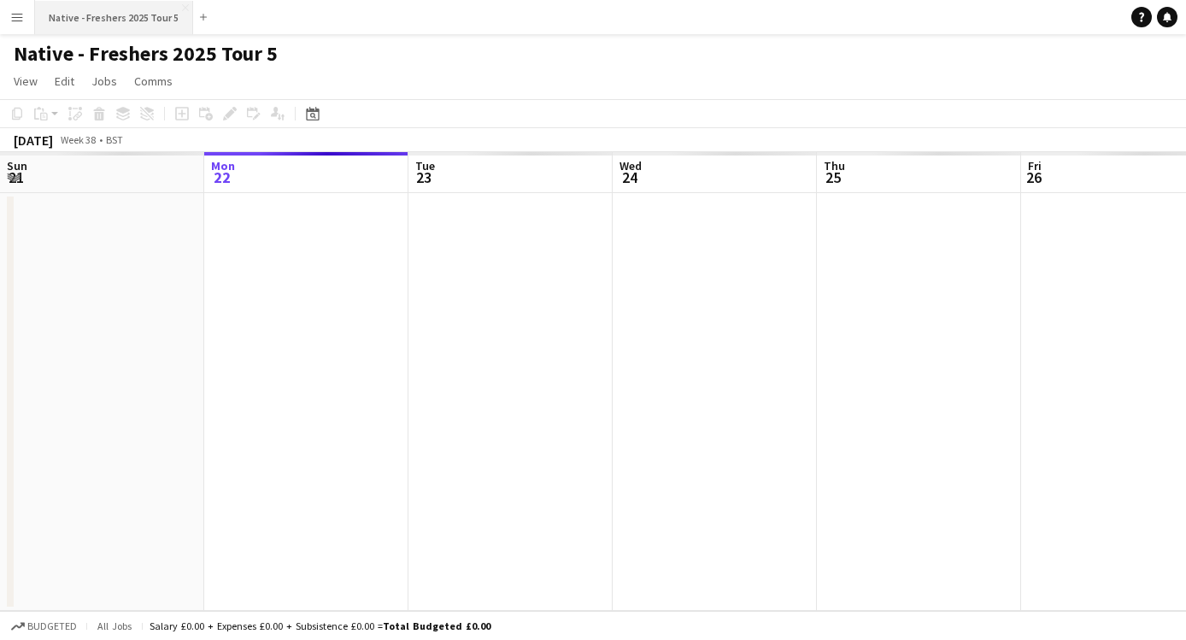
click at [176, 6] on button "Native - Freshers 2025 Tour 5 Close" at bounding box center [114, 17] width 158 height 33
click at [183, 5] on app-icon "Close" at bounding box center [185, 7] width 7 height 7
